Goal: Task Accomplishment & Management: Manage account settings

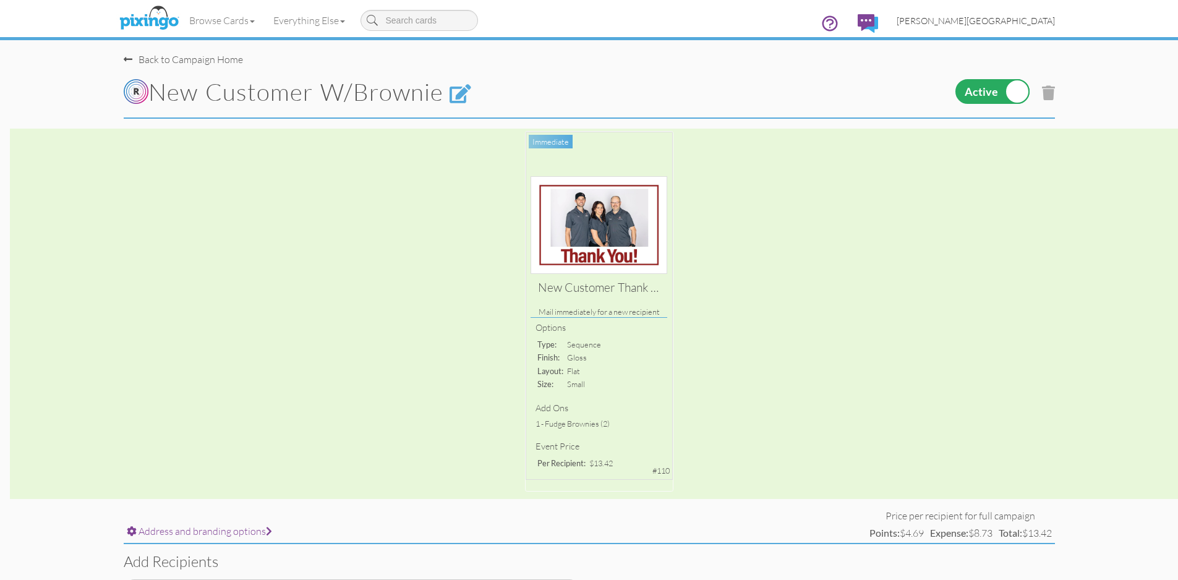
click at [1028, 27] on link "[PERSON_NAME][GEOGRAPHIC_DATA]" at bounding box center [975, 21] width 177 height 32
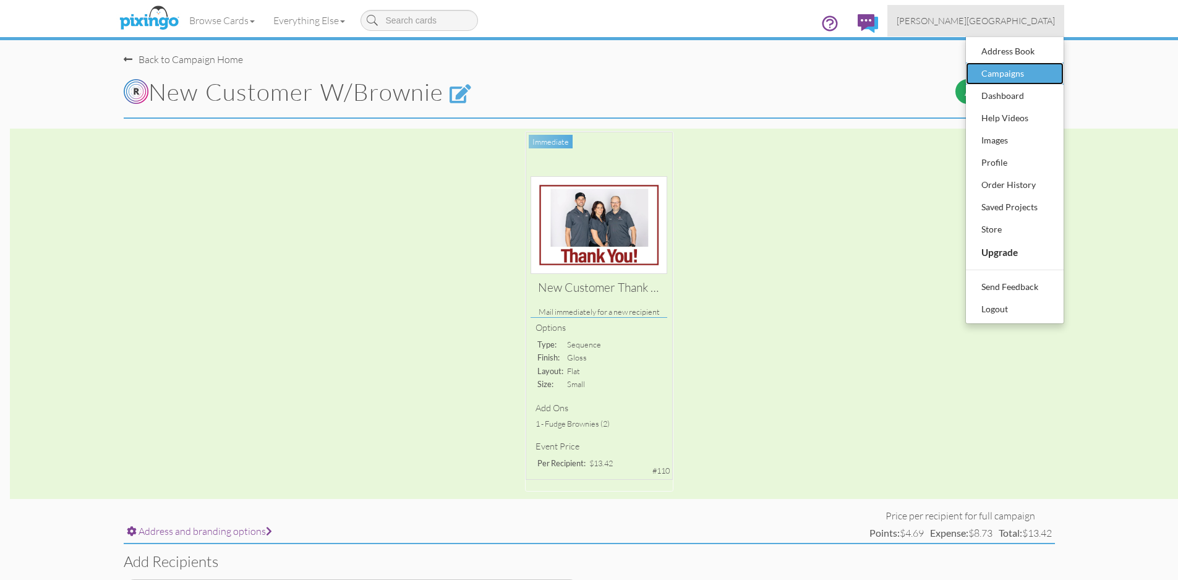
click at [1013, 74] on div "Campaigns" at bounding box center [1014, 73] width 73 height 19
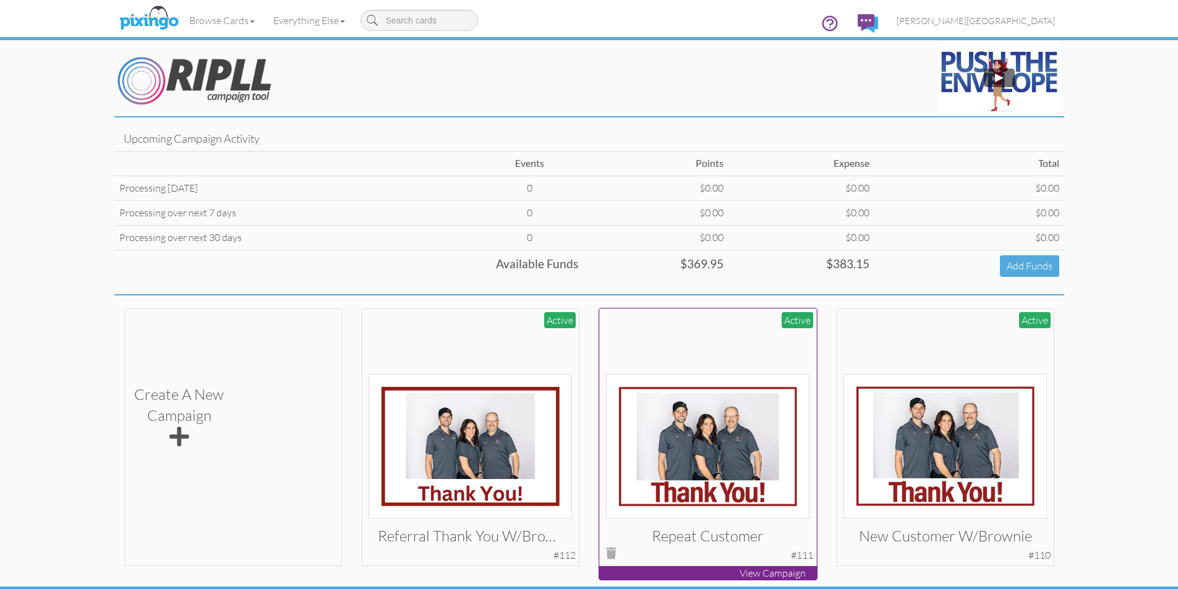
click at [726, 438] on img at bounding box center [707, 446] width 203 height 145
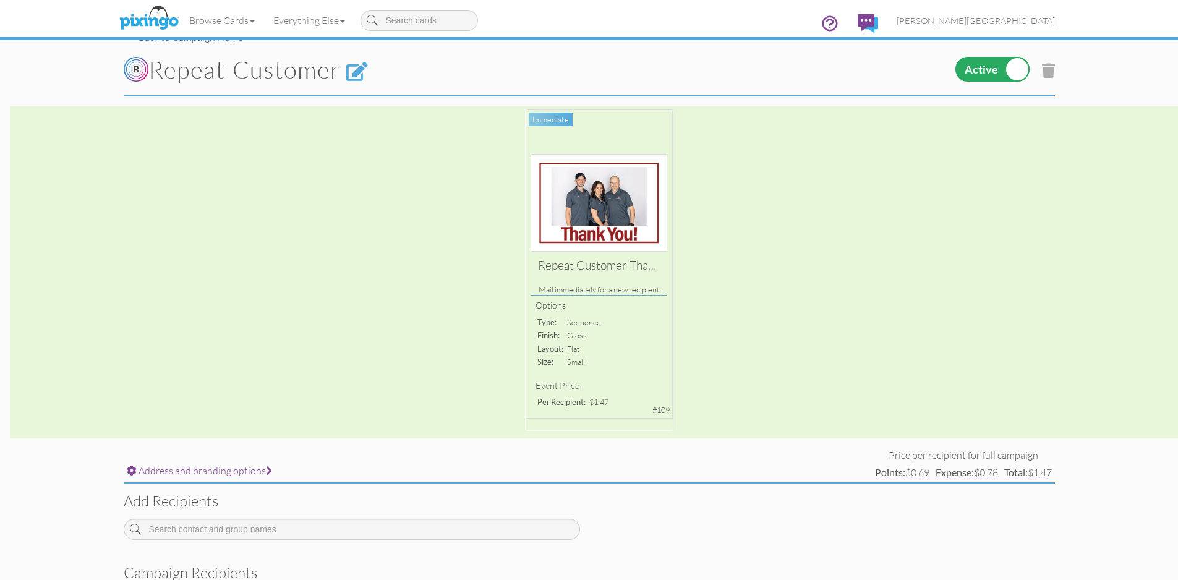
scroll to position [62, 0]
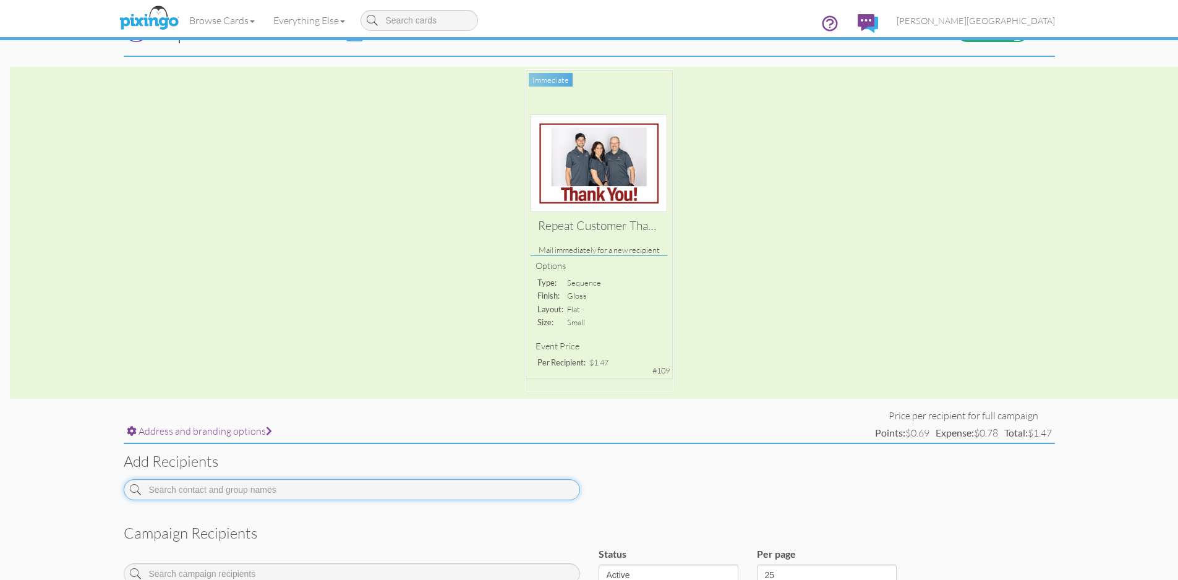
click at [385, 493] on input at bounding box center [352, 489] width 456 height 21
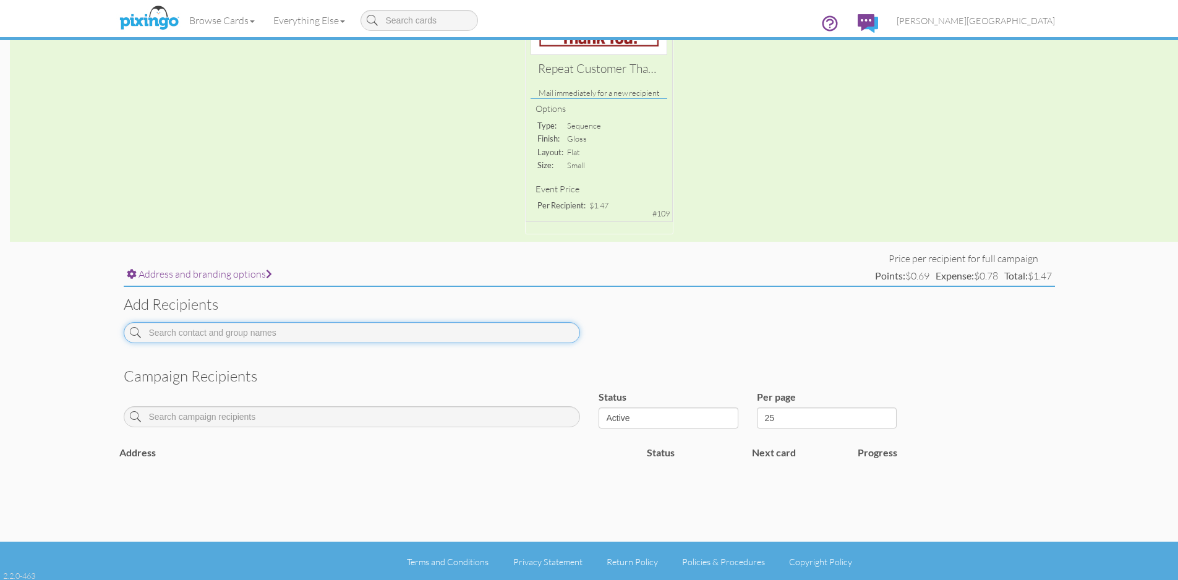
scroll to position [221, 0]
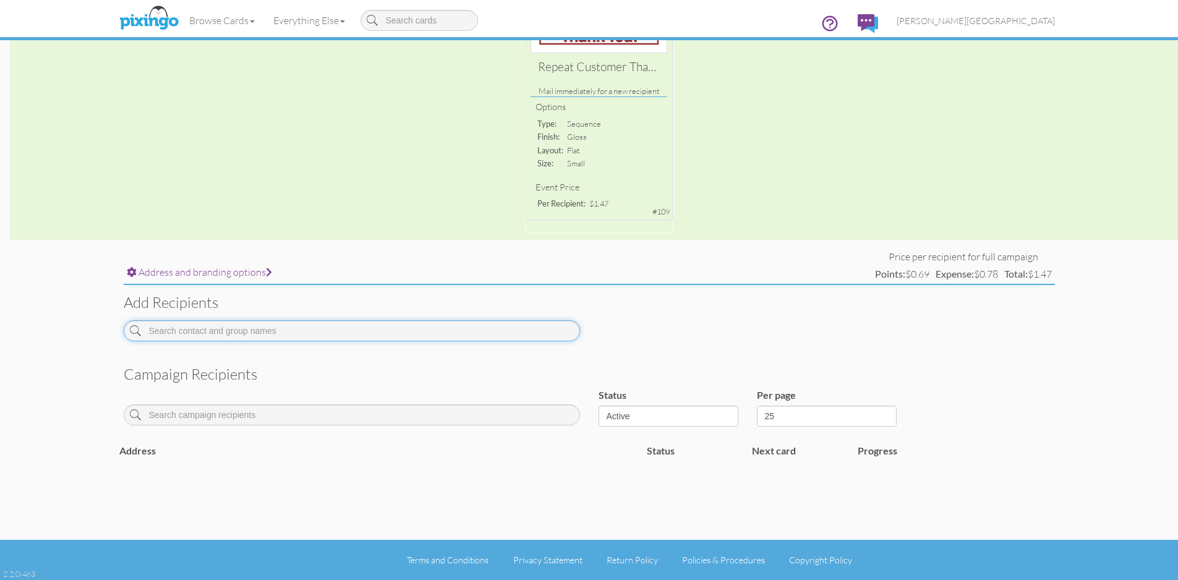
click at [405, 329] on input at bounding box center [352, 330] width 456 height 21
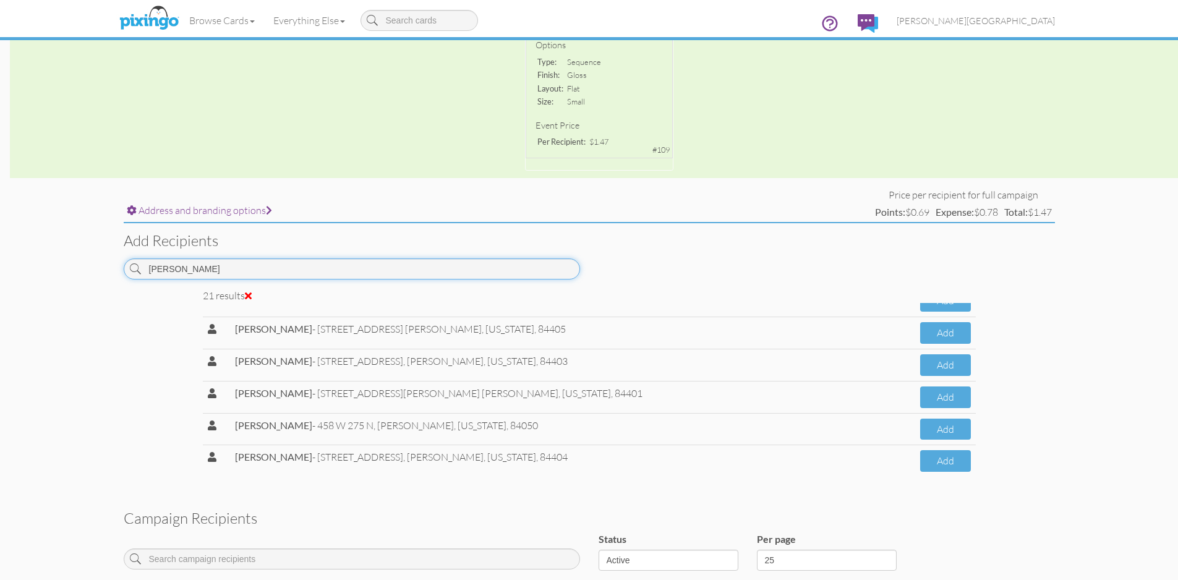
scroll to position [500, 0]
click at [929, 470] on button "Add" at bounding box center [945, 461] width 51 height 22
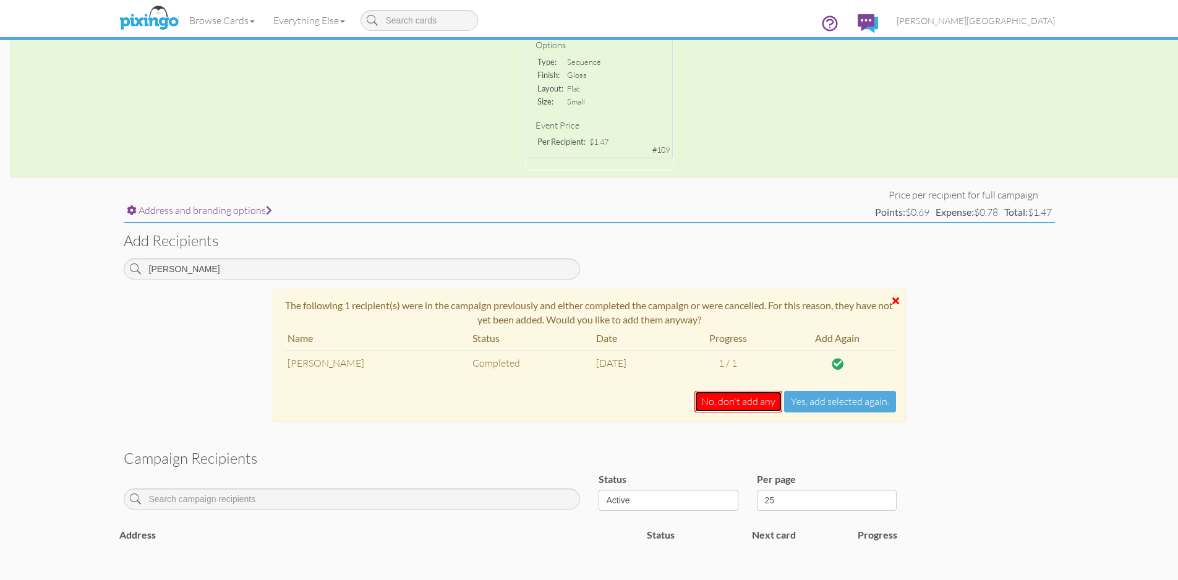
click at [749, 402] on button "No, don't add any" at bounding box center [738, 402] width 88 height 22
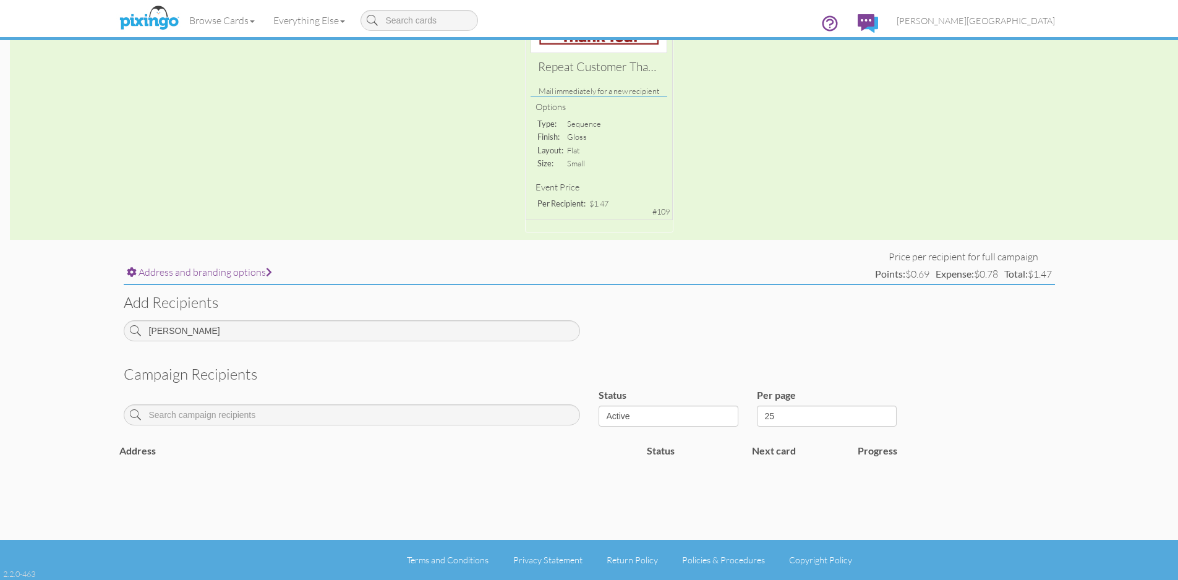
scroll to position [221, 0]
drag, startPoint x: 201, startPoint y: 331, endPoint x: 101, endPoint y: 333, distance: 99.6
click at [101, 333] on campaign-detail "Toggle navigation Visit Pixingo Mobile Browse Cards Business Accounting Automot…" at bounding box center [589, 179] width 1178 height 801
type input "a"
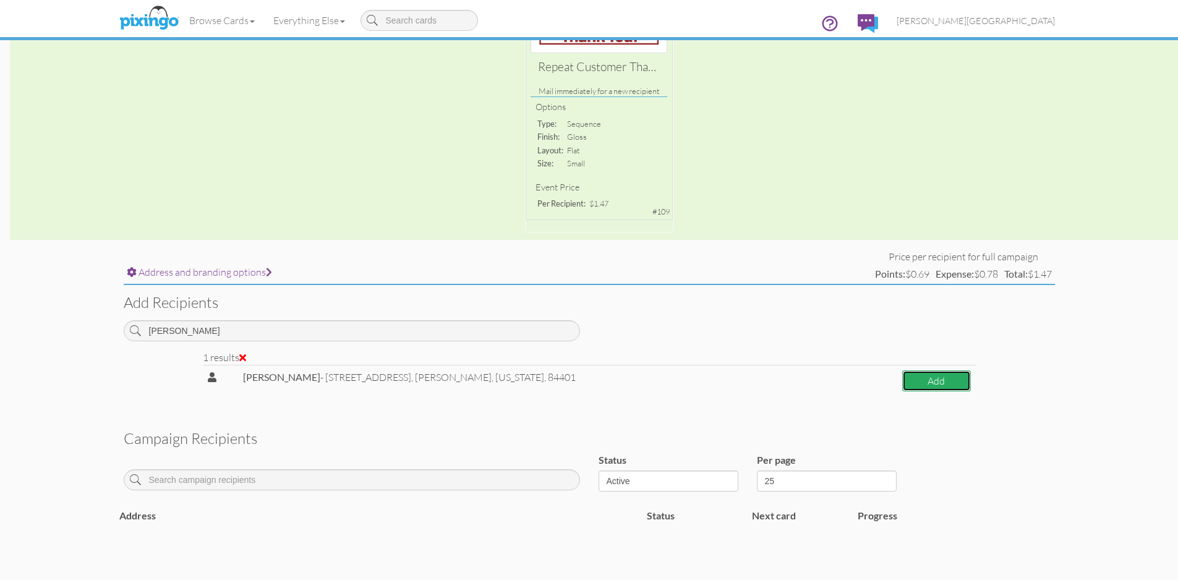
click at [904, 384] on button "Add" at bounding box center [936, 381] width 69 height 22
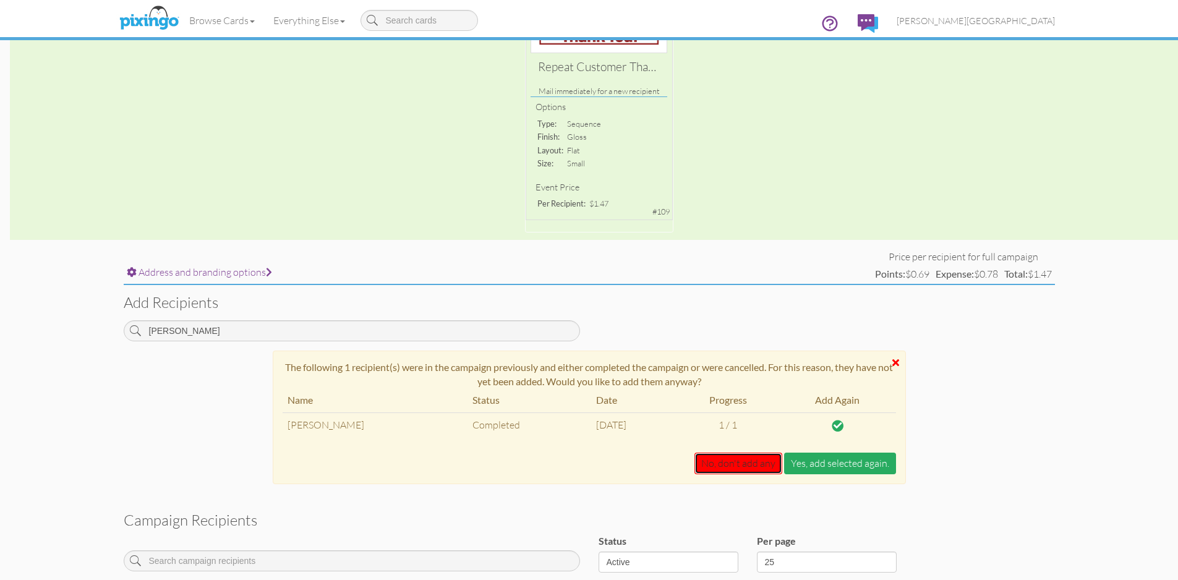
drag, startPoint x: 720, startPoint y: 467, endPoint x: 842, endPoint y: 469, distance: 121.8
click at [830, 487] on div "The following 1 recipient(s) were in the campaign previously and either complet…" at bounding box center [589, 424] width 950 height 146
click at [843, 467] on button "Yes, add selected again." at bounding box center [840, 464] width 112 height 22
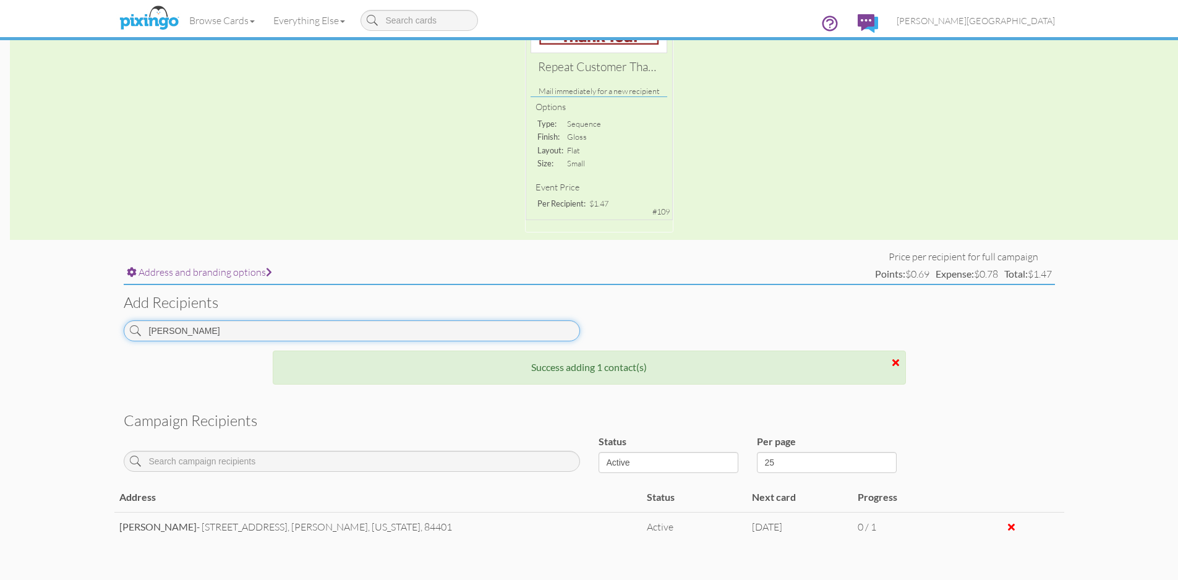
drag, startPoint x: 198, startPoint y: 330, endPoint x: 8, endPoint y: 346, distance: 191.1
click at [8, 346] on campaign-detail "Toggle navigation Visit Pixingo Mobile Browse Cards Business Accounting Automot…" at bounding box center [589, 217] width 1178 height 876
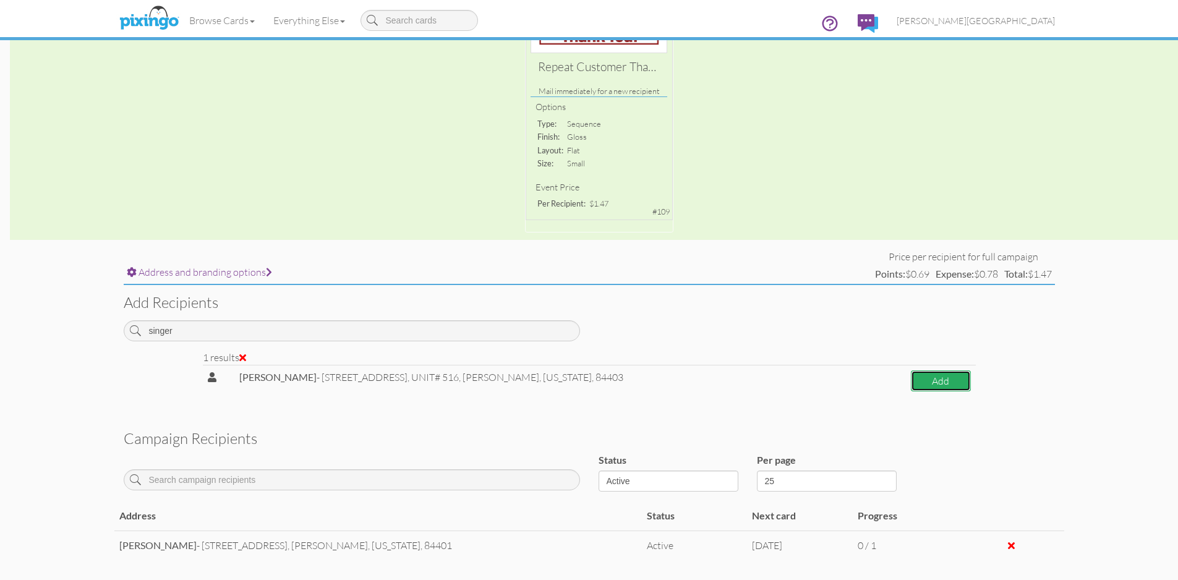
click at [922, 379] on button "Add" at bounding box center [941, 381] width 60 height 22
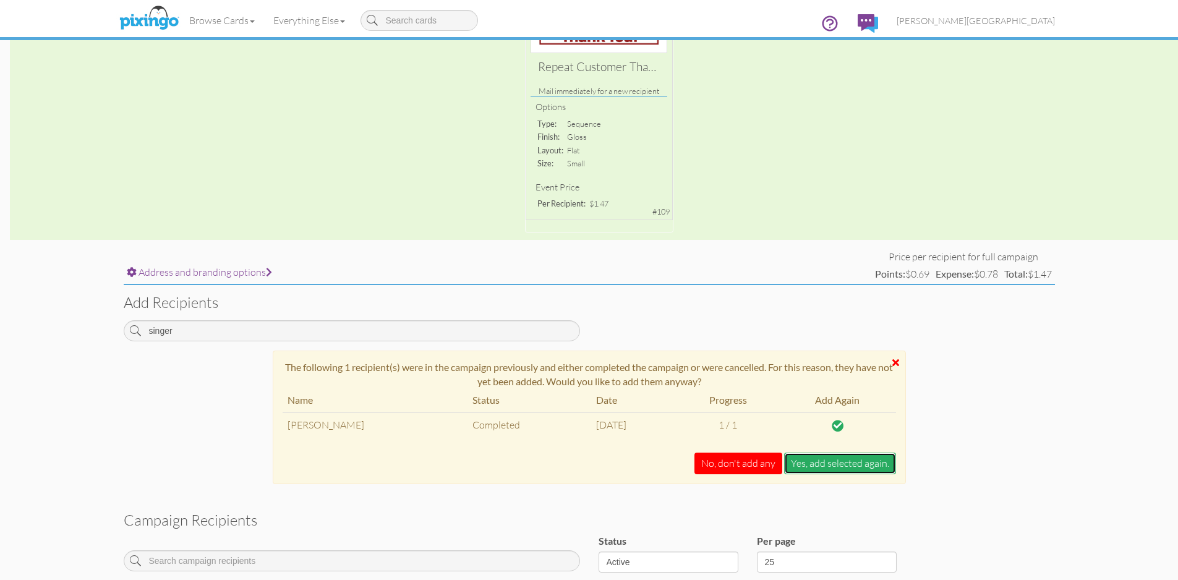
click at [813, 461] on button "Yes, add selected again." at bounding box center [840, 464] width 112 height 22
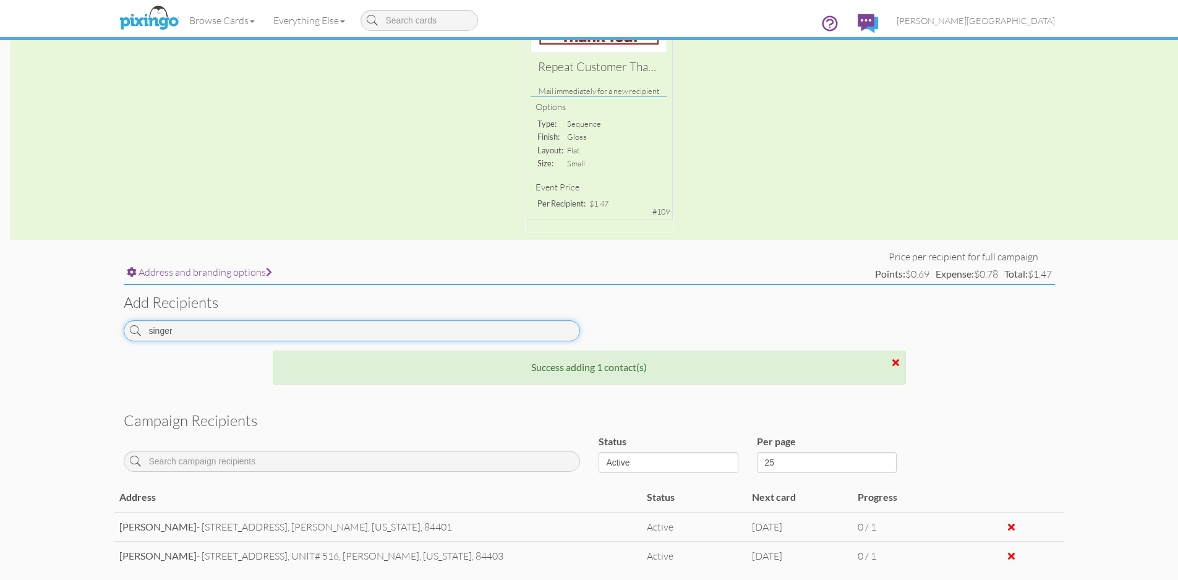
drag, startPoint x: 198, startPoint y: 335, endPoint x: 99, endPoint y: 338, distance: 99.6
click at [99, 338] on campaign-detail "Toggle navigation Visit Pixingo Mobile Browse Cards Business Accounting Automot…" at bounding box center [589, 232] width 1178 height 906
type input "l"
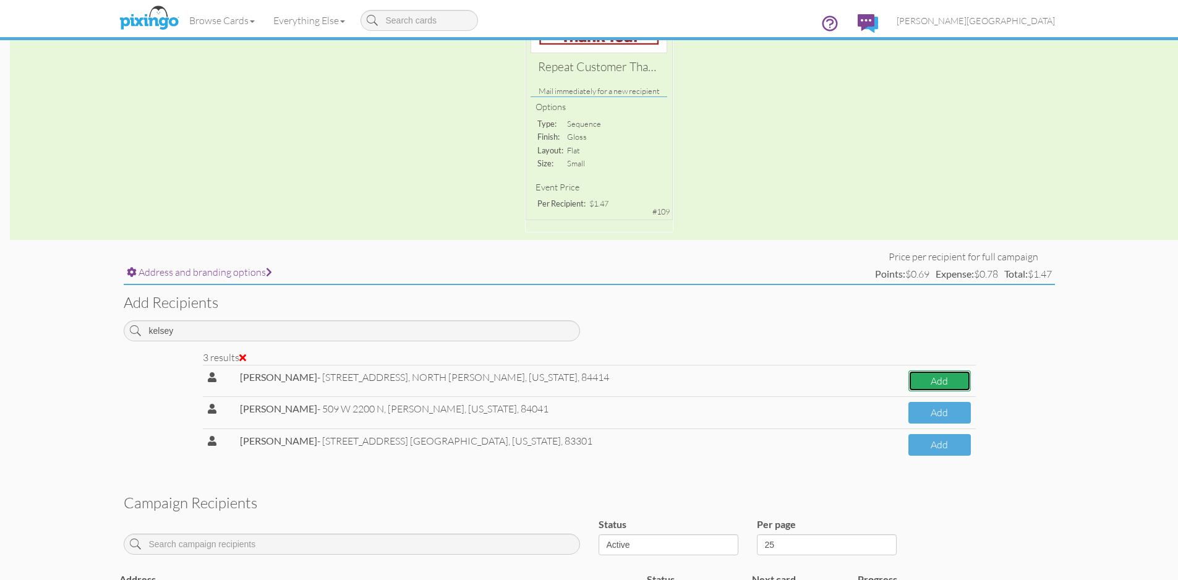
click at [931, 373] on button "Add" at bounding box center [939, 381] width 62 height 22
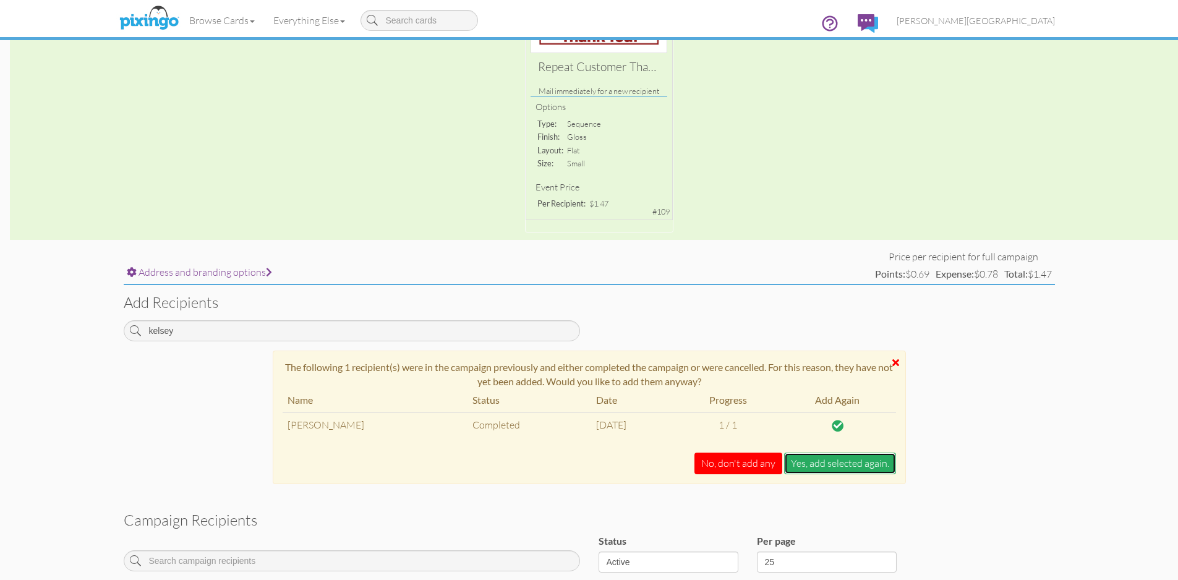
click at [824, 466] on button "Yes, add selected again." at bounding box center [840, 464] width 112 height 22
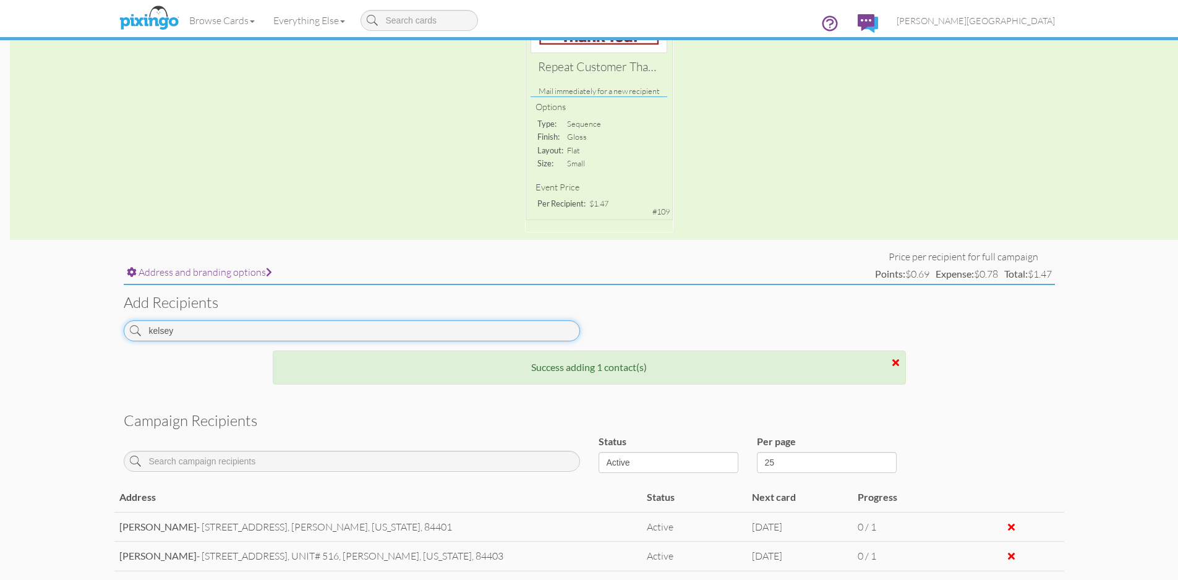
drag, startPoint x: 214, startPoint y: 335, endPoint x: 117, endPoint y: 337, distance: 97.1
click at [117, 337] on div "kelsey" at bounding box center [351, 335] width 475 height 30
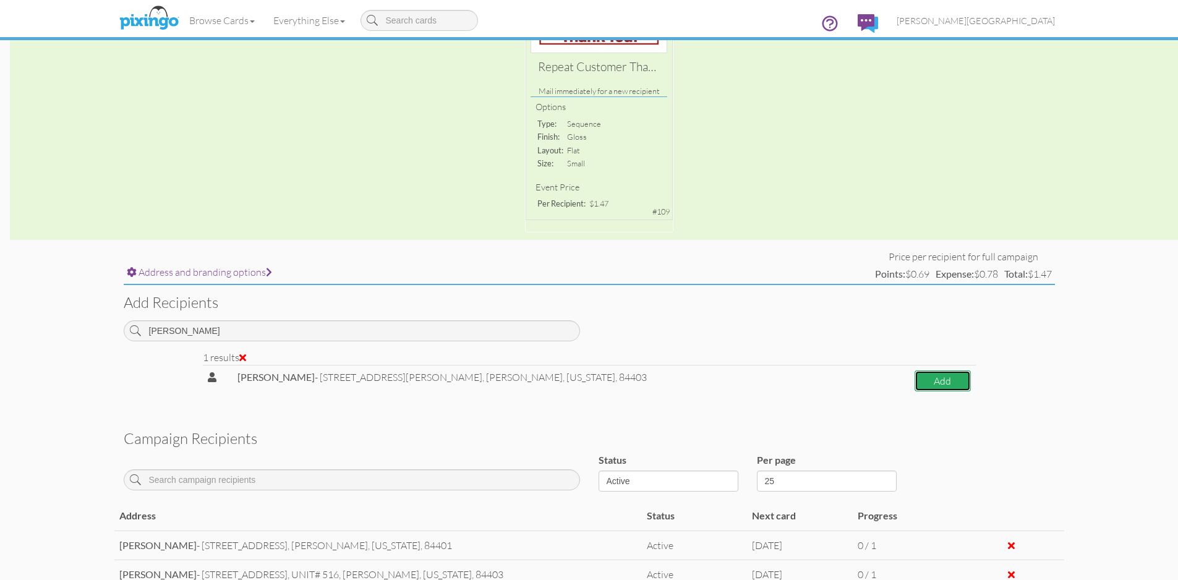
click at [927, 378] on button "Add" at bounding box center [942, 381] width 56 height 22
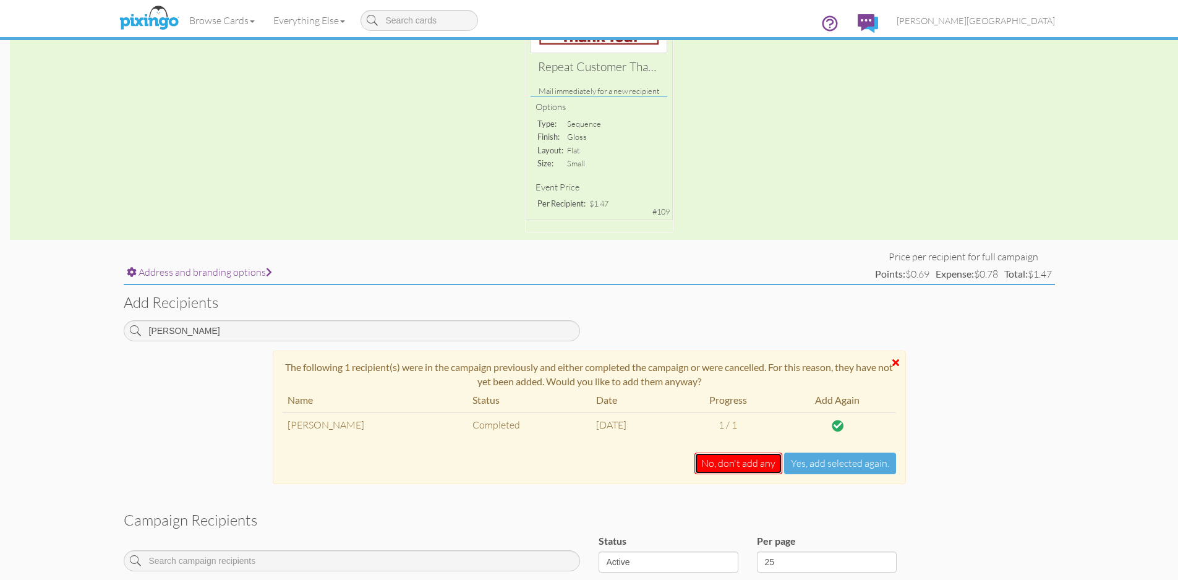
click at [739, 466] on button "No, don't add any" at bounding box center [738, 464] width 88 height 22
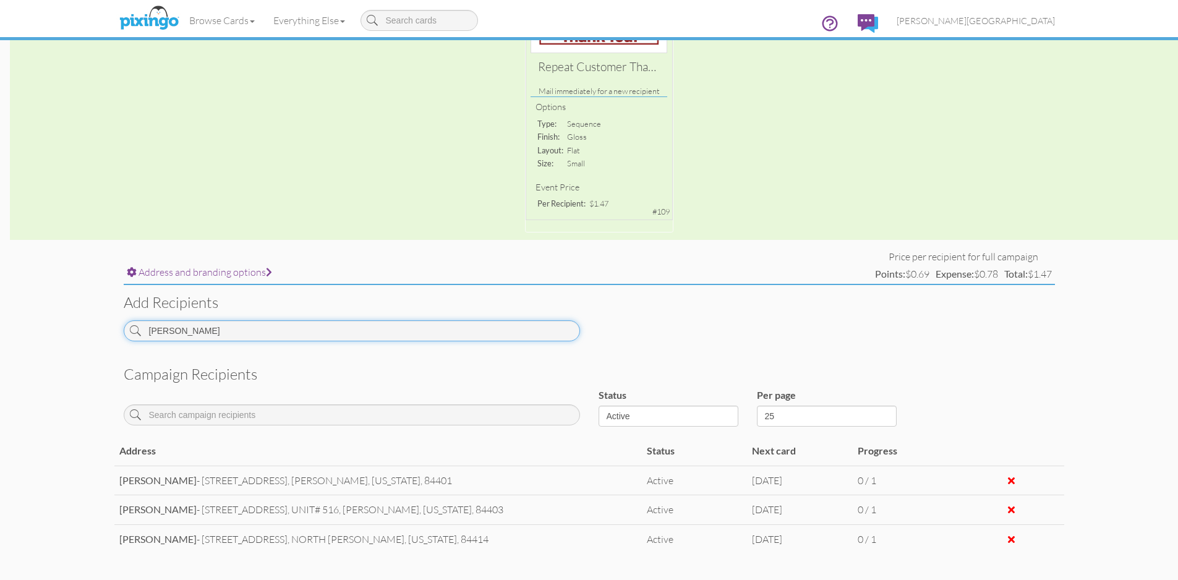
drag, startPoint x: 188, startPoint y: 332, endPoint x: 98, endPoint y: 334, distance: 90.3
click at [98, 334] on campaign-detail "Toggle navigation Visit Pixingo Mobile Browse Cards Business Accounting Automot…" at bounding box center [589, 223] width 1178 height 889
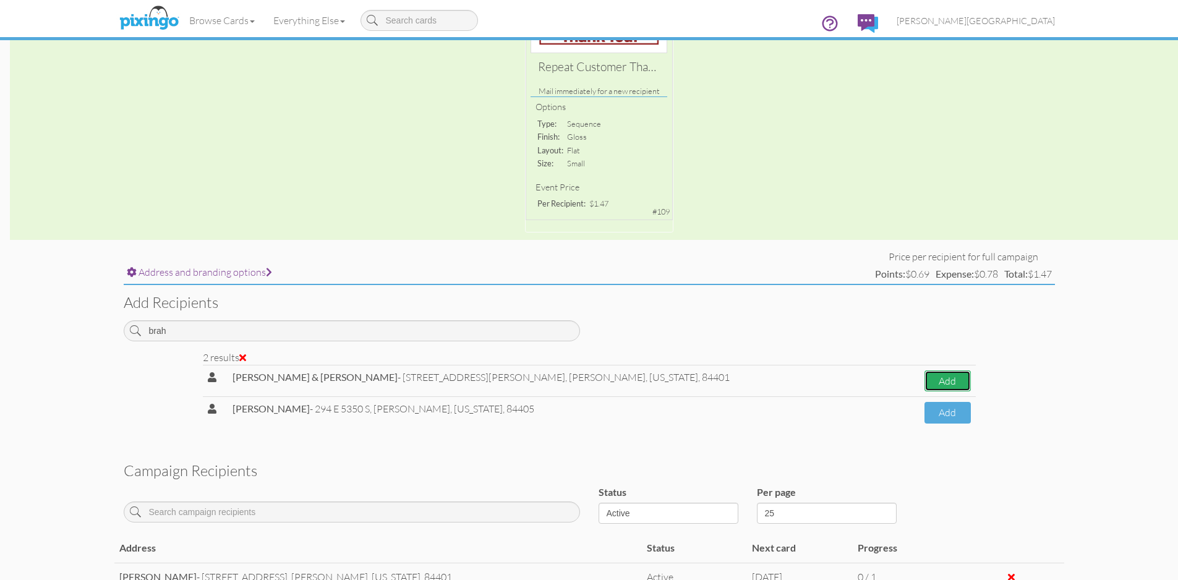
click at [937, 380] on button "Add" at bounding box center [947, 381] width 46 height 22
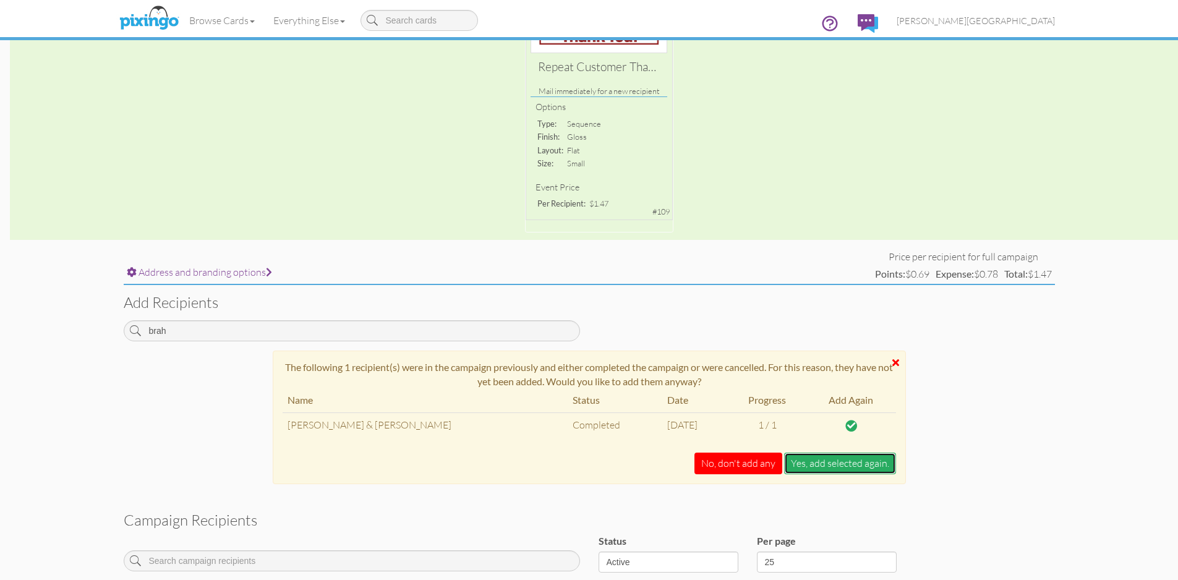
click at [827, 466] on button "Yes, add selected again." at bounding box center [840, 464] width 112 height 22
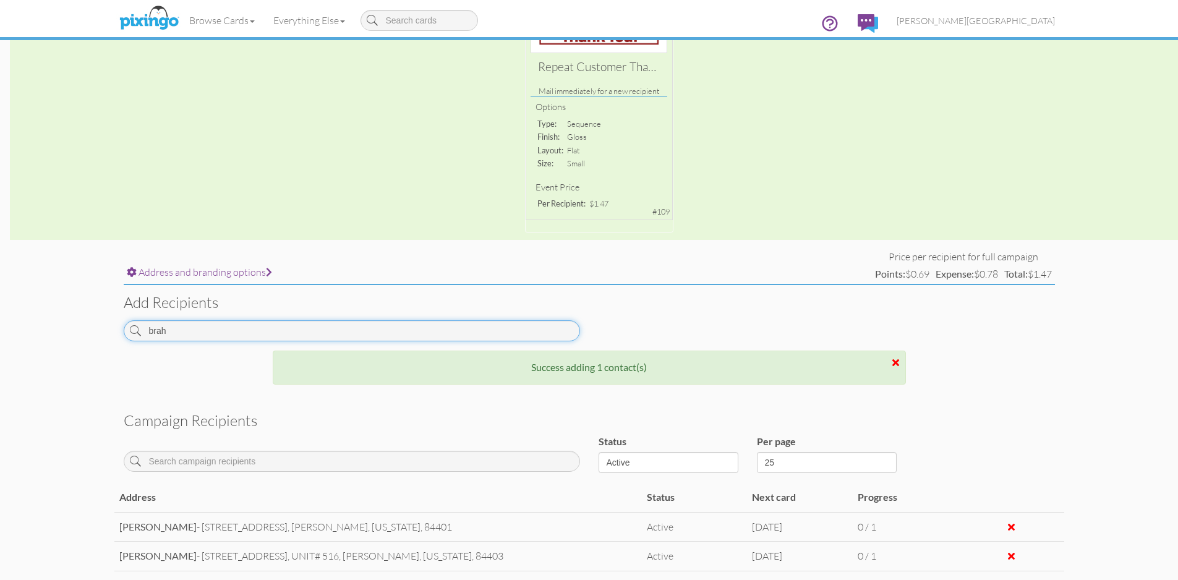
drag, startPoint x: 202, startPoint y: 338, endPoint x: 92, endPoint y: 331, distance: 110.3
click at [92, 331] on campaign-detail "Toggle navigation Visit Pixingo Mobile Browse Cards Business Accounting Automot…" at bounding box center [589, 261] width 1178 height 965
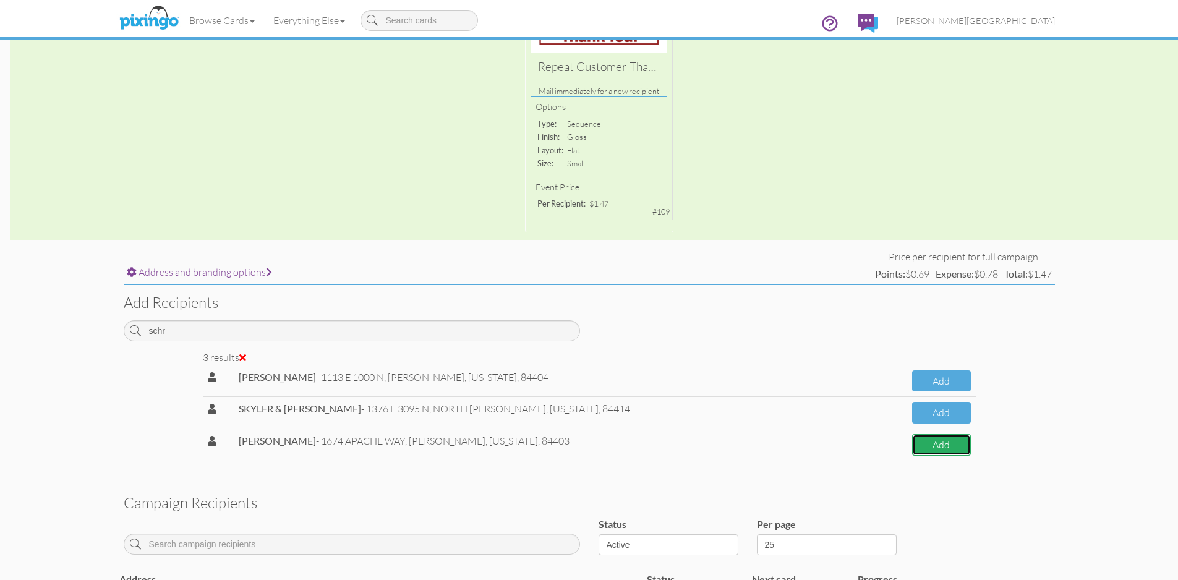
click at [954, 443] on button "Add" at bounding box center [941, 445] width 59 height 22
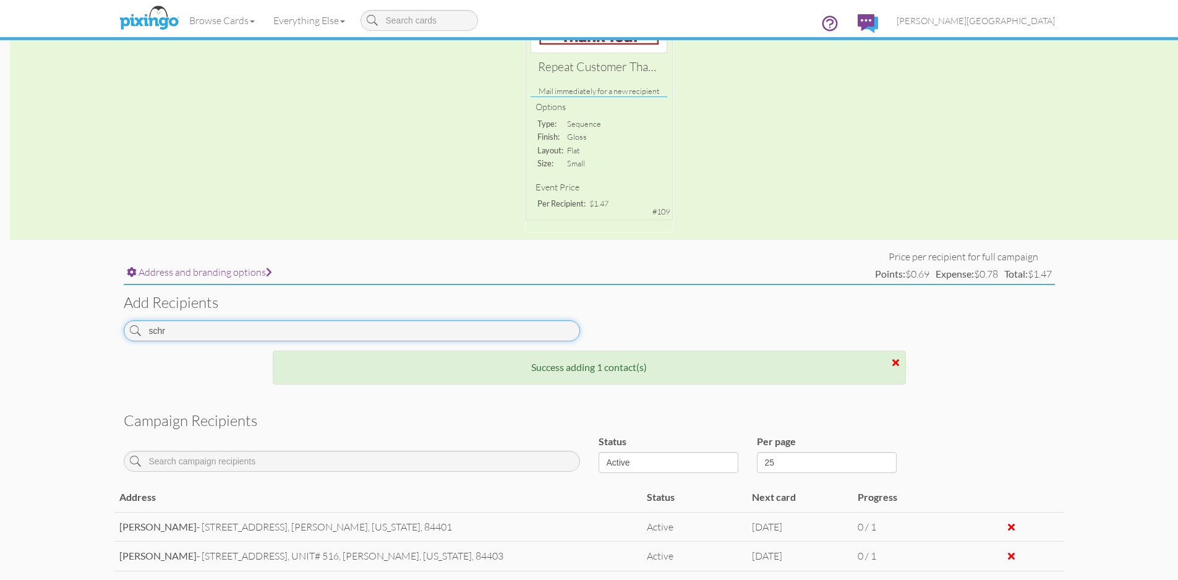
drag, startPoint x: 176, startPoint y: 335, endPoint x: 111, endPoint y: 335, distance: 65.5
click at [111, 335] on campaign-detail "Toggle navigation Visit Pixingo Mobile Browse Cards Business Accounting Automot…" at bounding box center [589, 276] width 1178 height 994
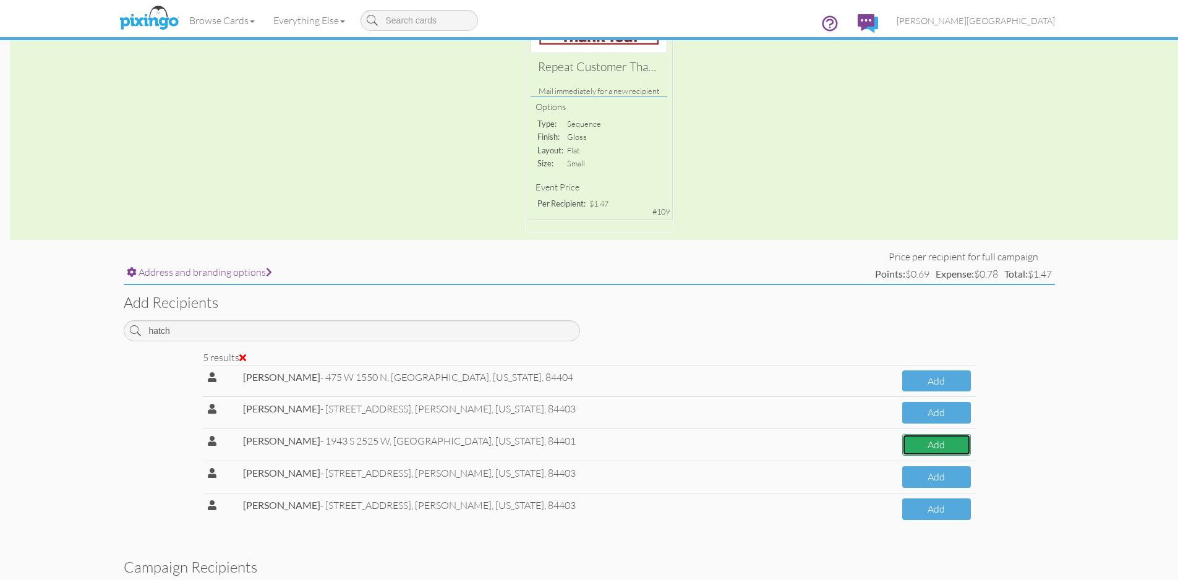
click at [909, 446] on button "Add" at bounding box center [936, 445] width 69 height 22
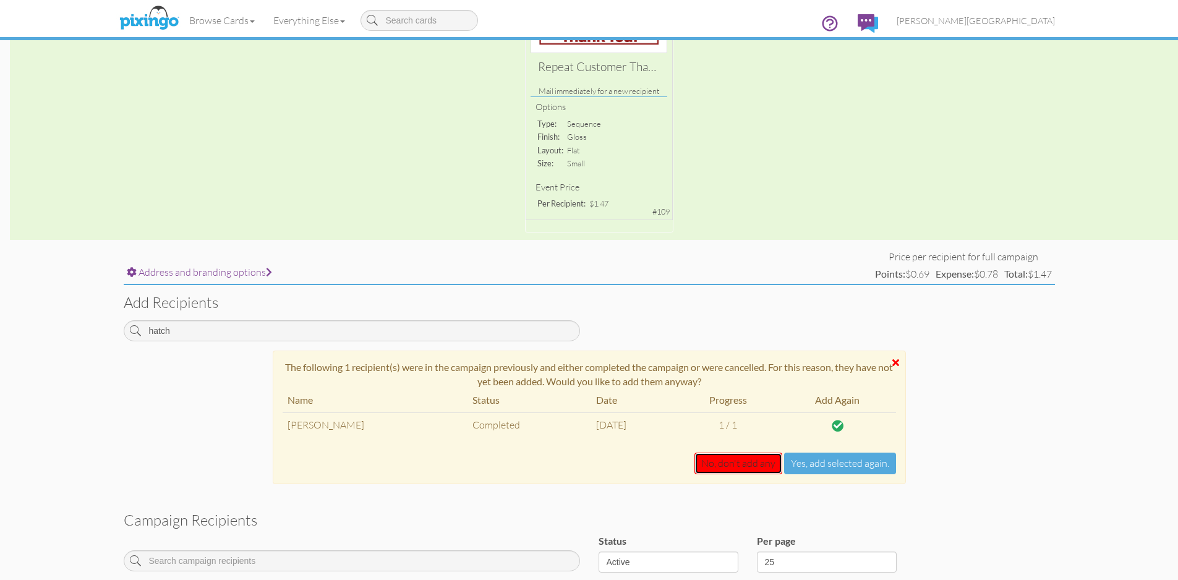
click at [736, 474] on div "The following 1 recipient(s) were in the campaign previously and either complet…" at bounding box center [589, 418] width 633 height 134
click at [728, 467] on button "No, don't add any" at bounding box center [738, 464] width 88 height 22
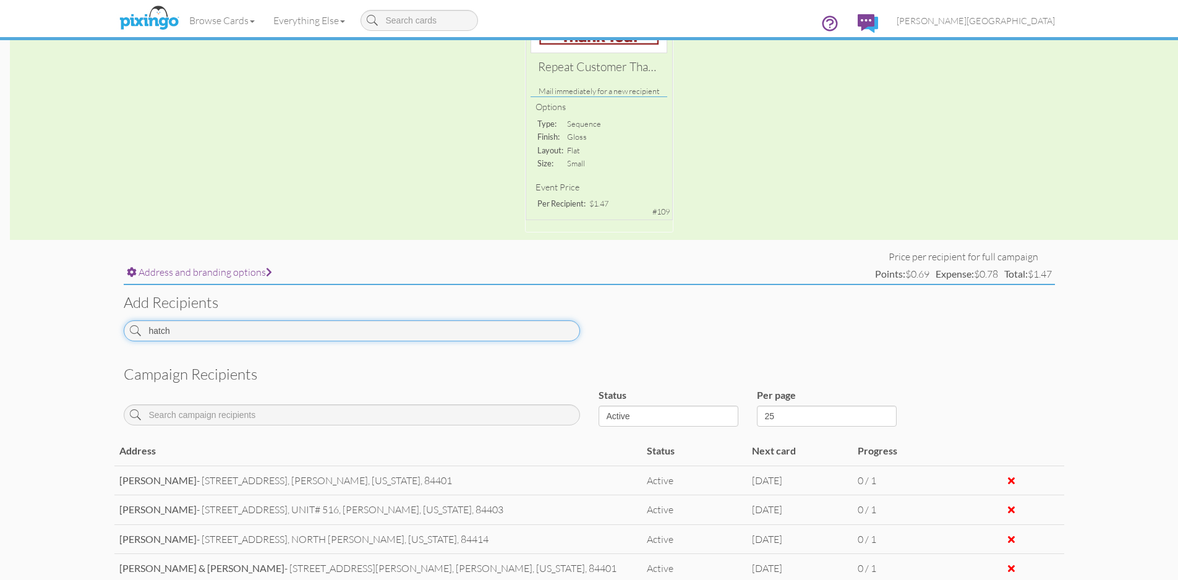
drag, startPoint x: 215, startPoint y: 329, endPoint x: 95, endPoint y: 335, distance: 120.1
click at [95, 335] on campaign-detail "Toggle navigation Visit Pixingo Mobile Browse Cards Business Accounting Automot…" at bounding box center [589, 252] width 1178 height 947
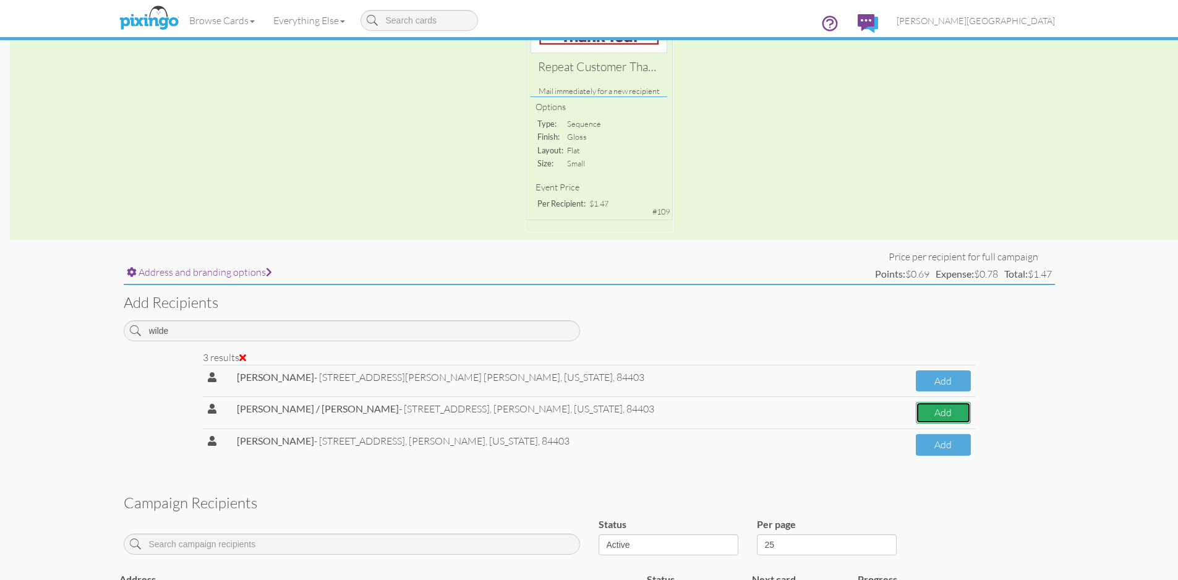
click at [916, 409] on button "Add" at bounding box center [943, 413] width 55 height 22
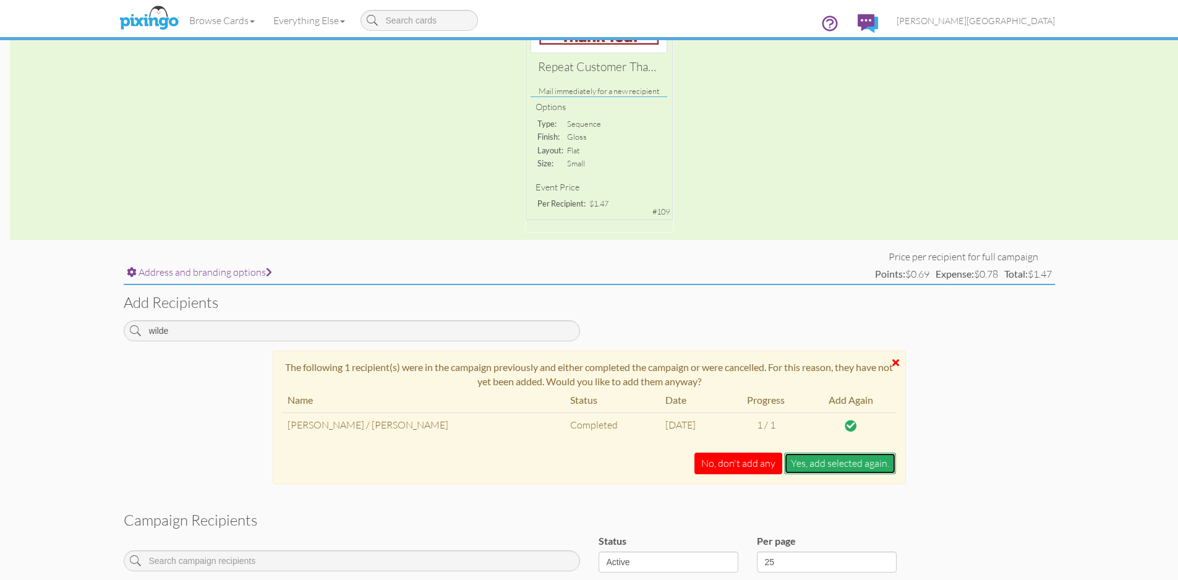
click at [821, 464] on button "Yes, add selected again." at bounding box center [840, 464] width 112 height 22
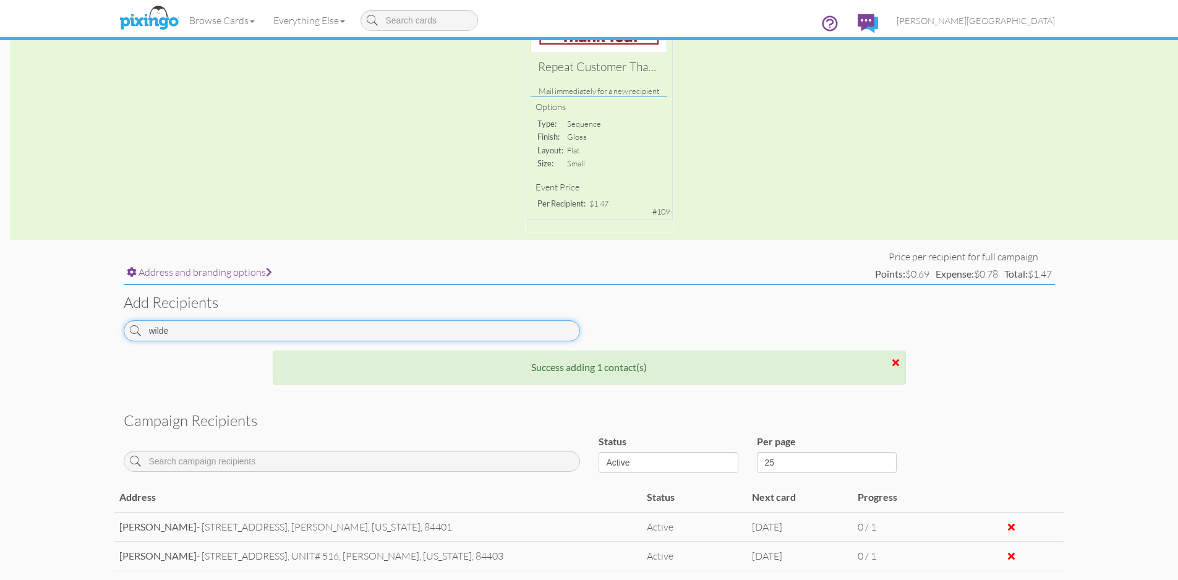
drag, startPoint x: 187, startPoint y: 330, endPoint x: 126, endPoint y: 330, distance: 61.2
click at [126, 330] on input "wilde" at bounding box center [352, 330] width 456 height 21
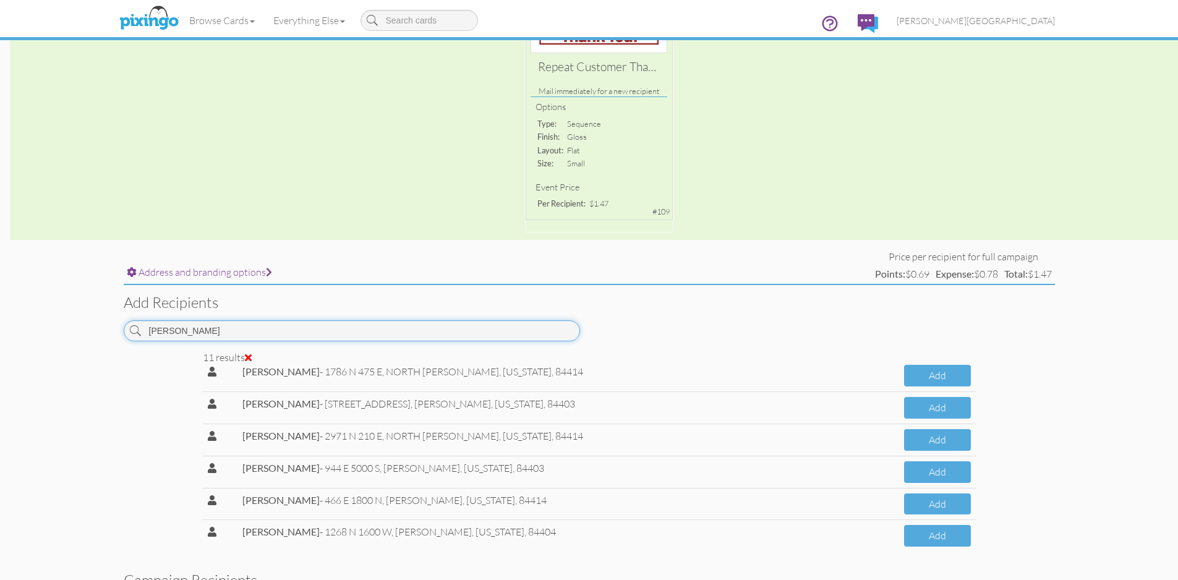
scroll to position [124, 0]
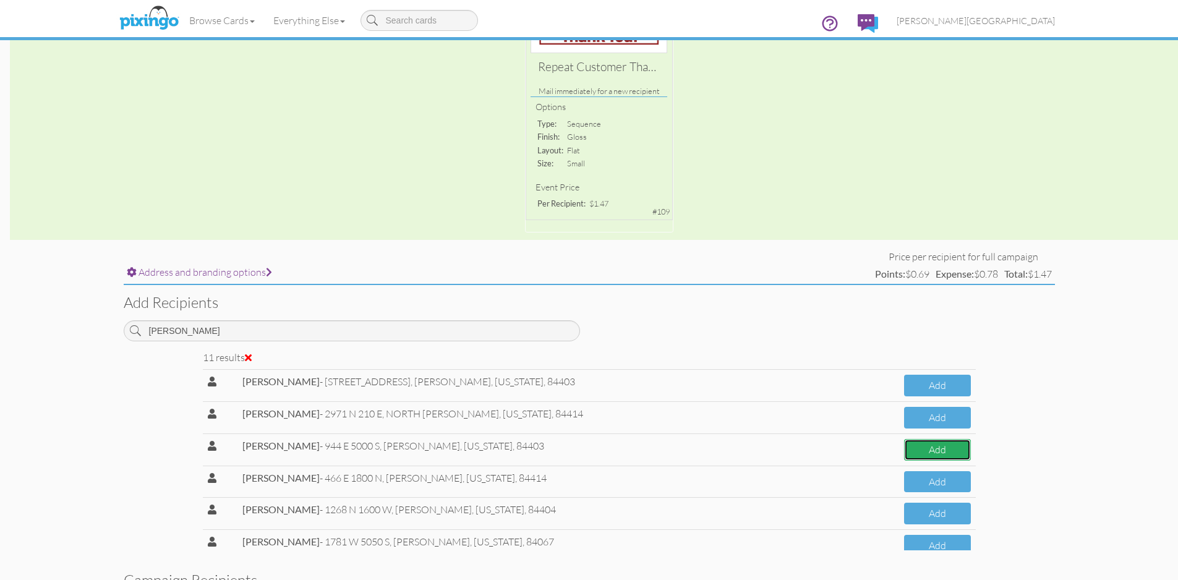
click at [919, 447] on button "Add" at bounding box center [937, 450] width 67 height 22
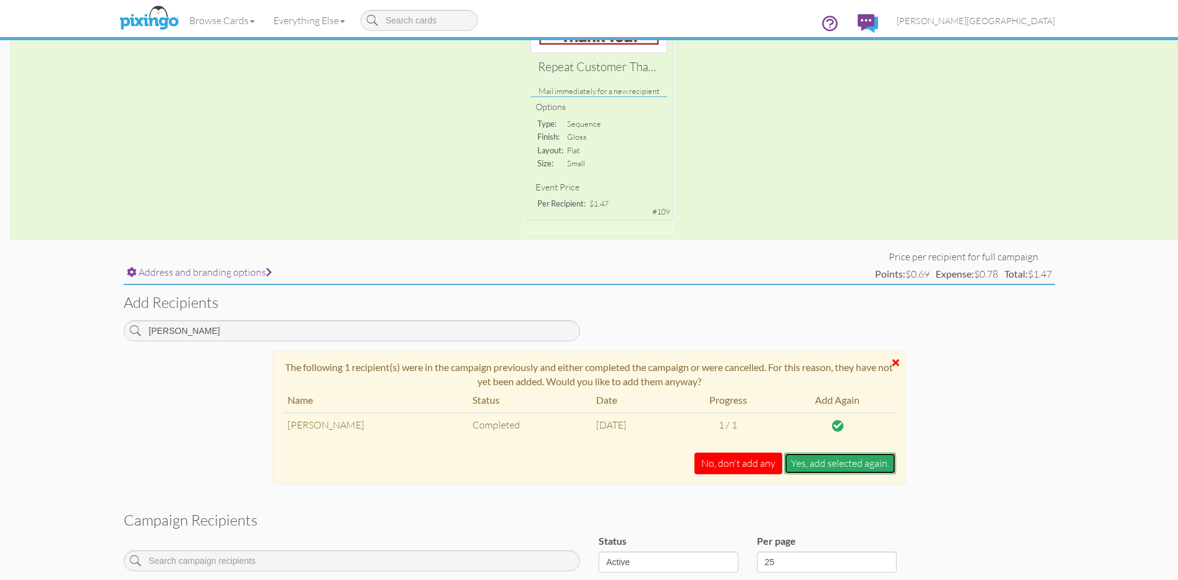
click at [849, 467] on button "Yes, add selected again." at bounding box center [840, 464] width 112 height 22
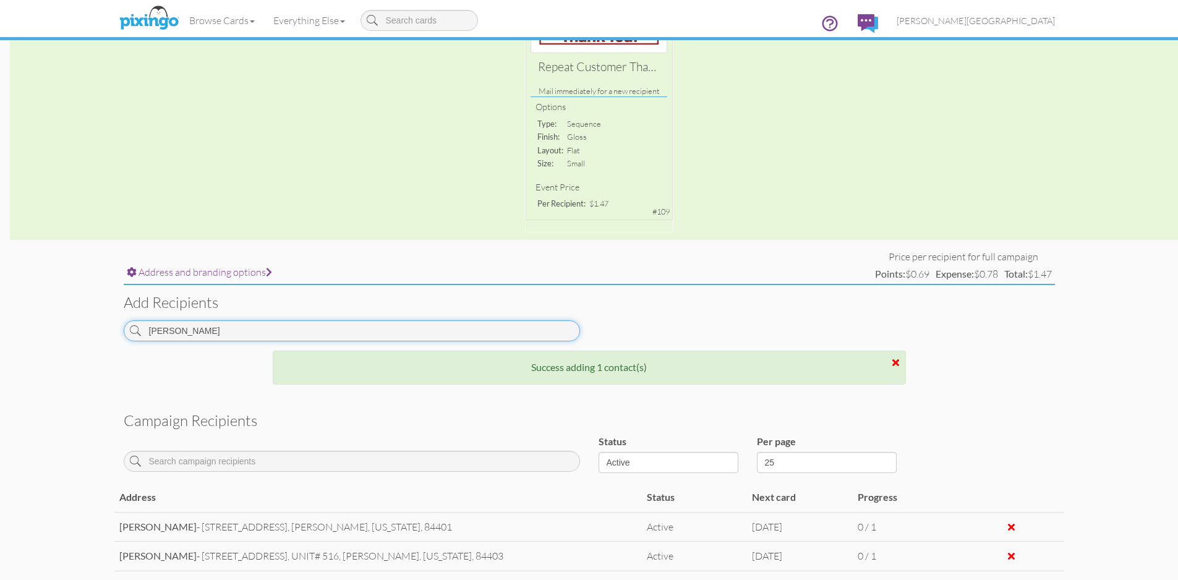
drag, startPoint x: 237, startPoint y: 337, endPoint x: 118, endPoint y: 338, distance: 118.7
click at [118, 338] on div "[PERSON_NAME]" at bounding box center [351, 335] width 475 height 30
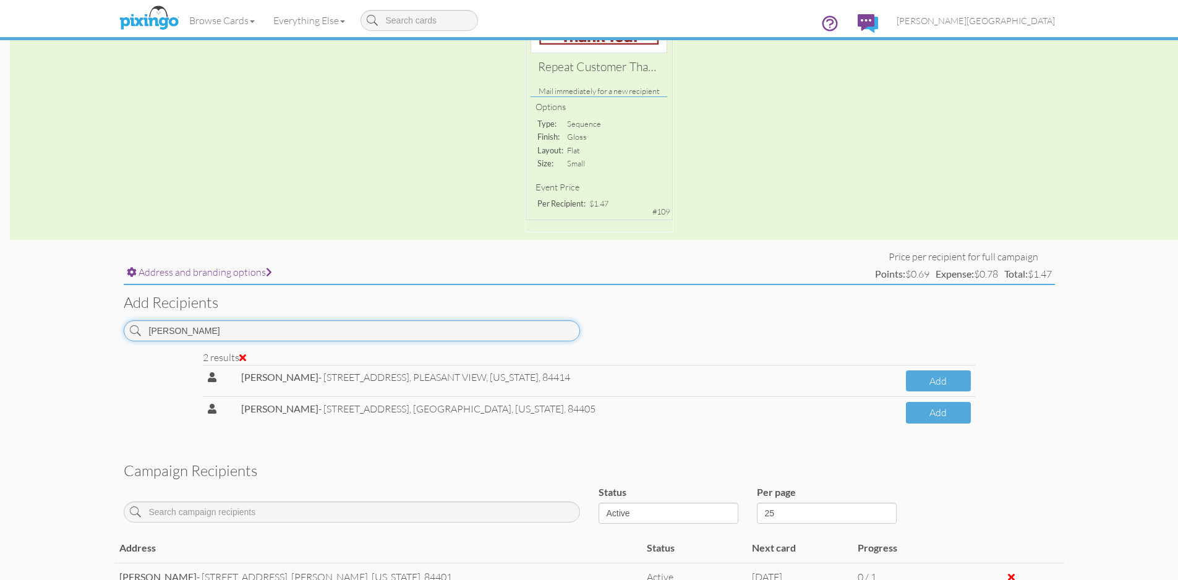
drag, startPoint x: 150, startPoint y: 336, endPoint x: 118, endPoint y: 335, distance: 32.2
click at [118, 335] on div "[PERSON_NAME]" at bounding box center [351, 335] width 475 height 30
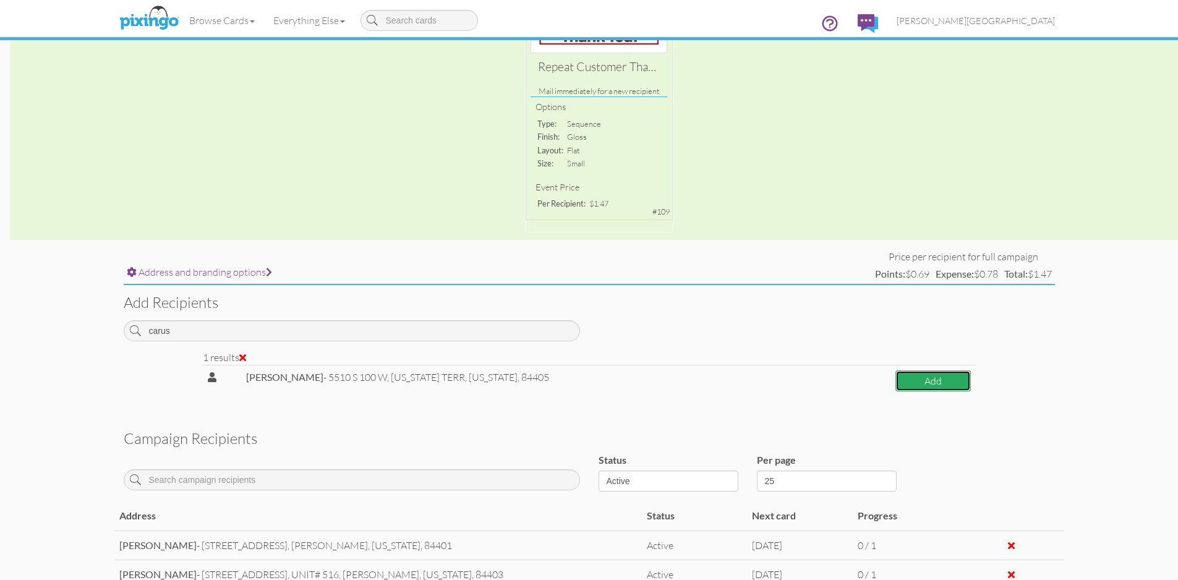
click at [929, 382] on button "Add" at bounding box center [932, 381] width 75 height 22
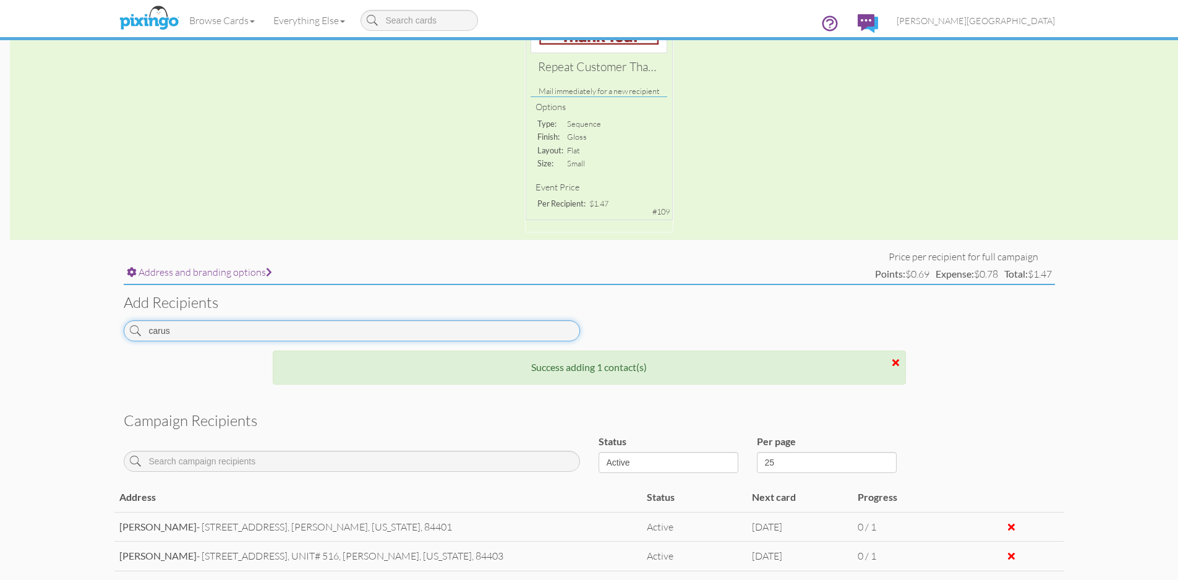
drag, startPoint x: 246, startPoint y: 333, endPoint x: 80, endPoint y: 335, distance: 165.7
click at [80, 335] on campaign-detail "Toggle navigation Visit Pixingo Mobile Browse Cards Business Accounting Automot…" at bounding box center [589, 320] width 1178 height 1083
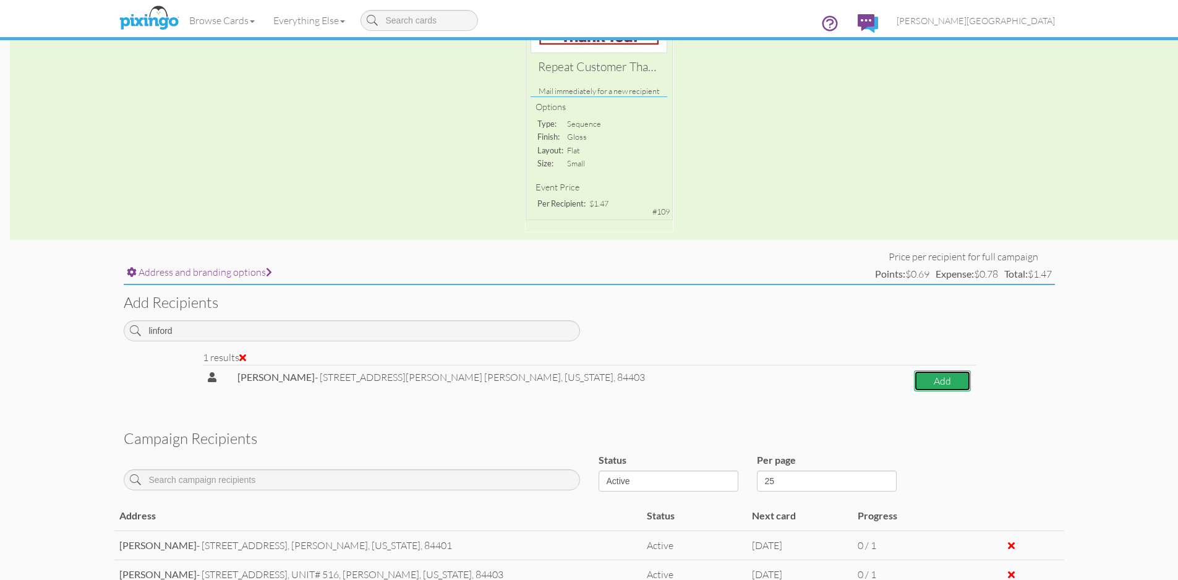
click at [914, 376] on button "Add" at bounding box center [942, 381] width 56 height 22
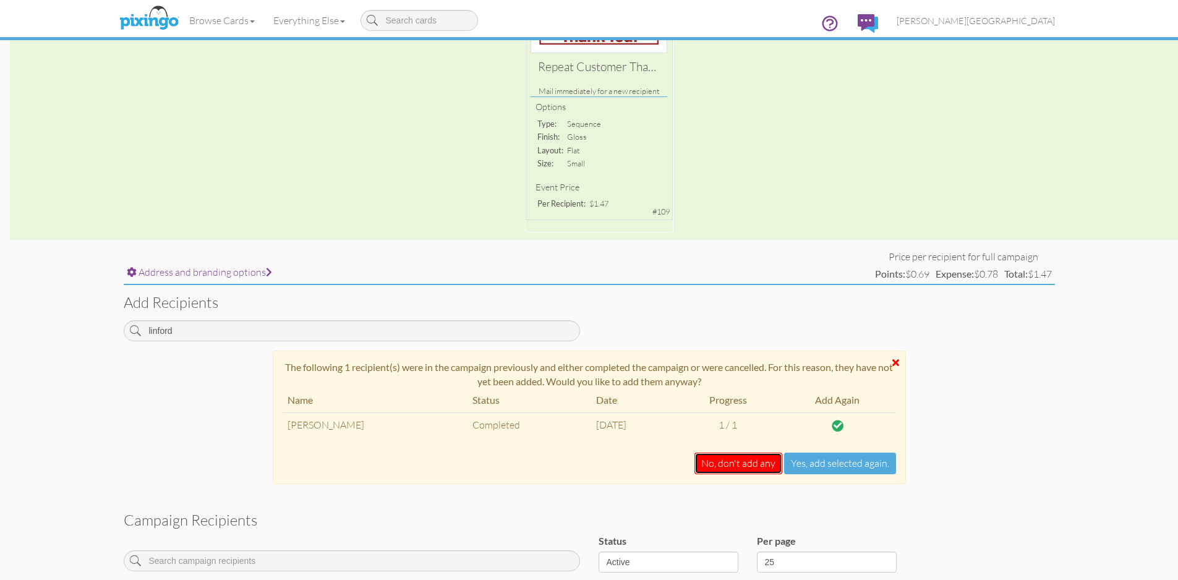
click at [759, 469] on button "No, don't add any" at bounding box center [738, 464] width 88 height 22
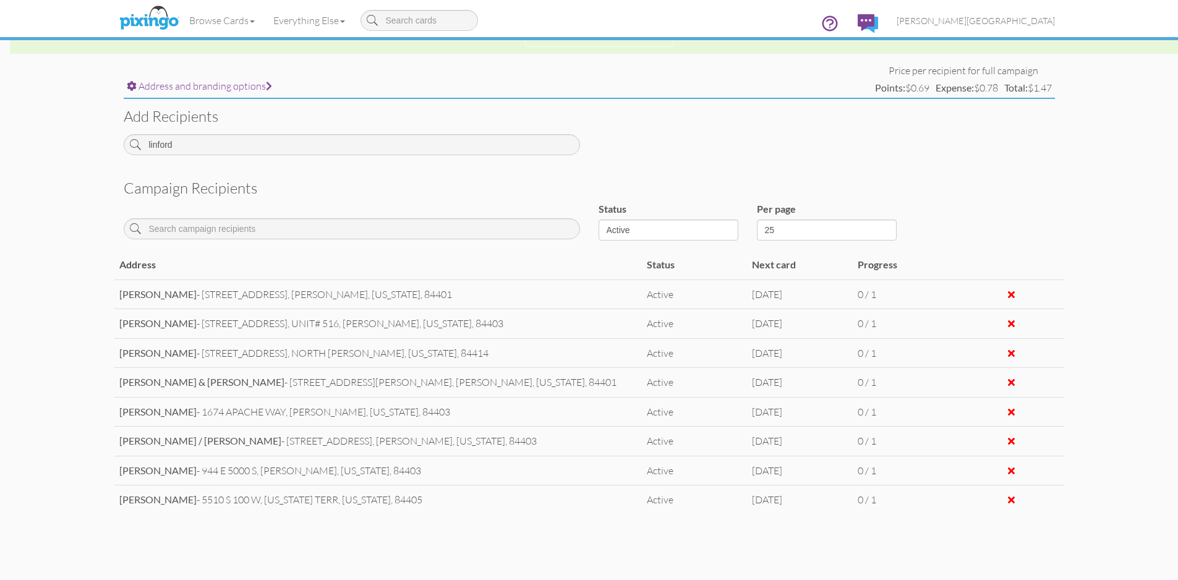
scroll to position [456, 0]
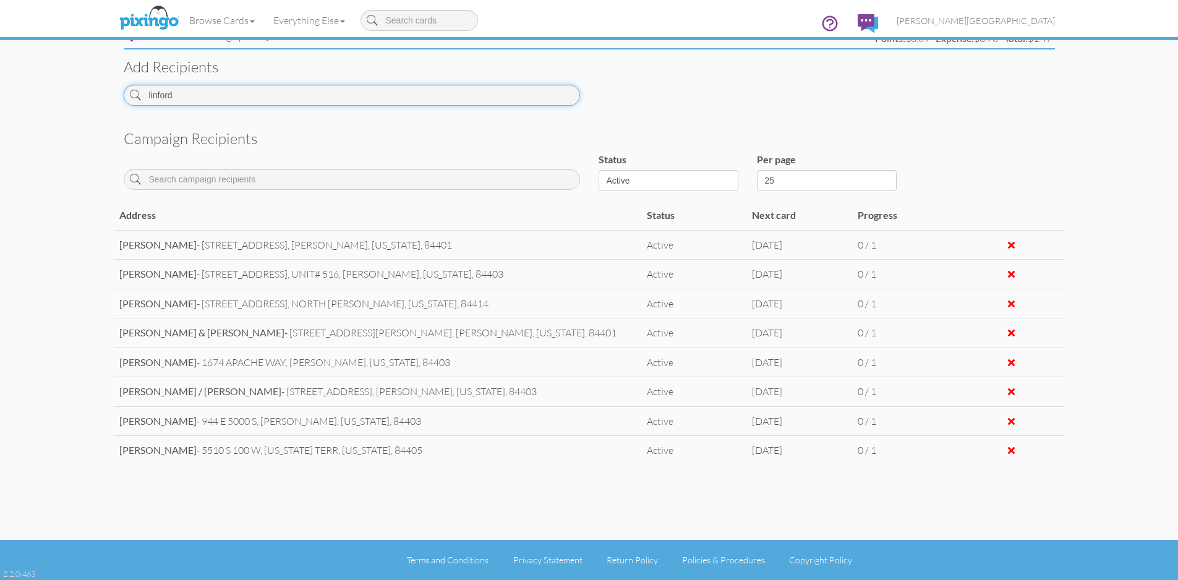
drag, startPoint x: 196, startPoint y: 99, endPoint x: 74, endPoint y: 108, distance: 122.1
click at [74, 108] on campaign-detail "Toggle navigation Visit Pixingo Mobile Browse Cards Business Accounting Automot…" at bounding box center [589, 62] width 1178 height 1036
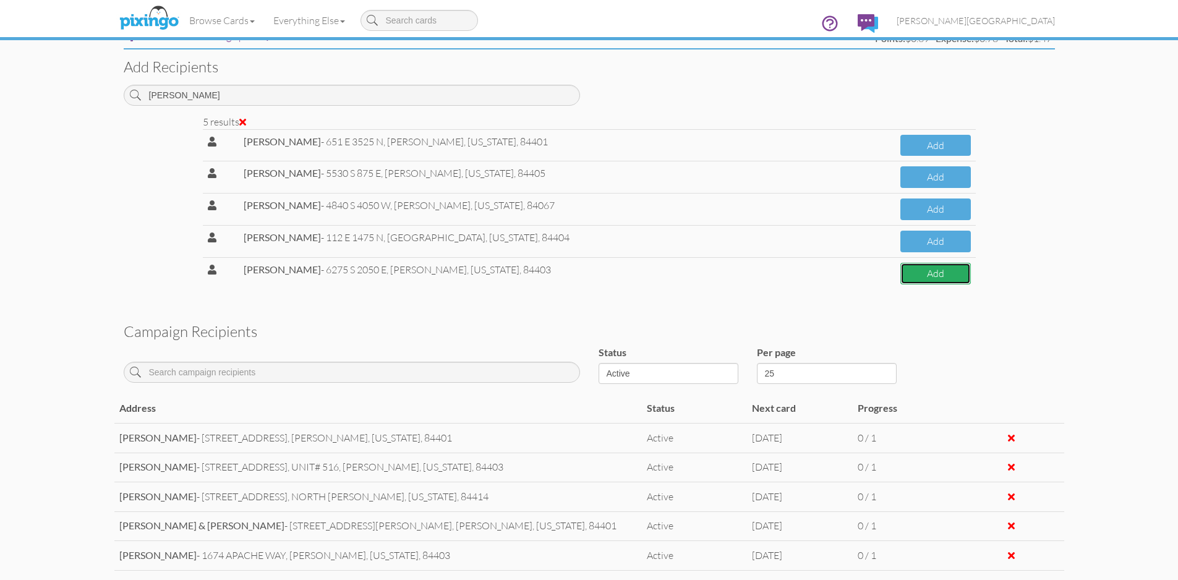
click at [959, 276] on button "Add" at bounding box center [935, 274] width 70 height 22
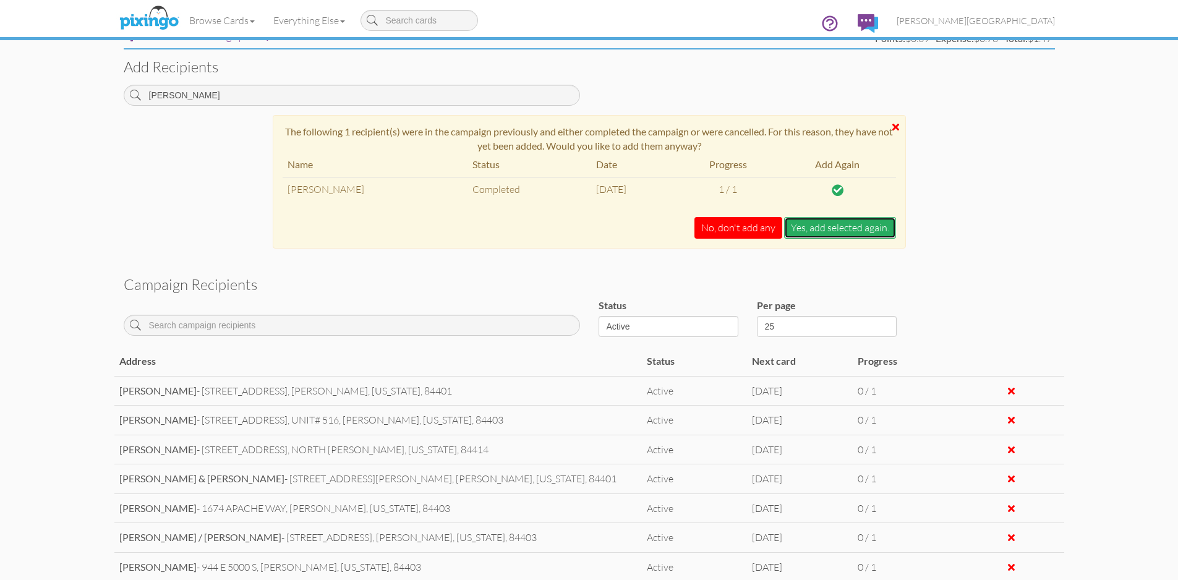
click at [838, 228] on button "Yes, add selected again." at bounding box center [840, 228] width 112 height 22
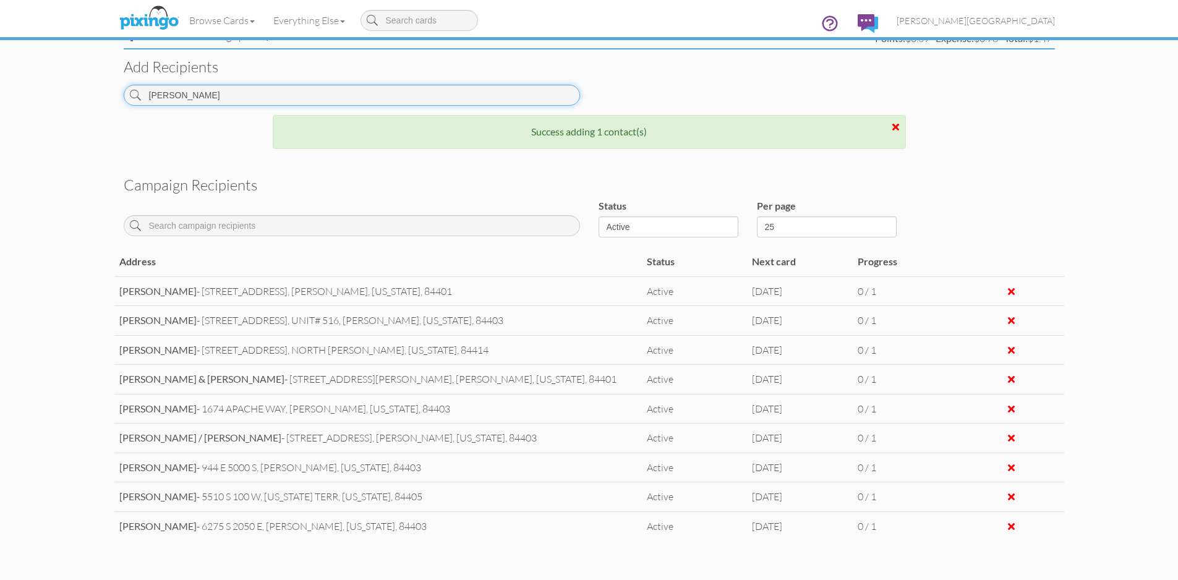
drag, startPoint x: 216, startPoint y: 92, endPoint x: 72, endPoint y: 100, distance: 144.3
click at [72, 100] on campaign-detail "Toggle navigation Visit Pixingo Mobile Browse Cards Business Accounting Automot…" at bounding box center [589, 100] width 1178 height 1112
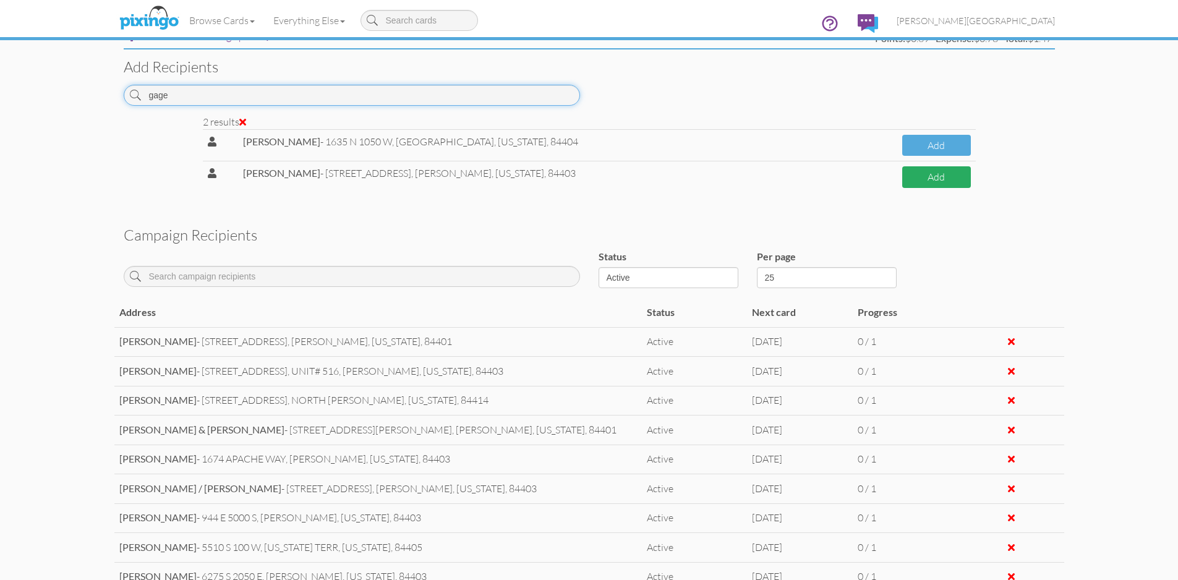
type input "gage"
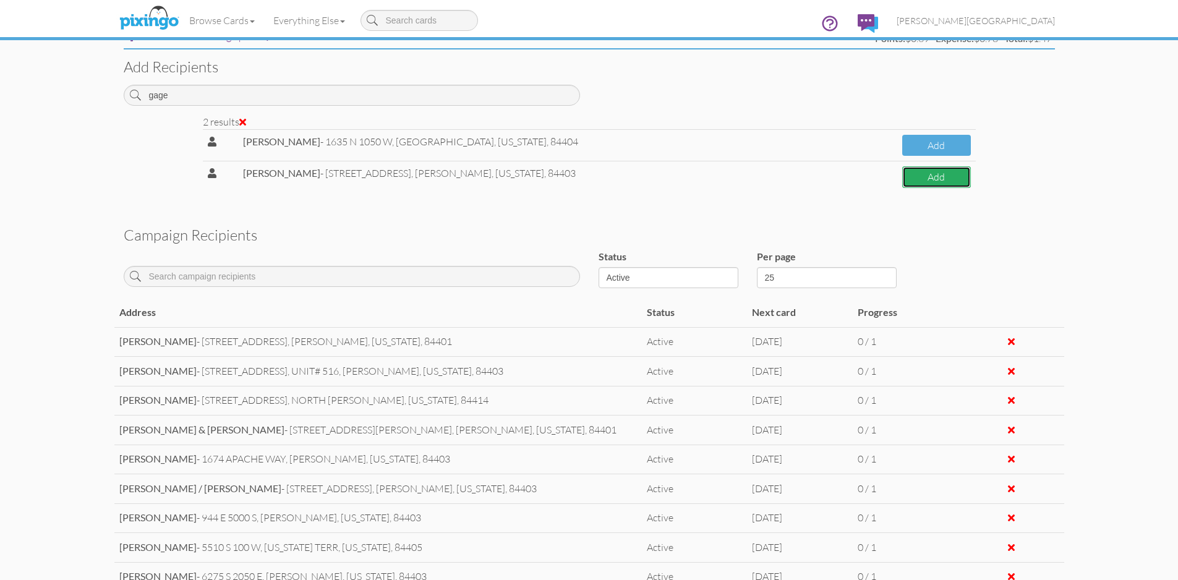
click at [927, 183] on button "Add" at bounding box center [936, 177] width 68 height 22
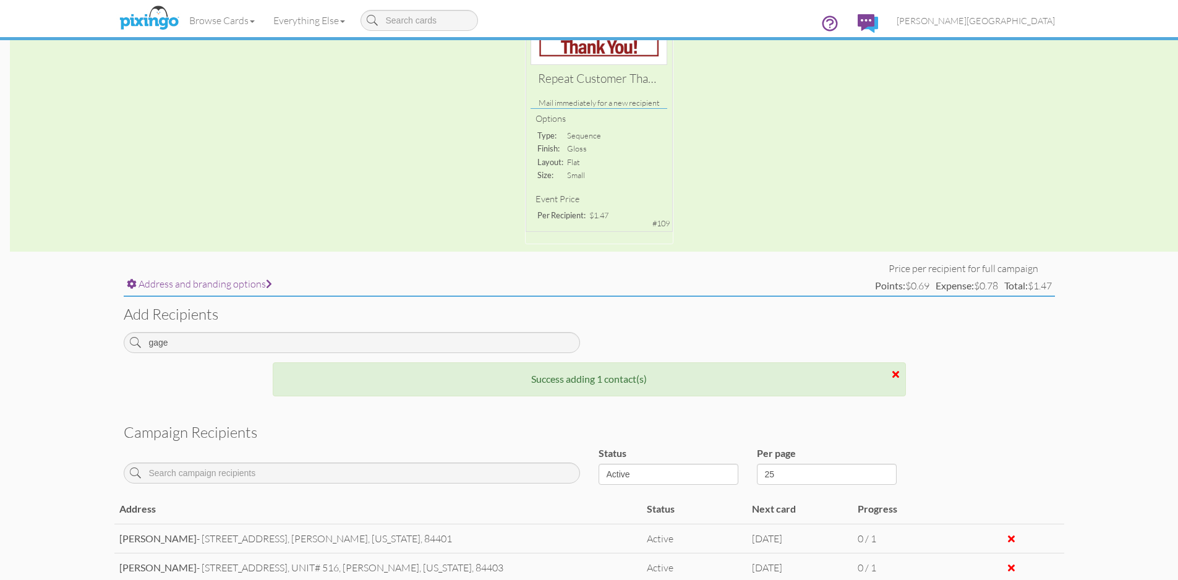
scroll to position [0, 0]
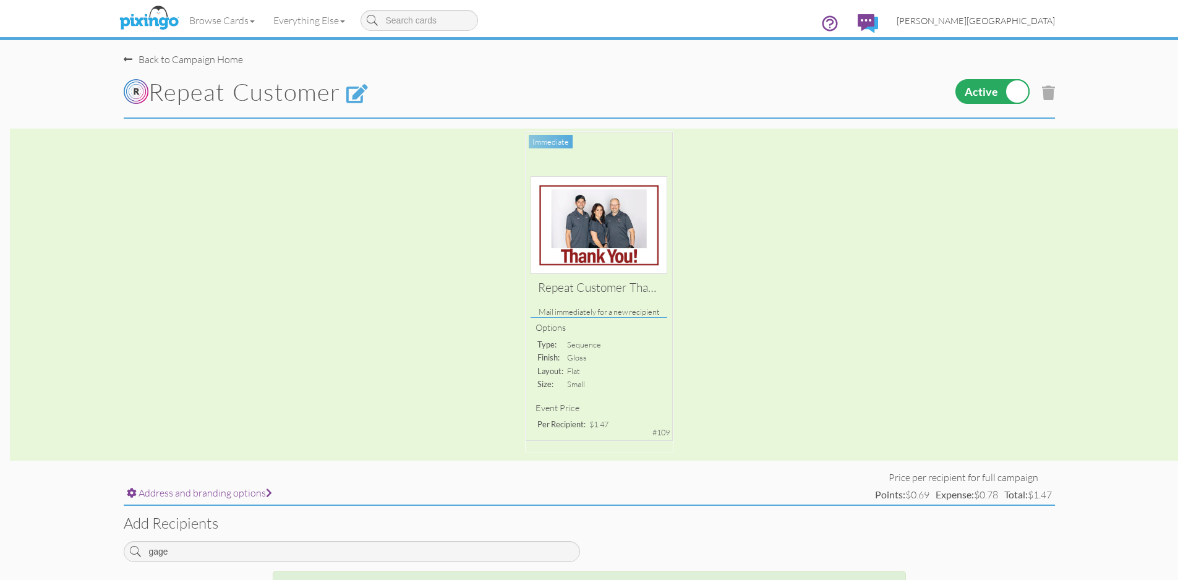
click at [1028, 28] on link "[PERSON_NAME][GEOGRAPHIC_DATA]" at bounding box center [975, 21] width 177 height 32
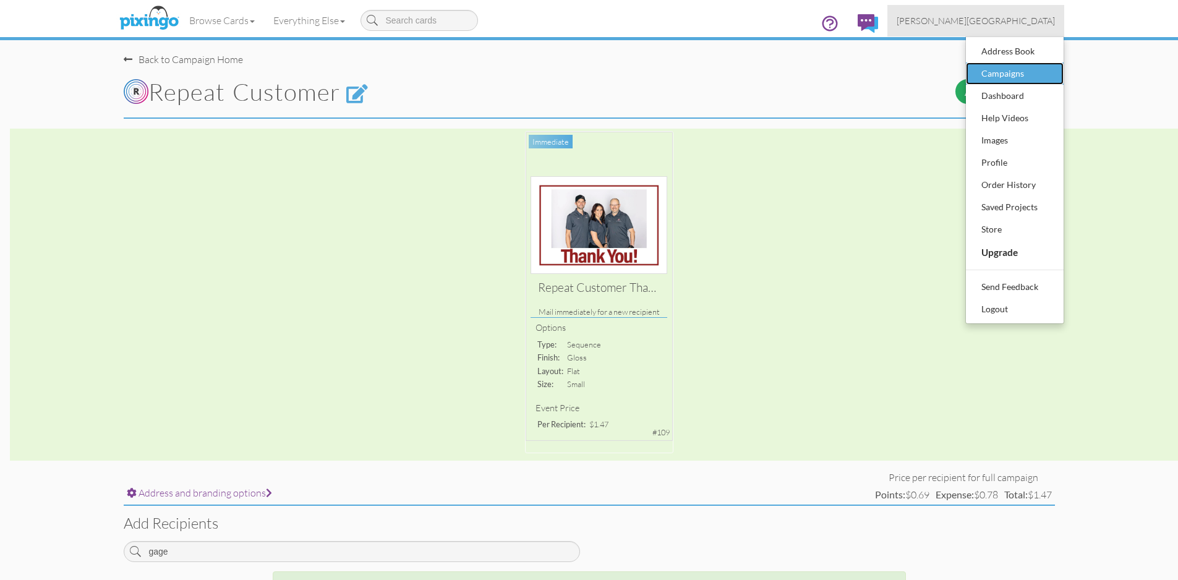
click at [1017, 74] on div "Campaigns" at bounding box center [1014, 73] width 73 height 19
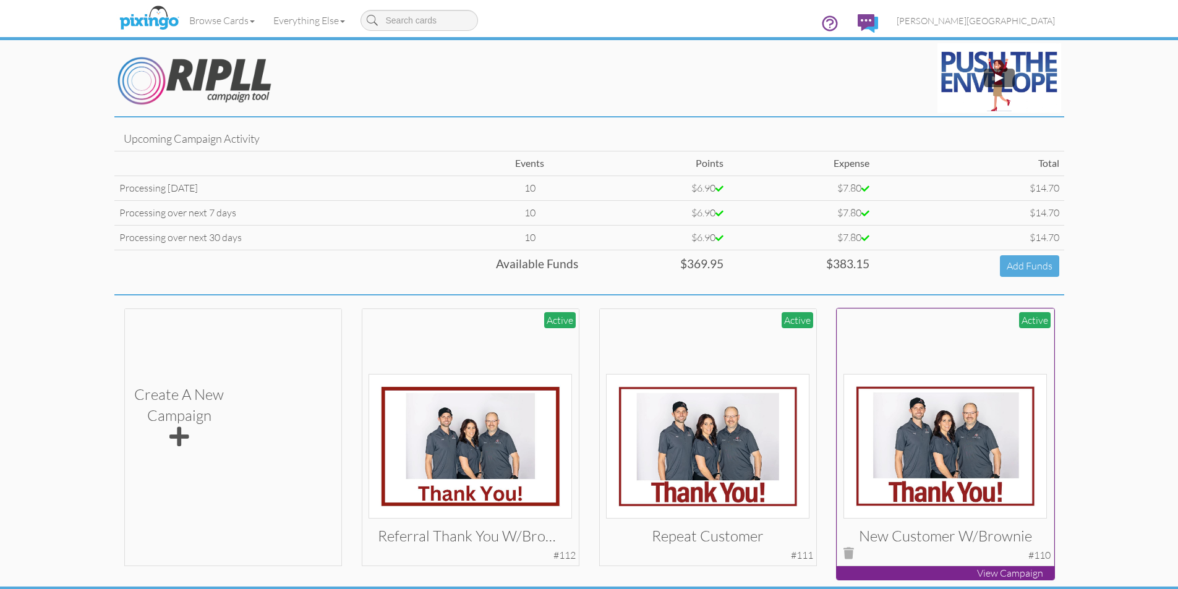
click at [938, 391] on img at bounding box center [944, 446] width 203 height 145
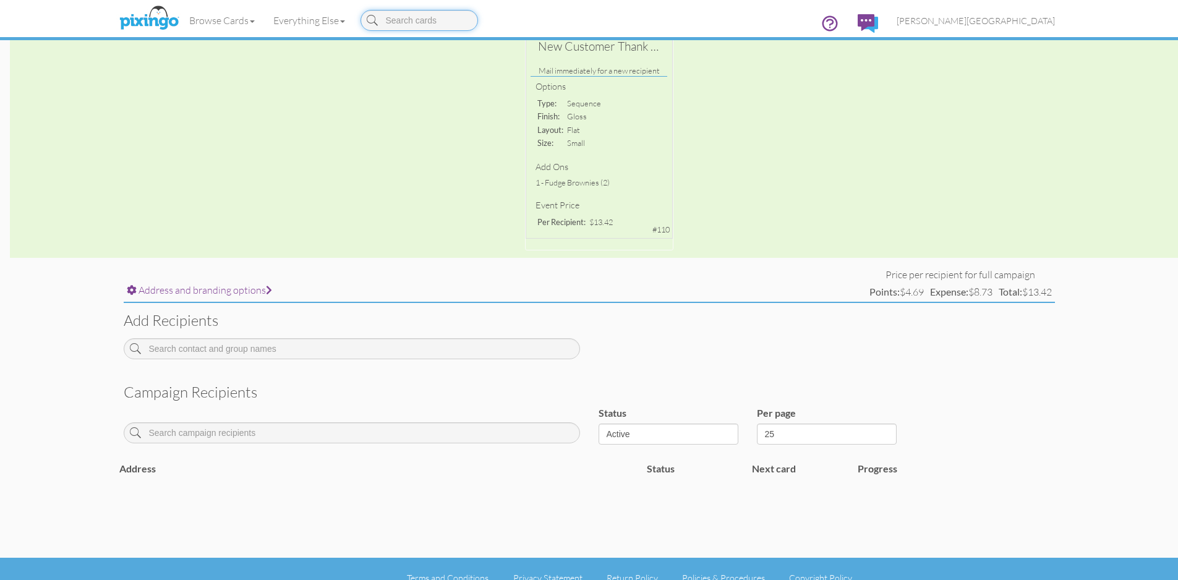
scroll to position [259, 0]
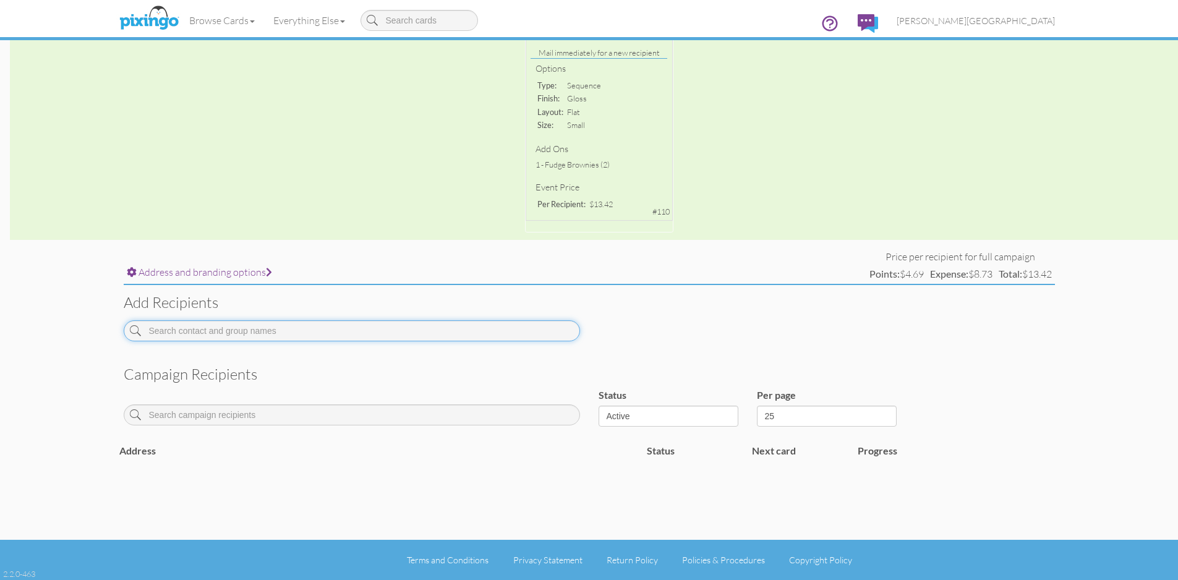
click at [414, 337] on input at bounding box center [352, 330] width 456 height 21
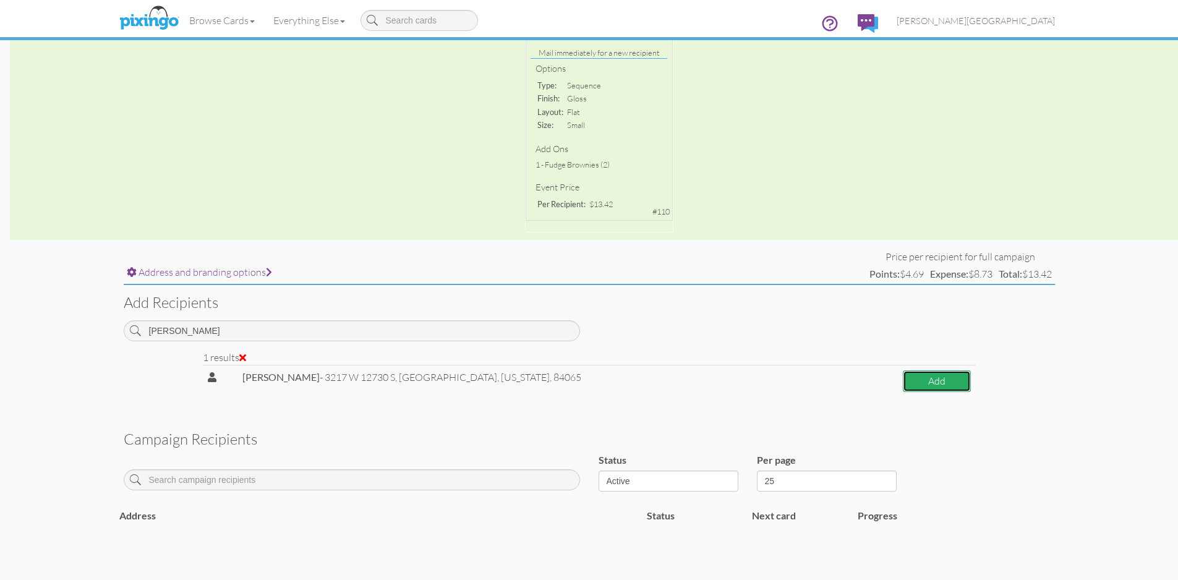
click at [916, 386] on button "Add" at bounding box center [936, 381] width 67 height 22
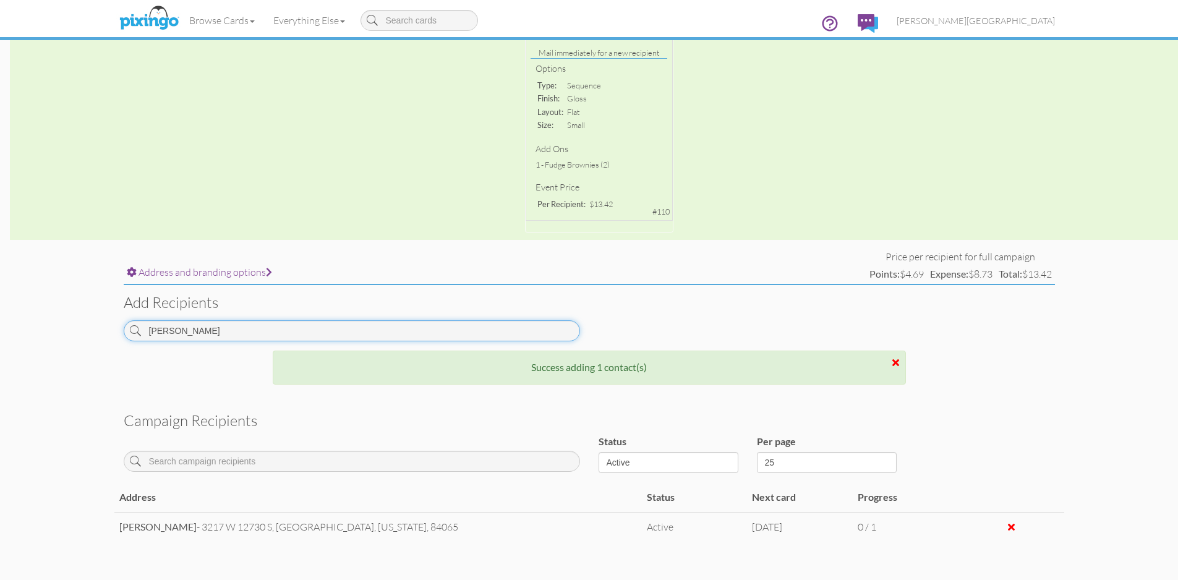
drag, startPoint x: 215, startPoint y: 333, endPoint x: 105, endPoint y: 335, distance: 110.1
click at [105, 335] on campaign-detail "Toggle navigation Visit Pixingo Mobile Browse Cards Business Accounting Automot…" at bounding box center [589, 198] width 1178 height 914
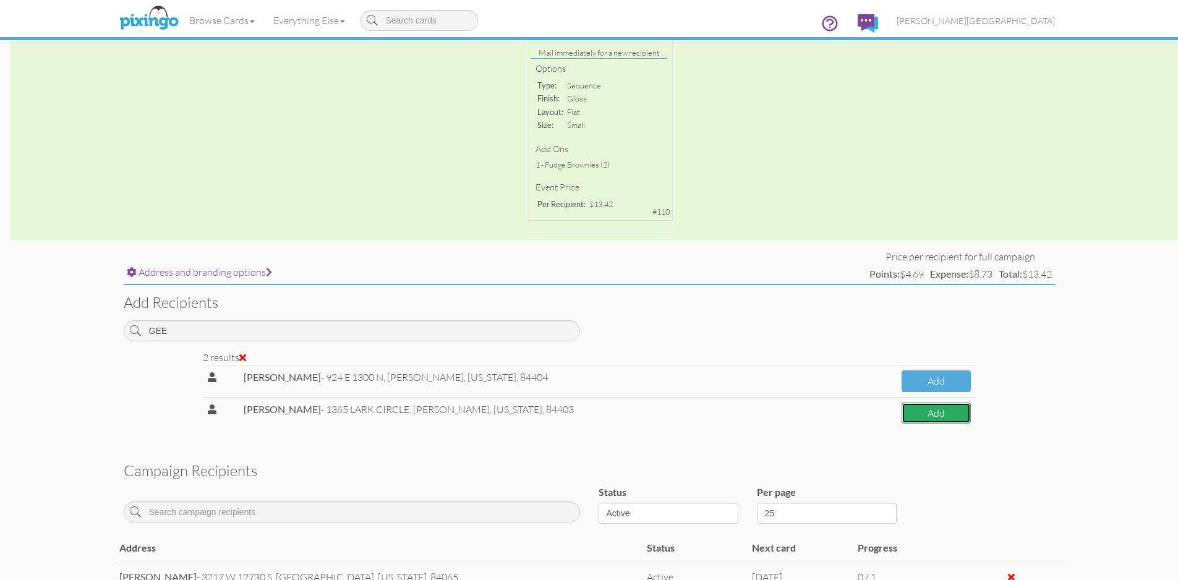
click at [923, 416] on button "Add" at bounding box center [935, 414] width 69 height 22
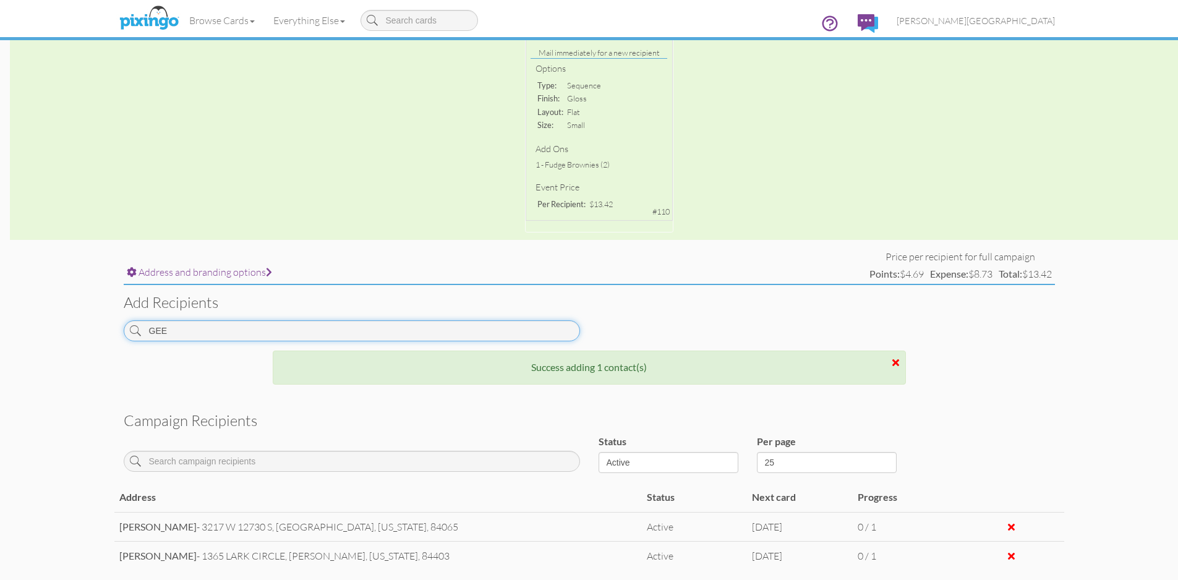
drag, startPoint x: 247, startPoint y: 335, endPoint x: 106, endPoint y: 335, distance: 141.0
click at [106, 335] on campaign-detail "Toggle navigation Visit Pixingo Mobile Browse Cards Business Accounting Automot…" at bounding box center [589, 213] width 1178 height 944
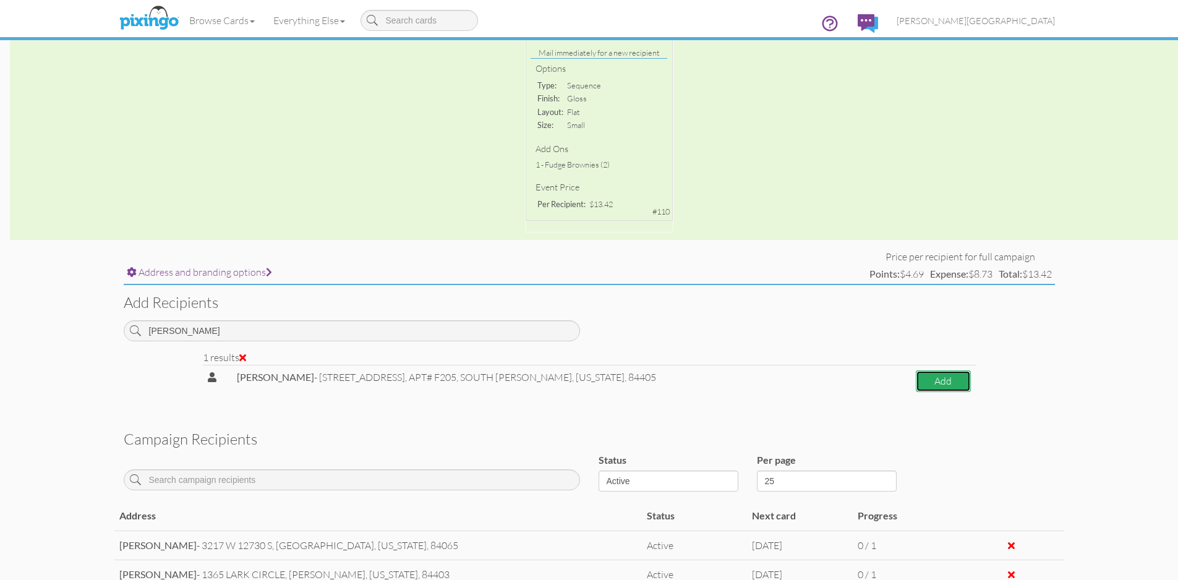
click at [945, 377] on button "Add" at bounding box center [943, 381] width 54 height 22
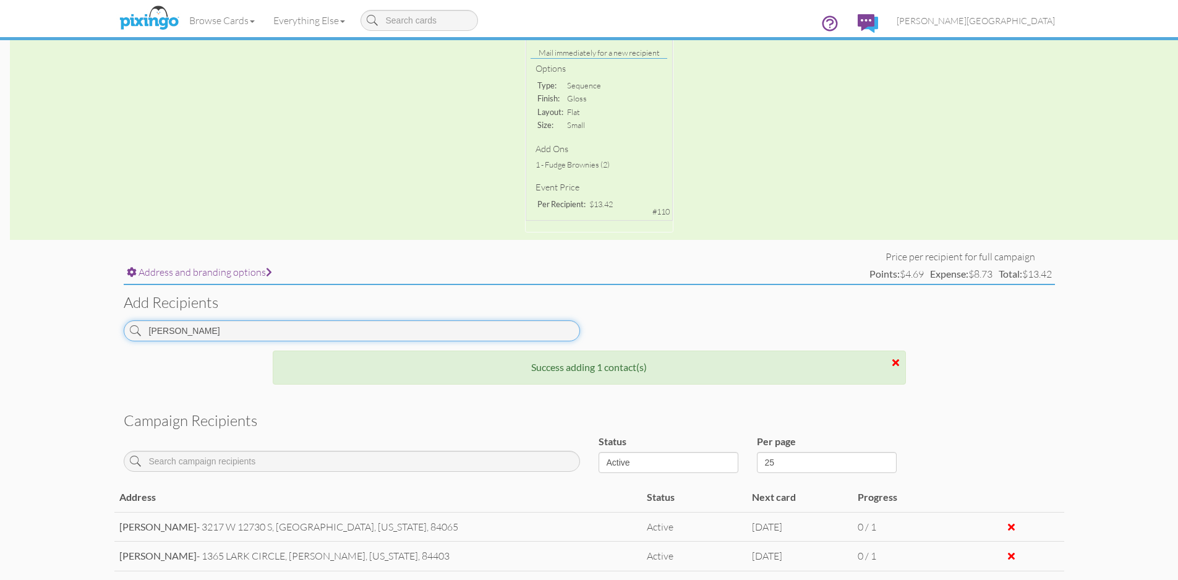
drag, startPoint x: 201, startPoint y: 327, endPoint x: 102, endPoint y: 331, distance: 99.0
click at [102, 331] on campaign-detail "Toggle navigation Visit Pixingo Mobile Browse Cards Business Accounting Automot…" at bounding box center [589, 227] width 1178 height 973
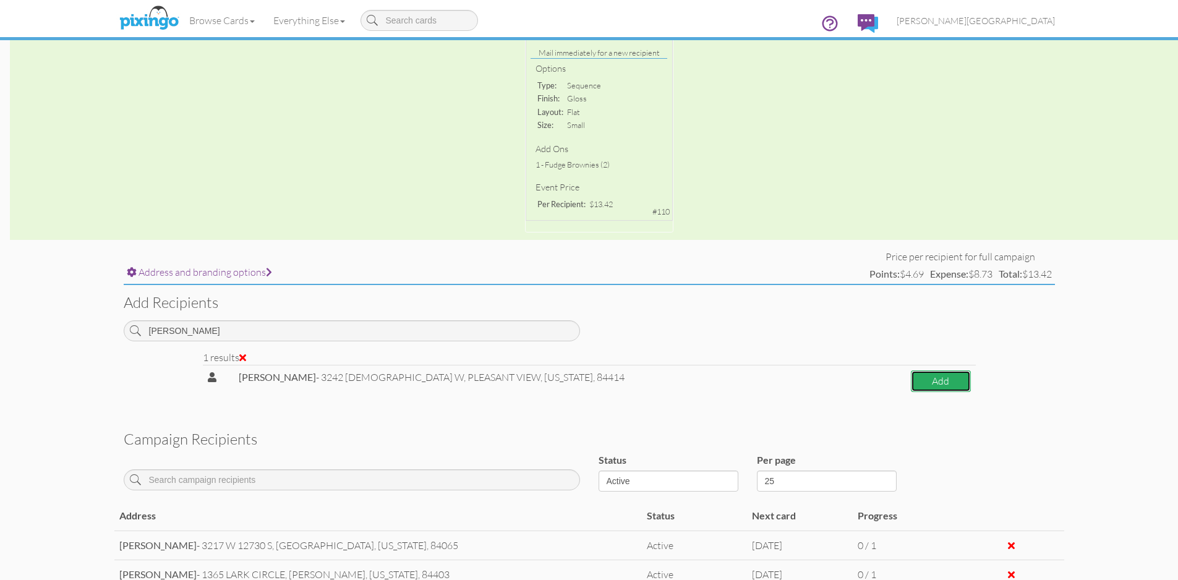
click at [916, 379] on button "Add" at bounding box center [940, 381] width 59 height 22
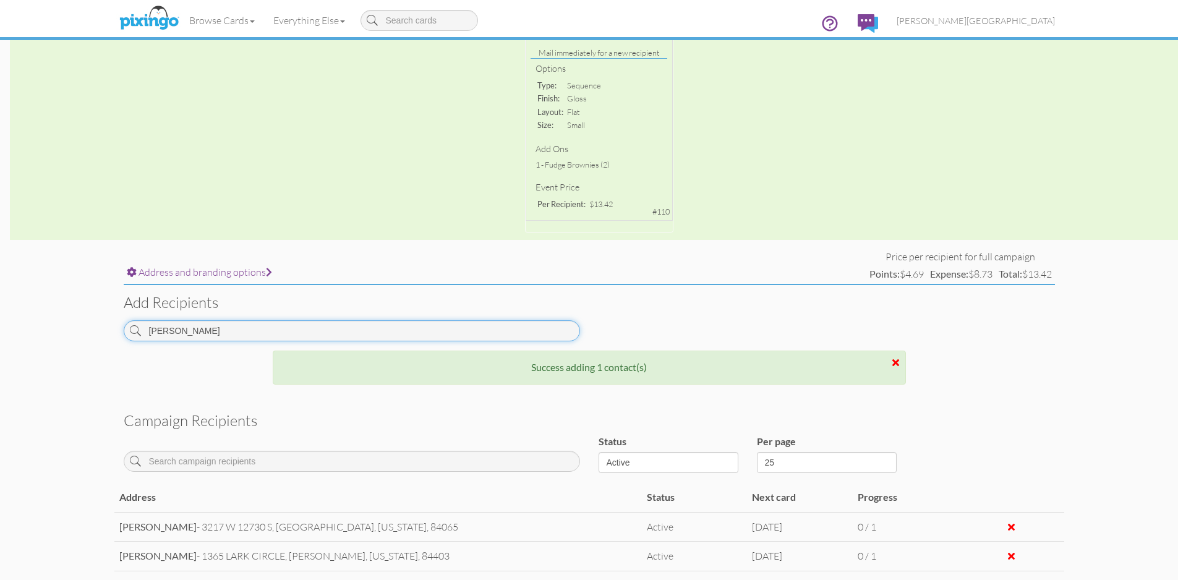
drag, startPoint x: 225, startPoint y: 339, endPoint x: 25, endPoint y: 339, distance: 199.7
click at [25, 339] on campaign-detail "Toggle navigation Visit Pixingo Mobile Browse Cards Business Accounting Automot…" at bounding box center [589, 242] width 1178 height 1003
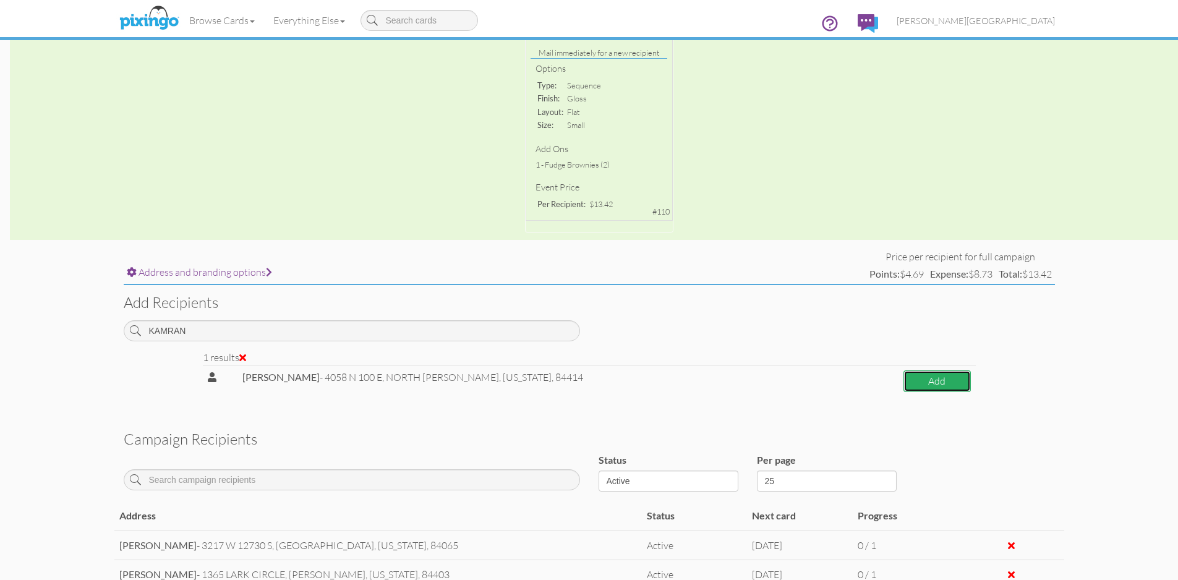
click at [932, 375] on button "Add" at bounding box center [936, 381] width 67 height 22
drag, startPoint x: 248, startPoint y: 326, endPoint x: 101, endPoint y: 331, distance: 146.6
click at [101, 332] on campaign-detail "Toggle navigation Visit Pixingo Mobile Browse Cards Business Accounting Automot…" at bounding box center [589, 251] width 1178 height 1021
click at [938, 378] on button "Add" at bounding box center [937, 381] width 67 height 22
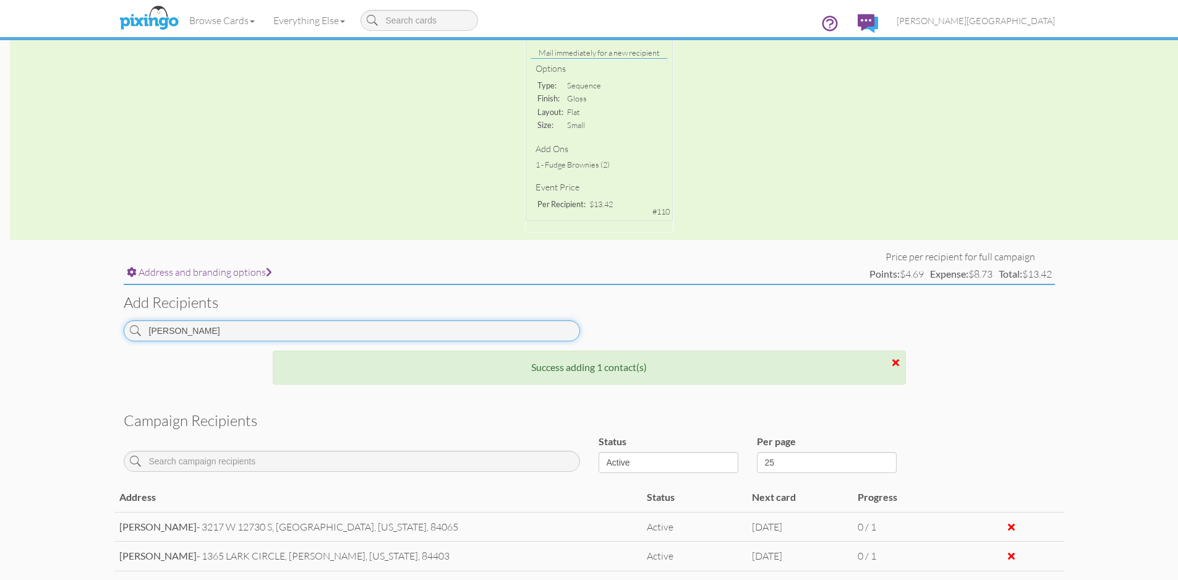
drag, startPoint x: 181, startPoint y: 333, endPoint x: 80, endPoint y: 334, distance: 100.8
click at [80, 334] on campaign-detail "Toggle navigation Visit Pixingo Mobile Browse Cards Business Accounting Automot…" at bounding box center [589, 272] width 1178 height 1062
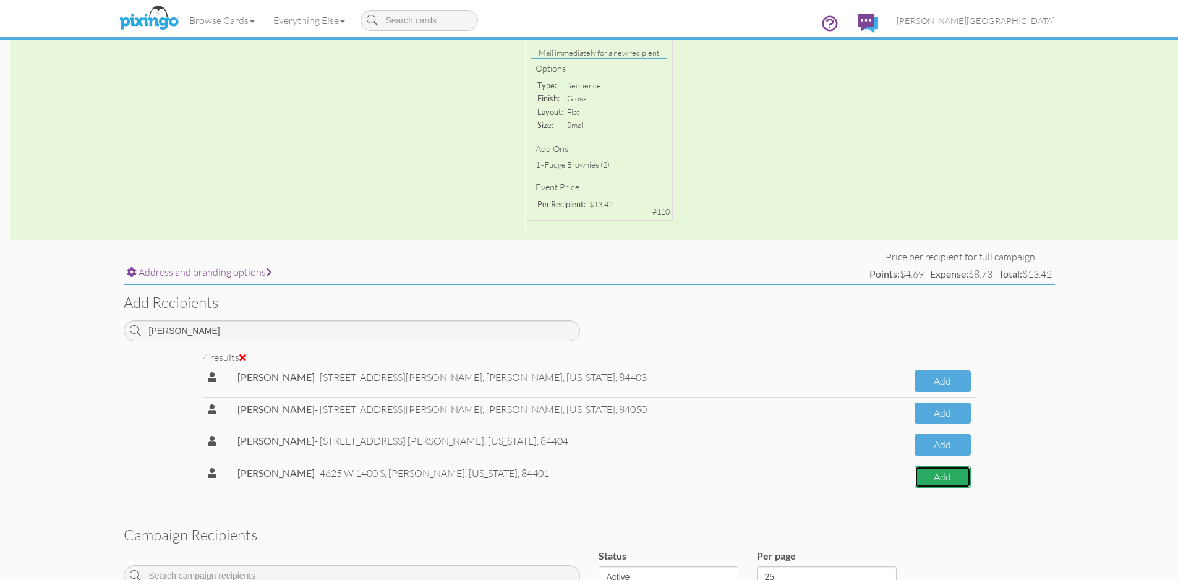
click at [940, 479] on button "Add" at bounding box center [942, 477] width 56 height 22
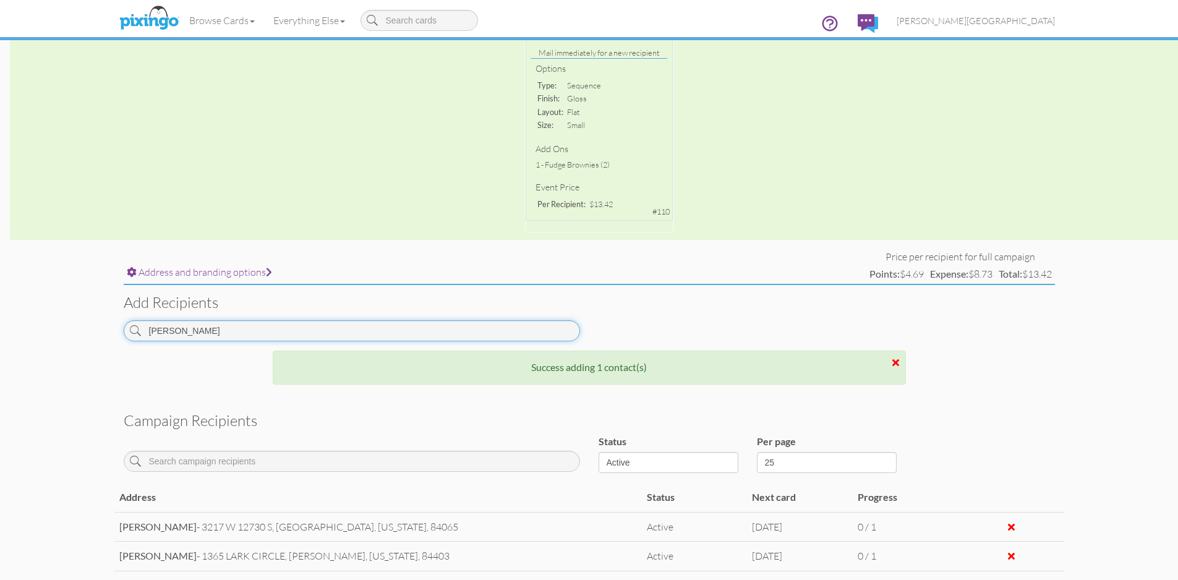
drag, startPoint x: 229, startPoint y: 339, endPoint x: 73, endPoint y: 335, distance: 156.5
click at [73, 335] on campaign-detail "Toggle navigation Visit Pixingo Mobile Browse Cards Business Accounting Automot…" at bounding box center [589, 286] width 1178 height 1091
type input "F"
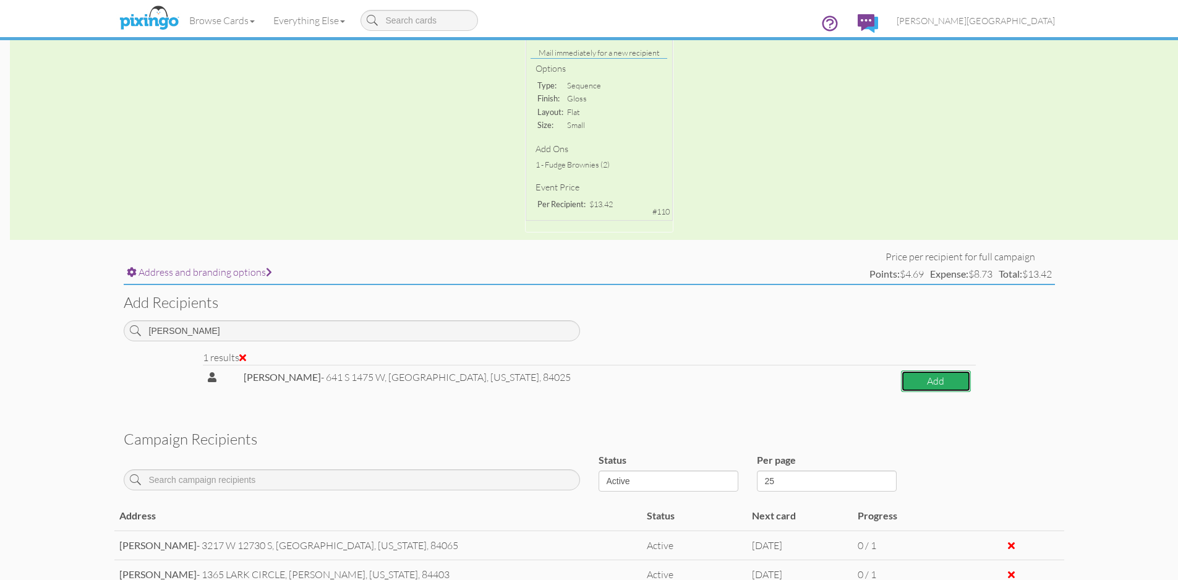
click at [962, 377] on button "Add" at bounding box center [936, 381] width 70 height 22
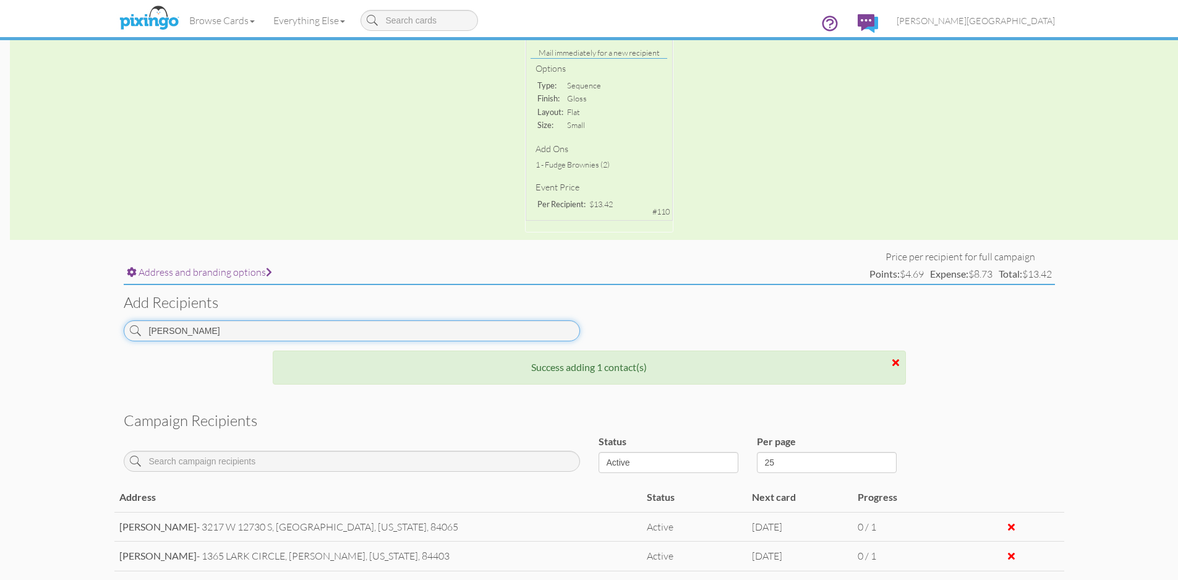
drag, startPoint x: 267, startPoint y: 336, endPoint x: -13, endPoint y: 322, distance: 280.5
click at [0, 321] on html "Toggle navigation Visit Pixingo Mobile Browse Cards Business Accounting Automot…" at bounding box center [589, 31] width 1178 height 580
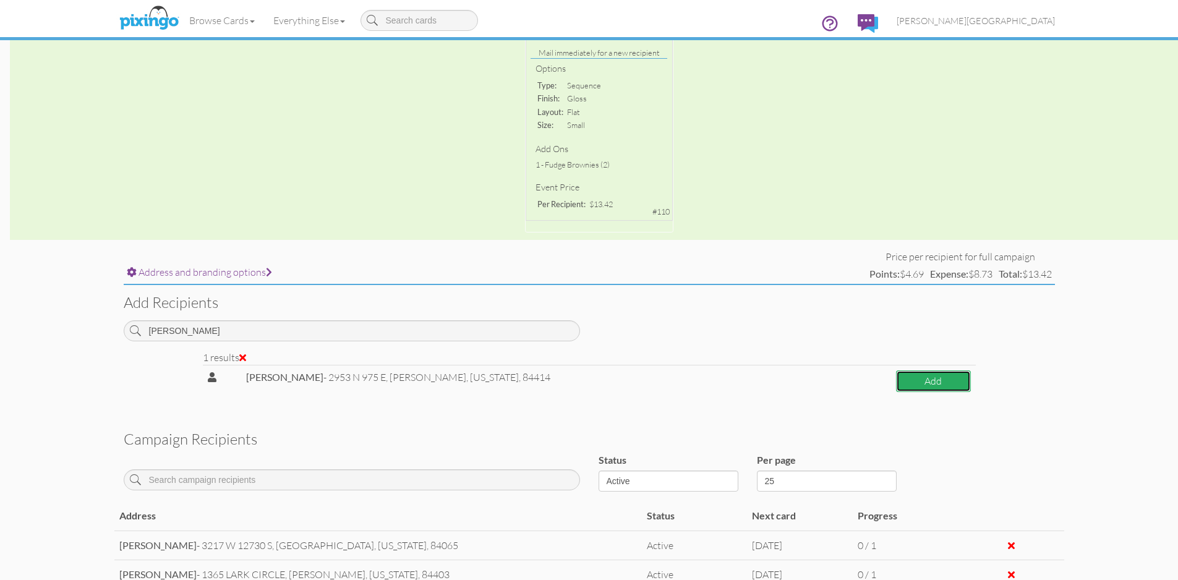
click at [927, 375] on button "Add" at bounding box center [933, 381] width 75 height 22
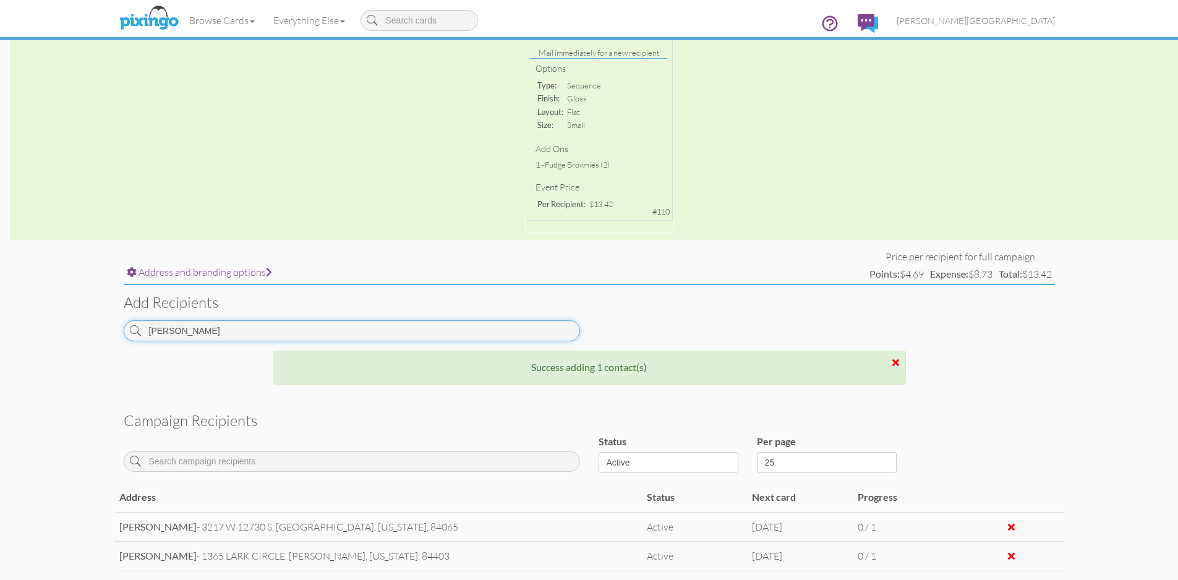
drag, startPoint x: 215, startPoint y: 331, endPoint x: 87, endPoint y: 332, distance: 128.6
click at [87, 332] on campaign-detail "Toggle navigation Visit Pixingo Mobile Browse Cards Business Accounting Automot…" at bounding box center [589, 316] width 1178 height 1150
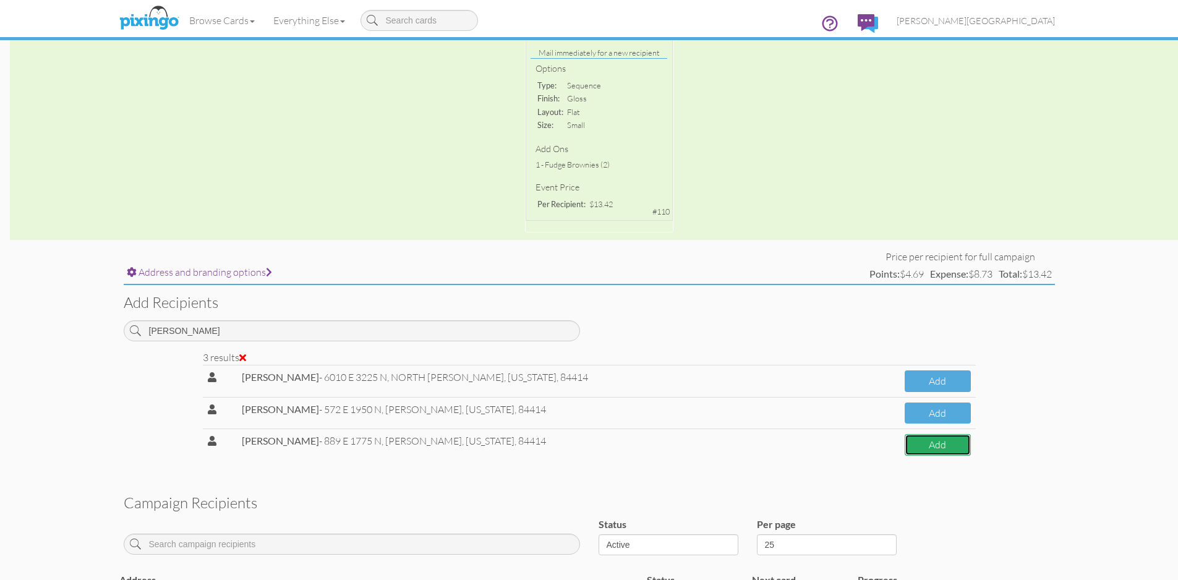
click at [915, 443] on button "Add" at bounding box center [938, 445] width 66 height 22
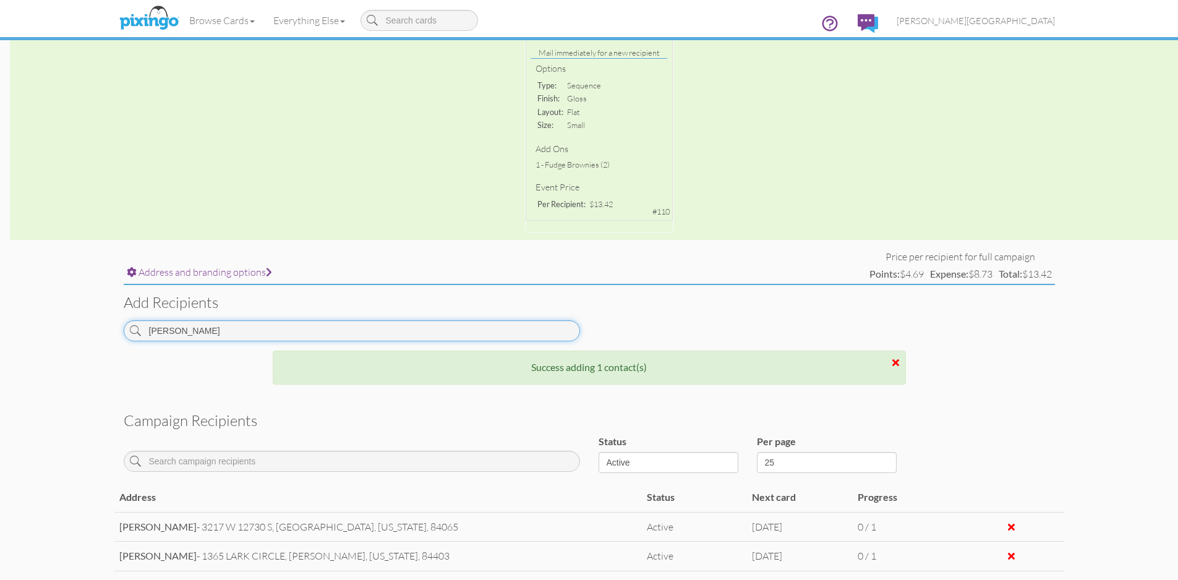
drag, startPoint x: 226, startPoint y: 333, endPoint x: 105, endPoint y: 334, distance: 121.2
click at [105, 334] on campaign-detail "Toggle navigation Visit Pixingo Mobile Browse Cards Business Accounting Automot…" at bounding box center [589, 331] width 1178 height 1180
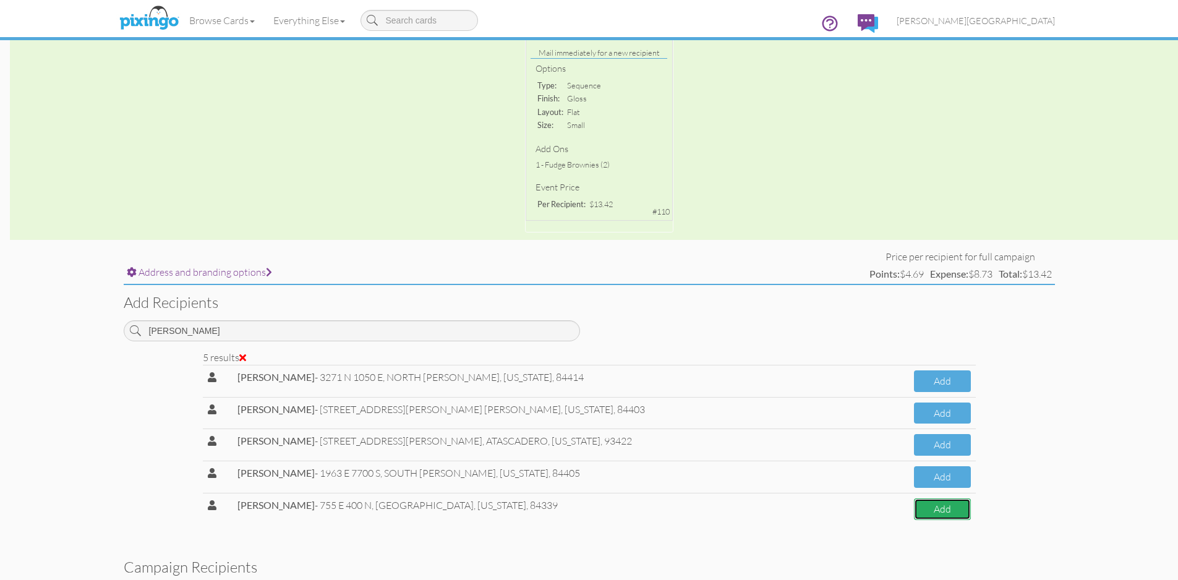
click at [937, 511] on button "Add" at bounding box center [942, 509] width 56 height 22
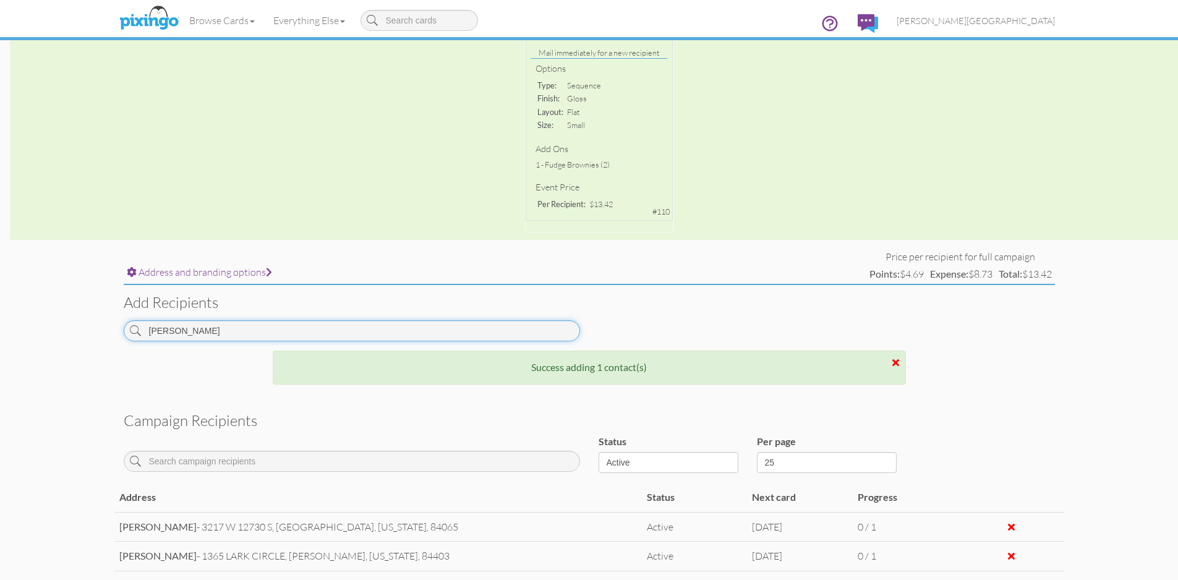
drag, startPoint x: 188, startPoint y: 336, endPoint x: 122, endPoint y: 333, distance: 65.6
click at [122, 333] on div "[PERSON_NAME]" at bounding box center [351, 335] width 475 height 30
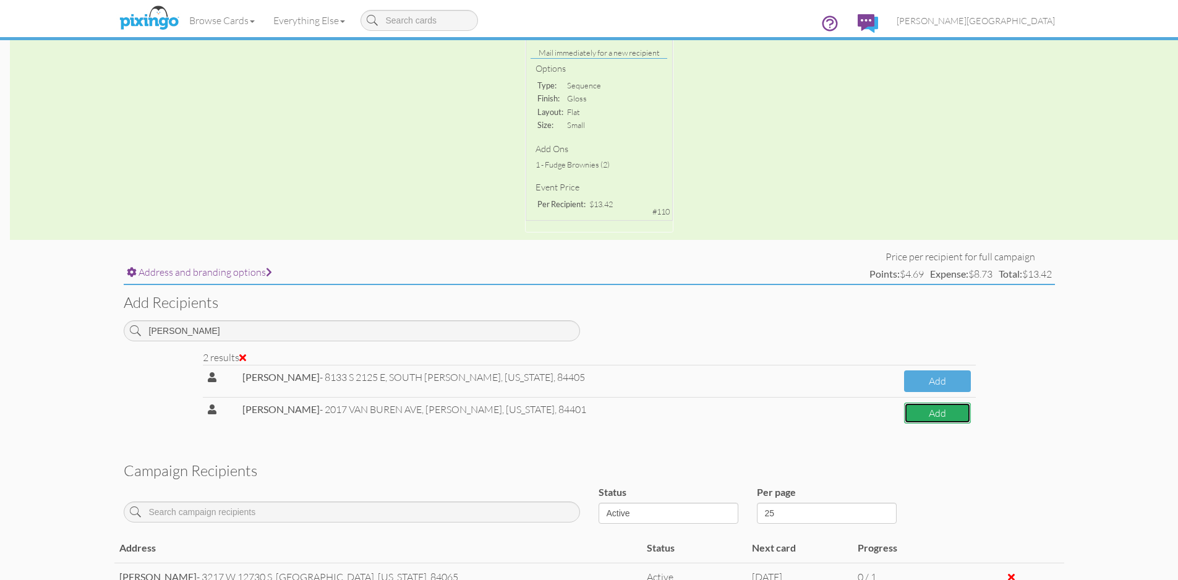
click at [941, 417] on button "Add" at bounding box center [937, 414] width 67 height 22
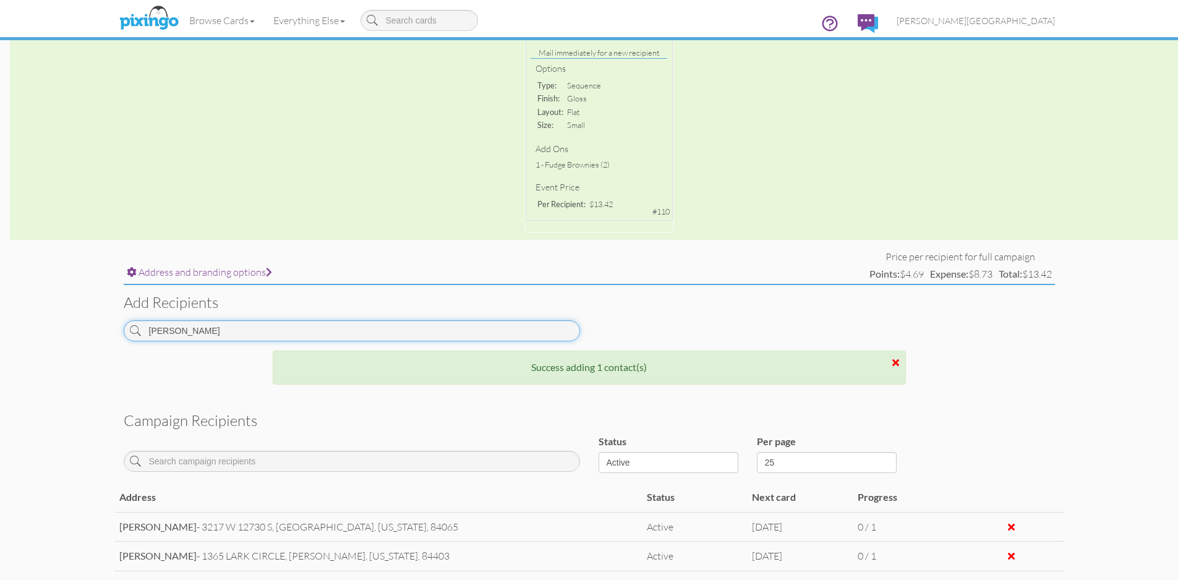
drag, startPoint x: 235, startPoint y: 331, endPoint x: 50, endPoint y: 332, distance: 184.9
click at [50, 332] on campaign-detail "Toggle navigation Visit Pixingo Mobile Browse Cards Business Accounting Automot…" at bounding box center [589, 360] width 1178 height 1238
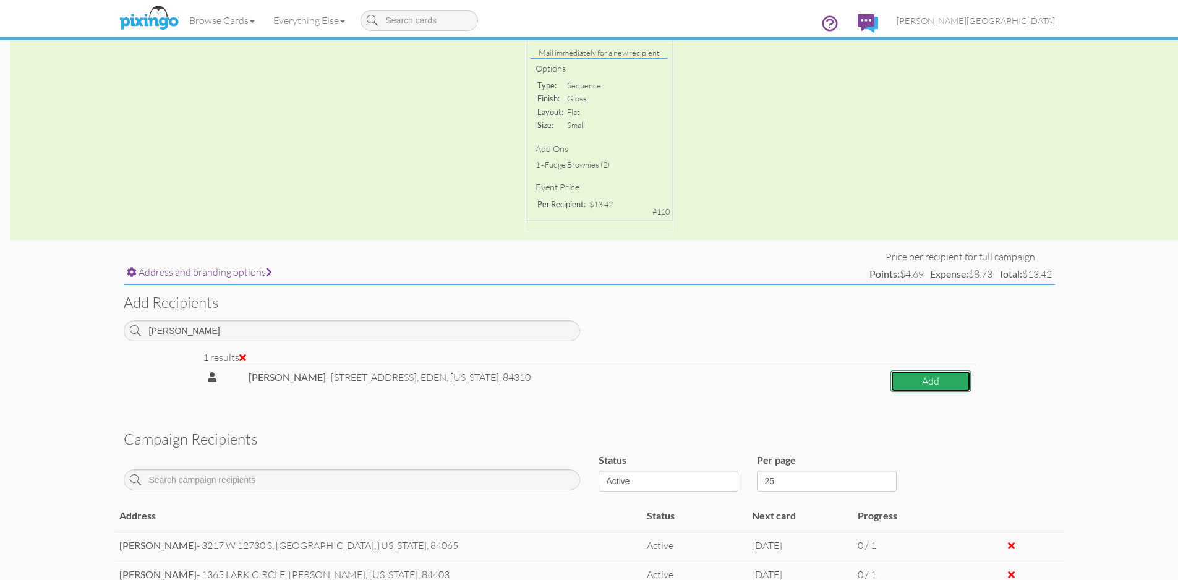
click at [927, 383] on button "Add" at bounding box center [930, 381] width 80 height 22
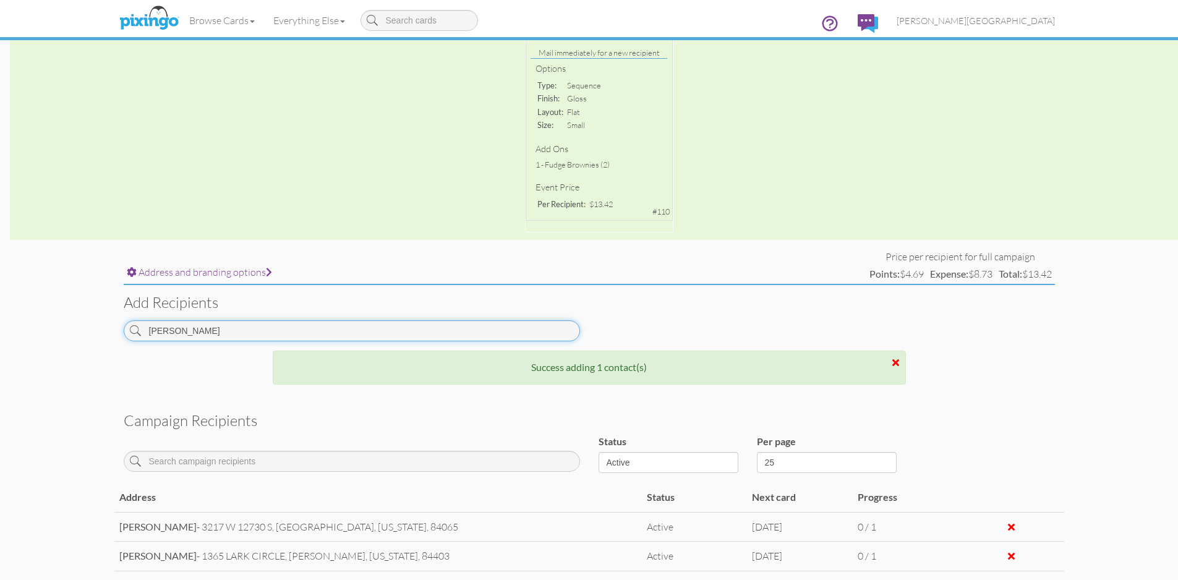
drag, startPoint x: 184, startPoint y: 331, endPoint x: 128, endPoint y: 338, distance: 56.1
click at [128, 338] on input "[PERSON_NAME]" at bounding box center [352, 330] width 456 height 21
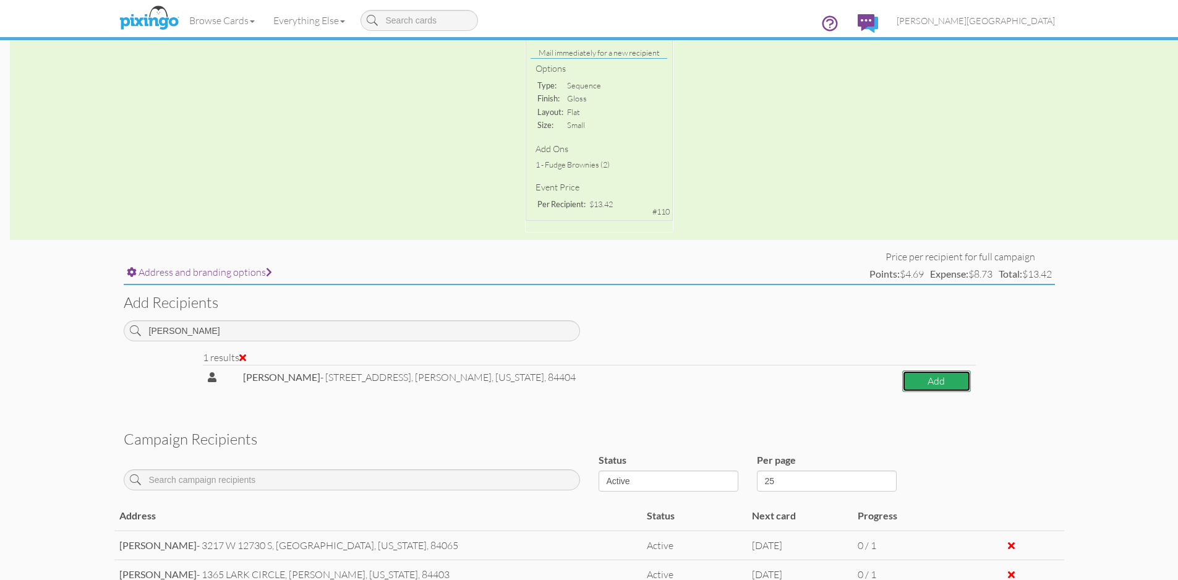
click at [932, 381] on button "Add" at bounding box center [936, 381] width 69 height 22
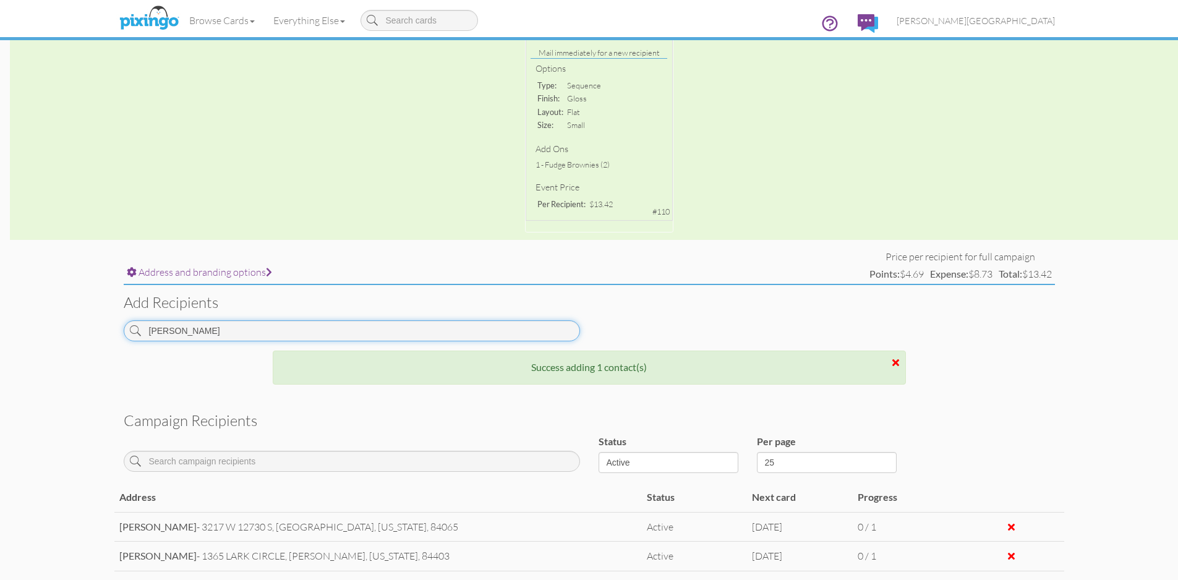
drag, startPoint x: 250, startPoint y: 331, endPoint x: 111, endPoint y: 346, distance: 140.0
click at [111, 346] on campaign-detail "Toggle navigation Visit Pixingo Mobile Browse Cards Business Accounting Automot…" at bounding box center [589, 369] width 1178 height 1257
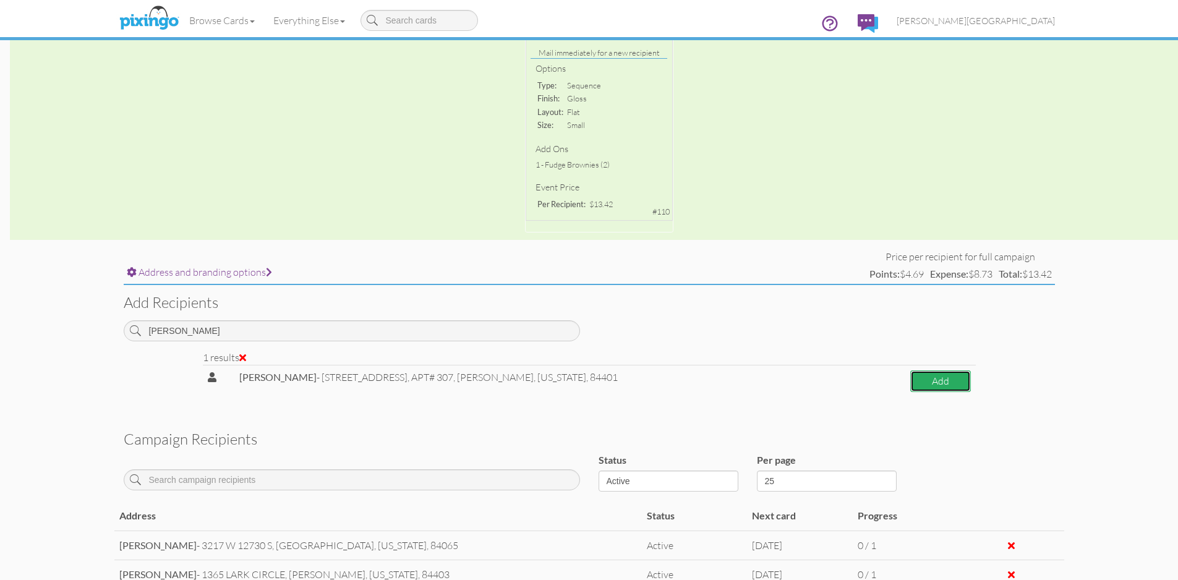
click at [916, 382] on button "Add" at bounding box center [940, 381] width 61 height 22
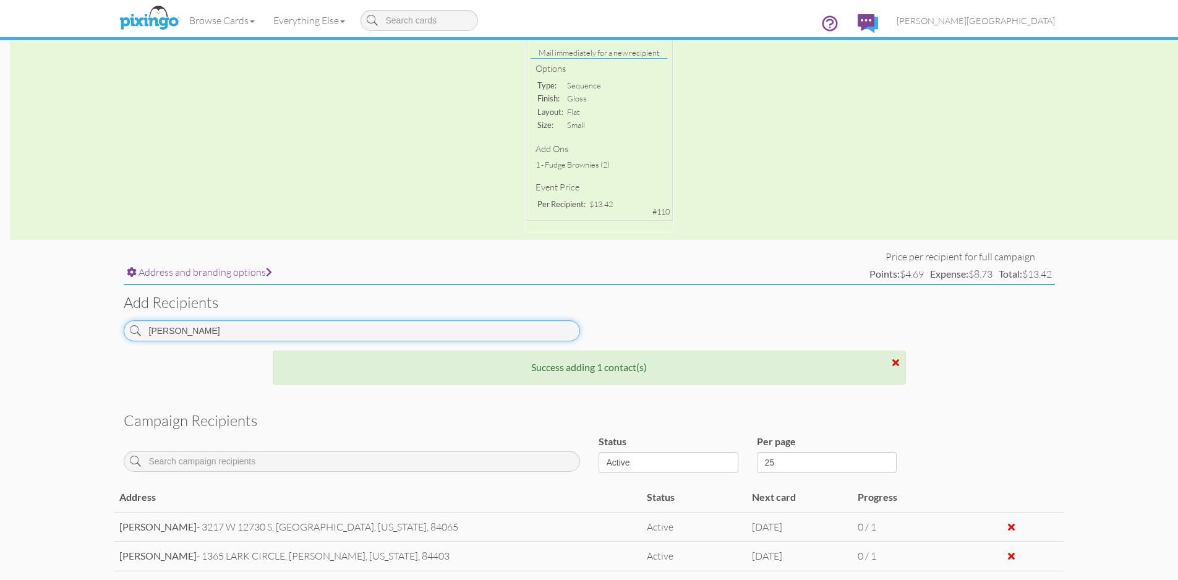
drag, startPoint x: 230, startPoint y: 331, endPoint x: 119, endPoint y: 337, distance: 110.8
click at [119, 337] on div "[PERSON_NAME]" at bounding box center [351, 335] width 475 height 30
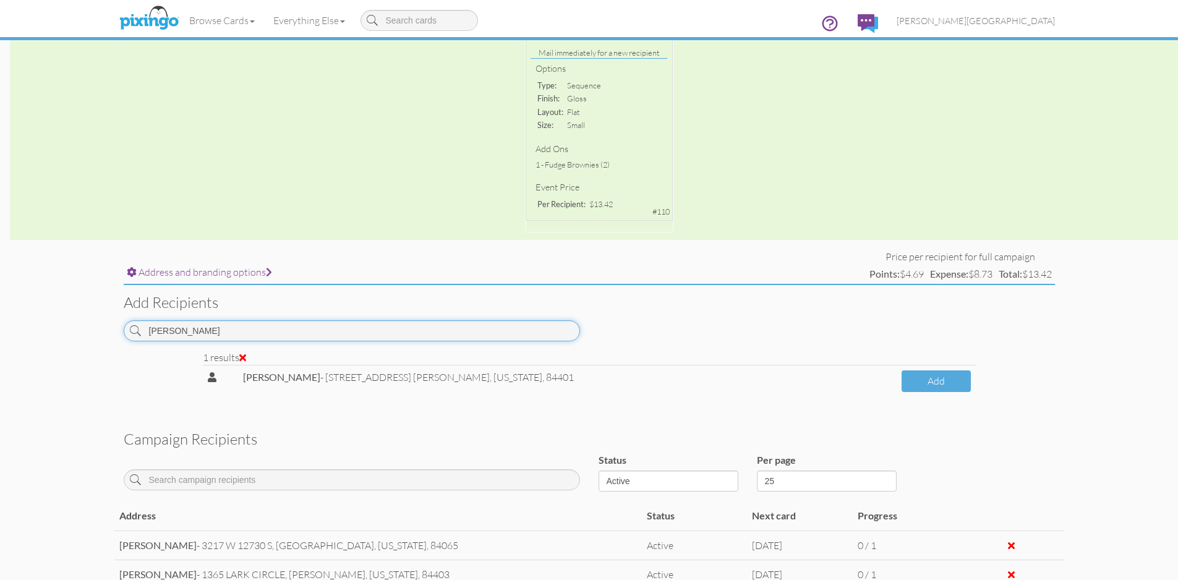
drag, startPoint x: 198, startPoint y: 336, endPoint x: 96, endPoint y: 331, distance: 102.8
click at [96, 331] on campaign-detail "Toggle navigation Visit Pixingo Mobile Browse Cards Business Accounting Automot…" at bounding box center [589, 379] width 1178 height 1276
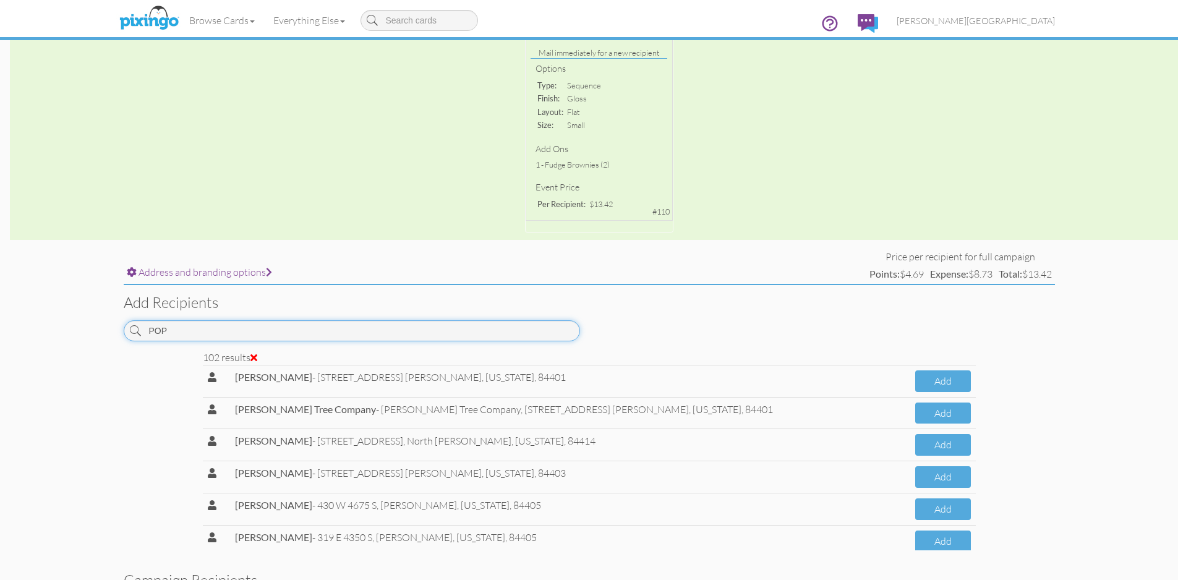
type input "[PERSON_NAME]"
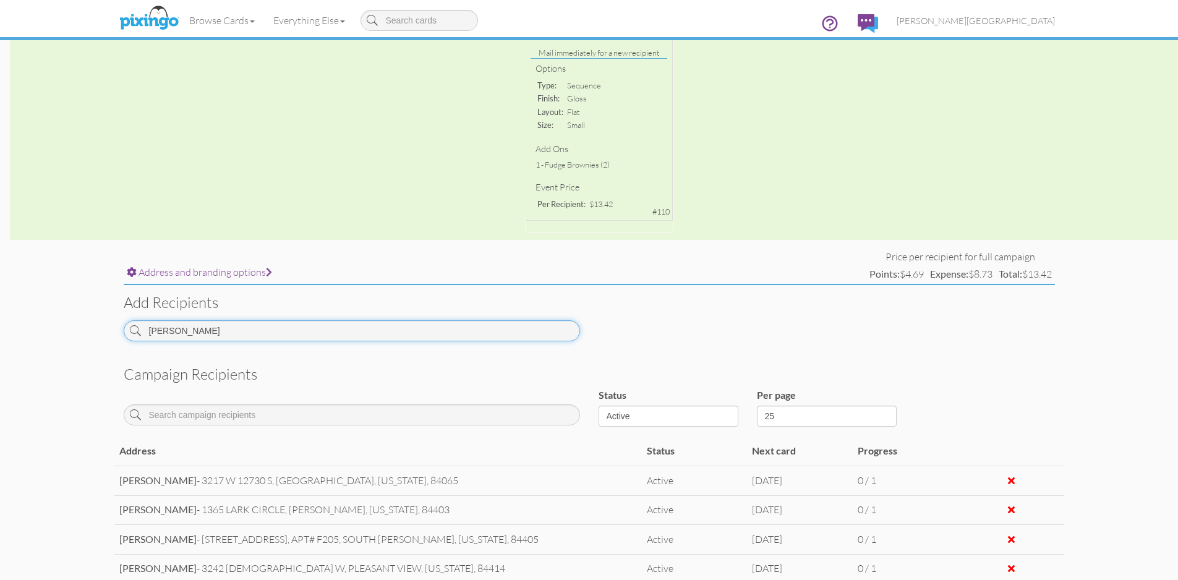
drag, startPoint x: 224, startPoint y: 331, endPoint x: 37, endPoint y: 325, distance: 187.5
click at [37, 325] on campaign-detail "Toggle navigation Visit Pixingo Mobile Browse Cards Business Accounting Automot…" at bounding box center [589, 346] width 1178 height 1211
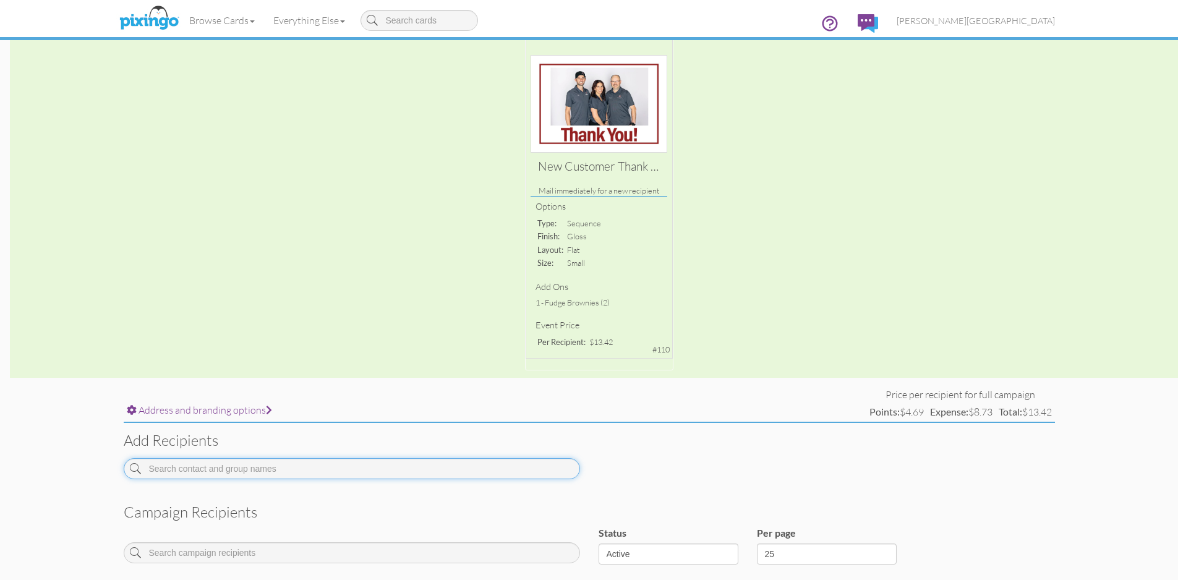
scroll to position [0, 0]
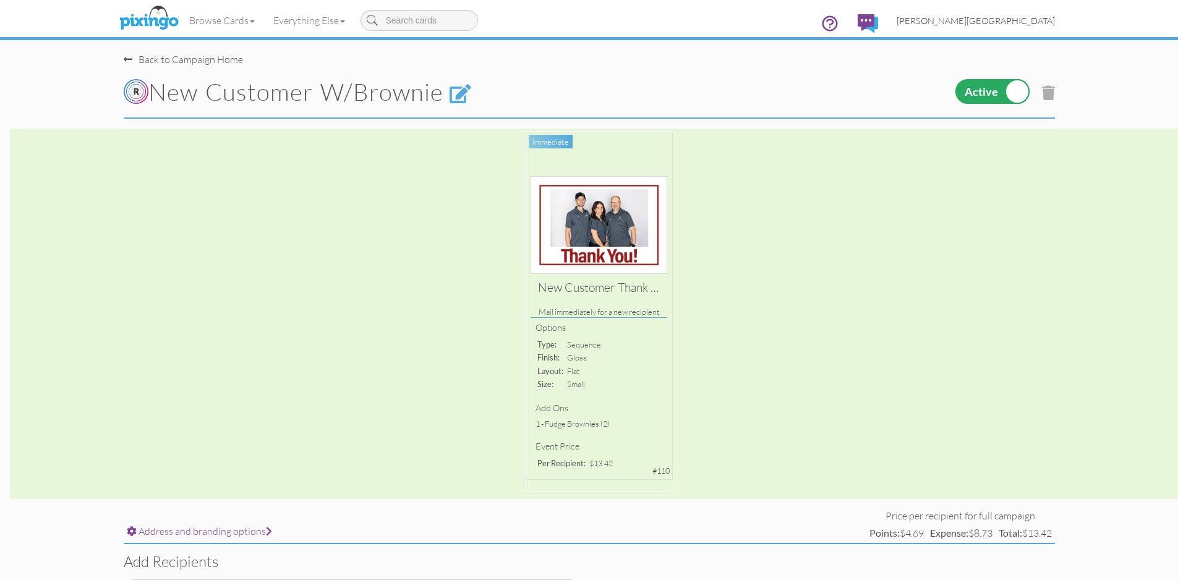
click at [1026, 23] on span "[PERSON_NAME][GEOGRAPHIC_DATA]" at bounding box center [976, 20] width 158 height 11
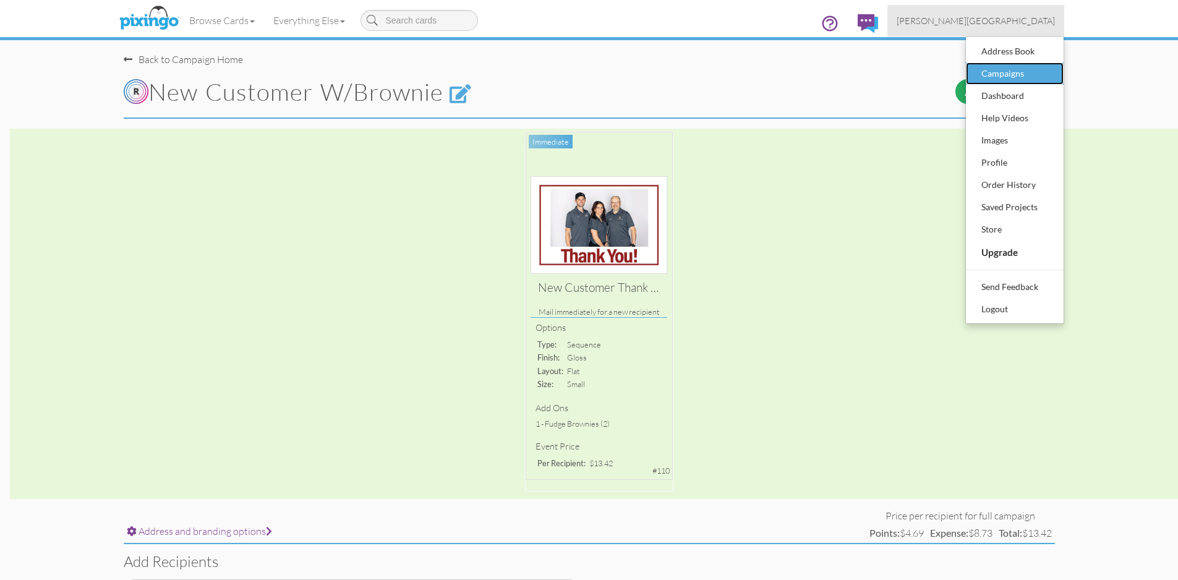
click at [1013, 71] on div "Campaigns" at bounding box center [1014, 73] width 73 height 19
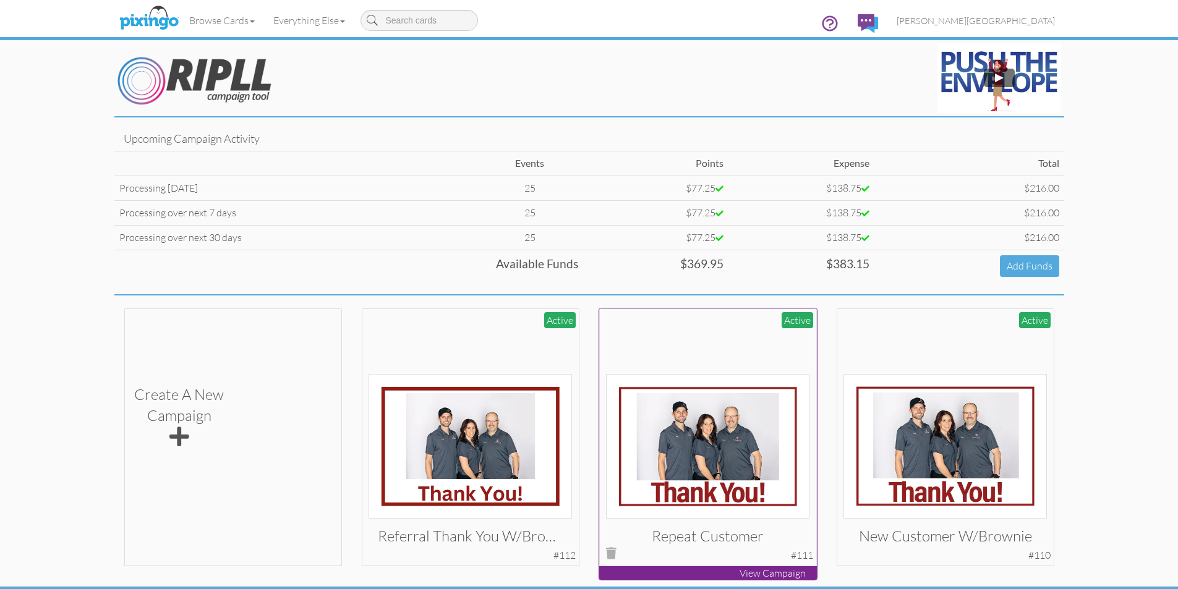
click at [683, 414] on img at bounding box center [707, 446] width 203 height 145
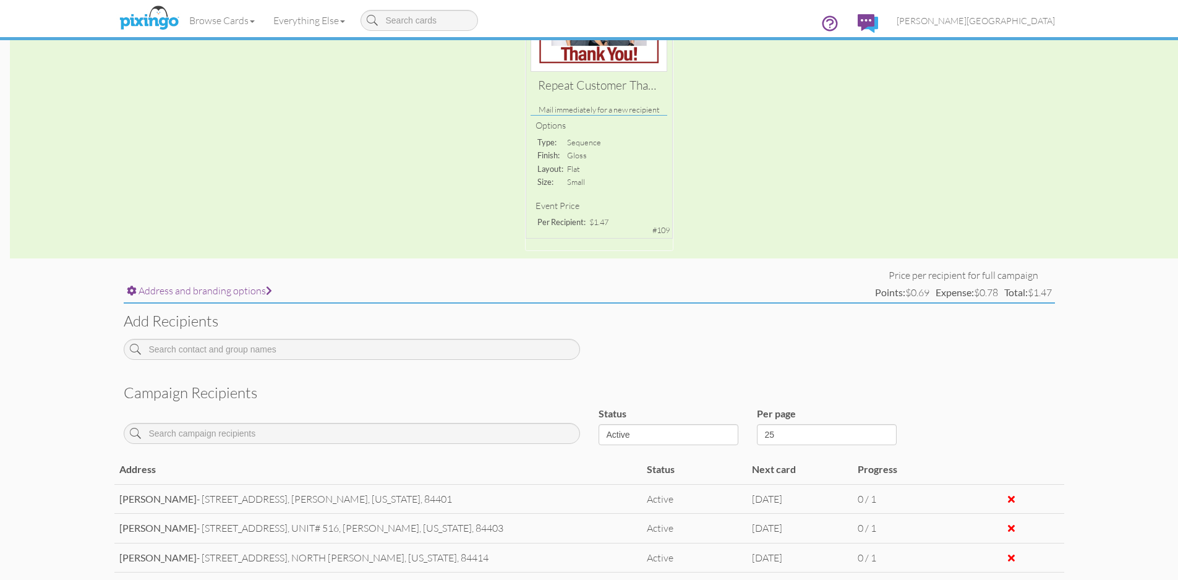
scroll to position [250, 0]
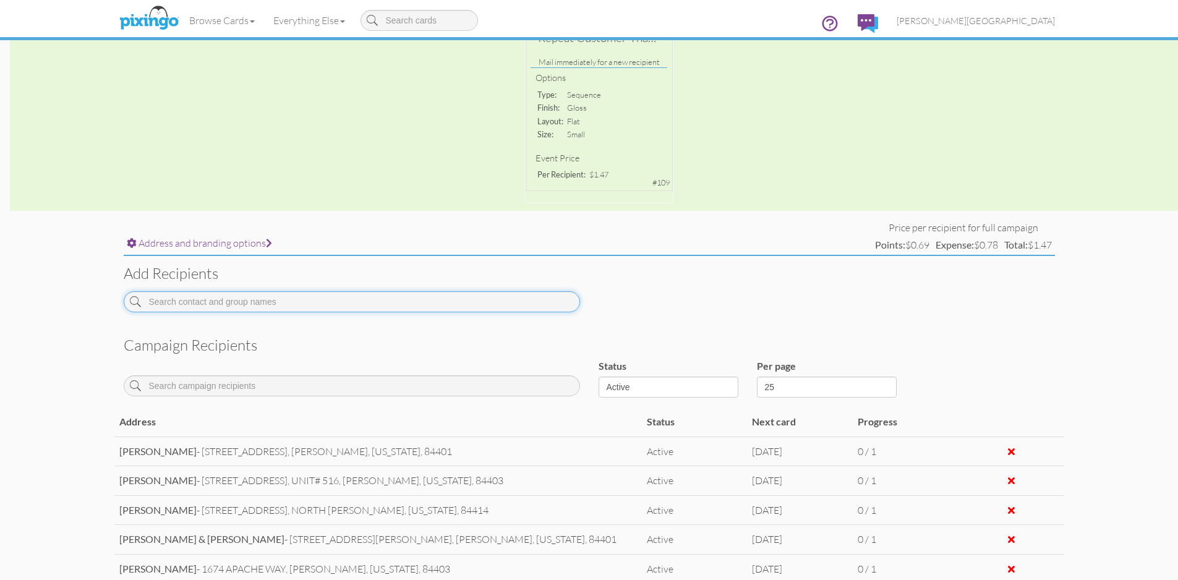
click at [371, 295] on input at bounding box center [352, 301] width 456 height 21
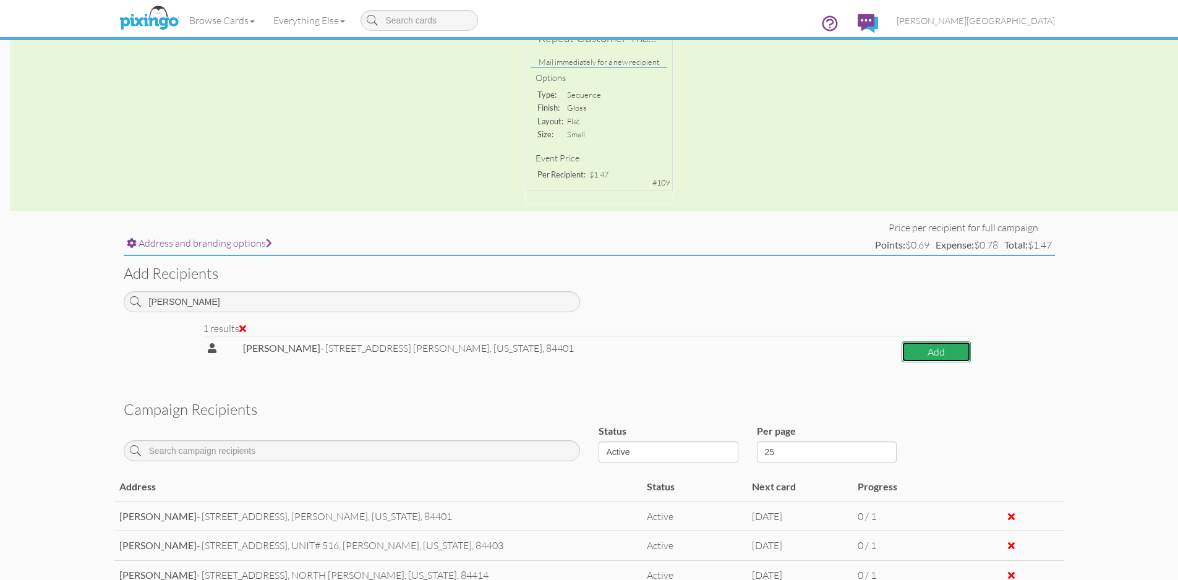
click at [905, 347] on button "Add" at bounding box center [935, 352] width 69 height 22
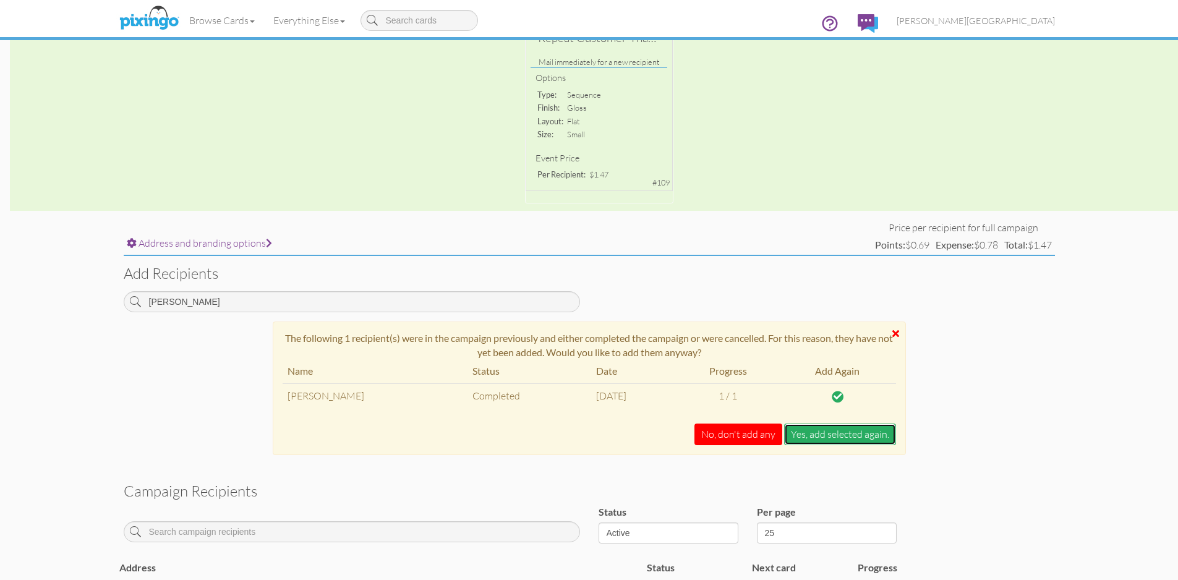
click at [838, 435] on button "Yes, add selected again." at bounding box center [840, 435] width 112 height 22
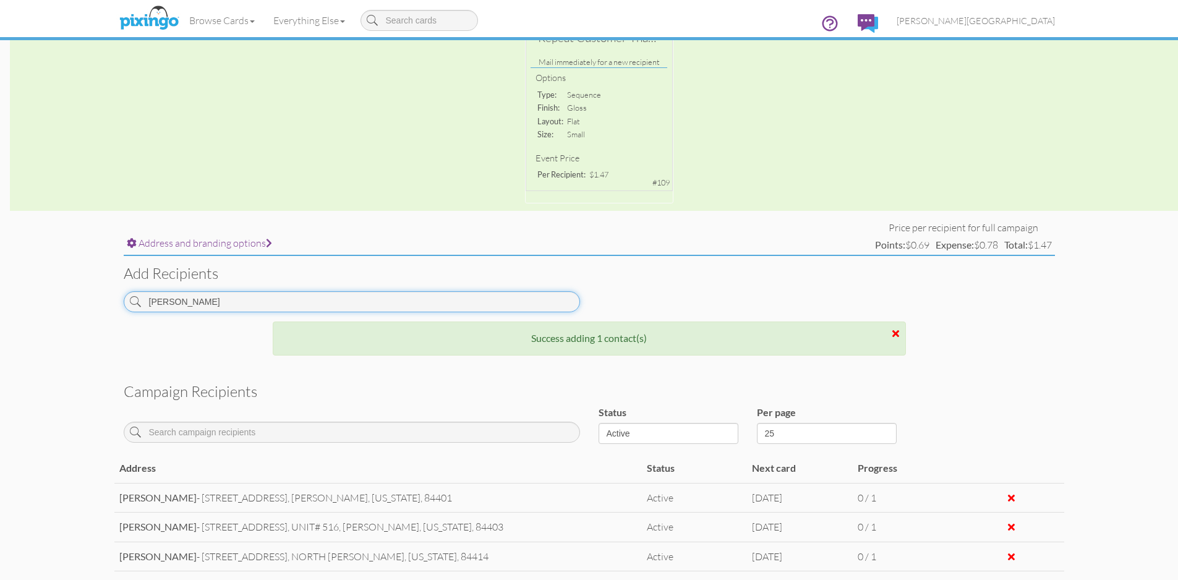
drag, startPoint x: 204, startPoint y: 309, endPoint x: 95, endPoint y: 314, distance: 108.9
click at [95, 314] on campaign-detail "Toggle navigation Visit Pixingo Mobile Browse Cards Business Accounting Automot…" at bounding box center [589, 335] width 1178 height 1170
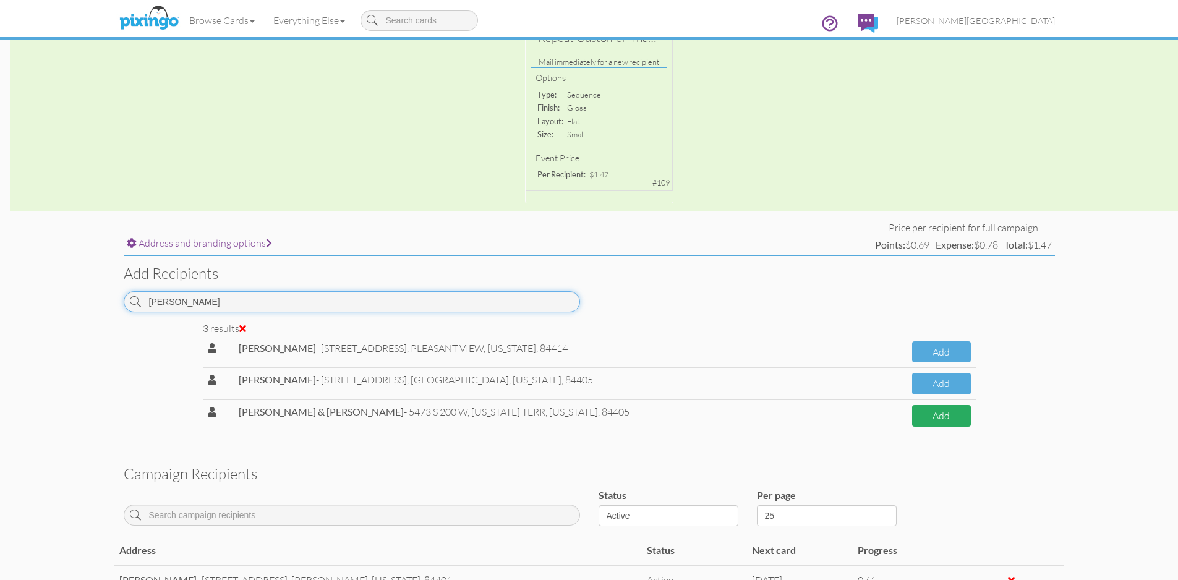
type input "[PERSON_NAME]"
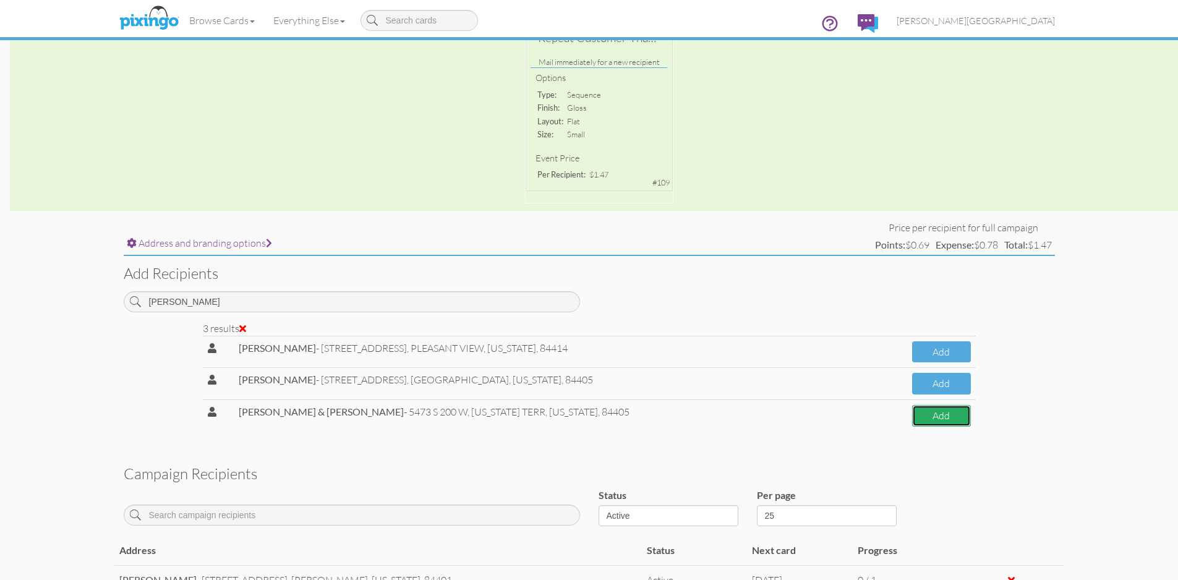
click at [934, 421] on button "Add" at bounding box center [941, 416] width 59 height 22
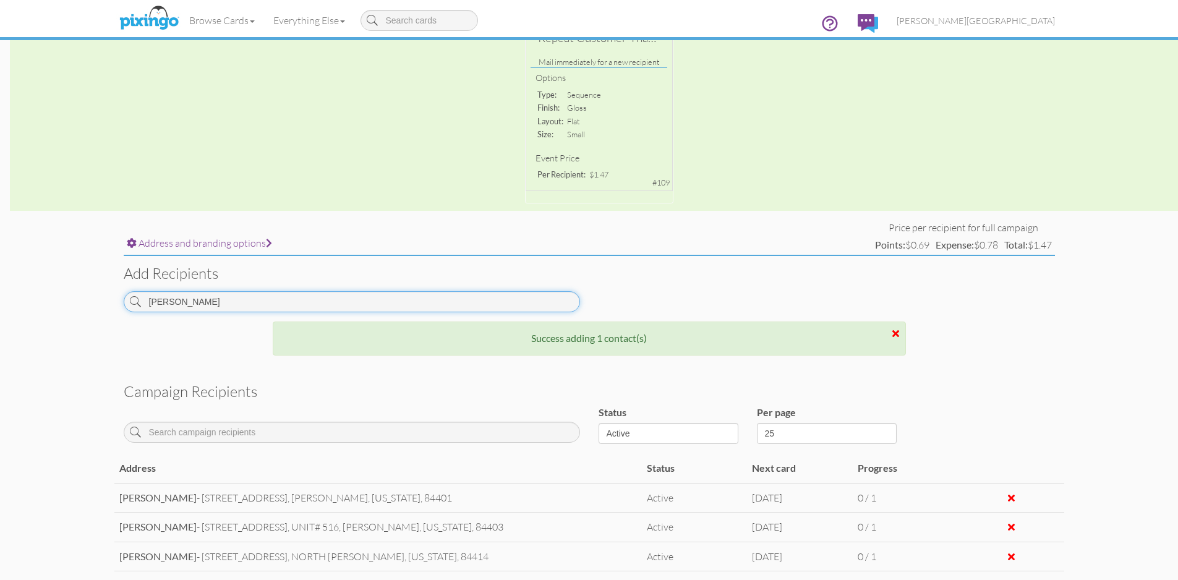
drag, startPoint x: 244, startPoint y: 302, endPoint x: 81, endPoint y: 303, distance: 162.6
click at [81, 304] on campaign-detail "Toggle navigation Visit Pixingo Mobile Browse Cards Business Accounting Automot…" at bounding box center [589, 350] width 1178 height 1200
